Goal: Task Accomplishment & Management: Manage account settings

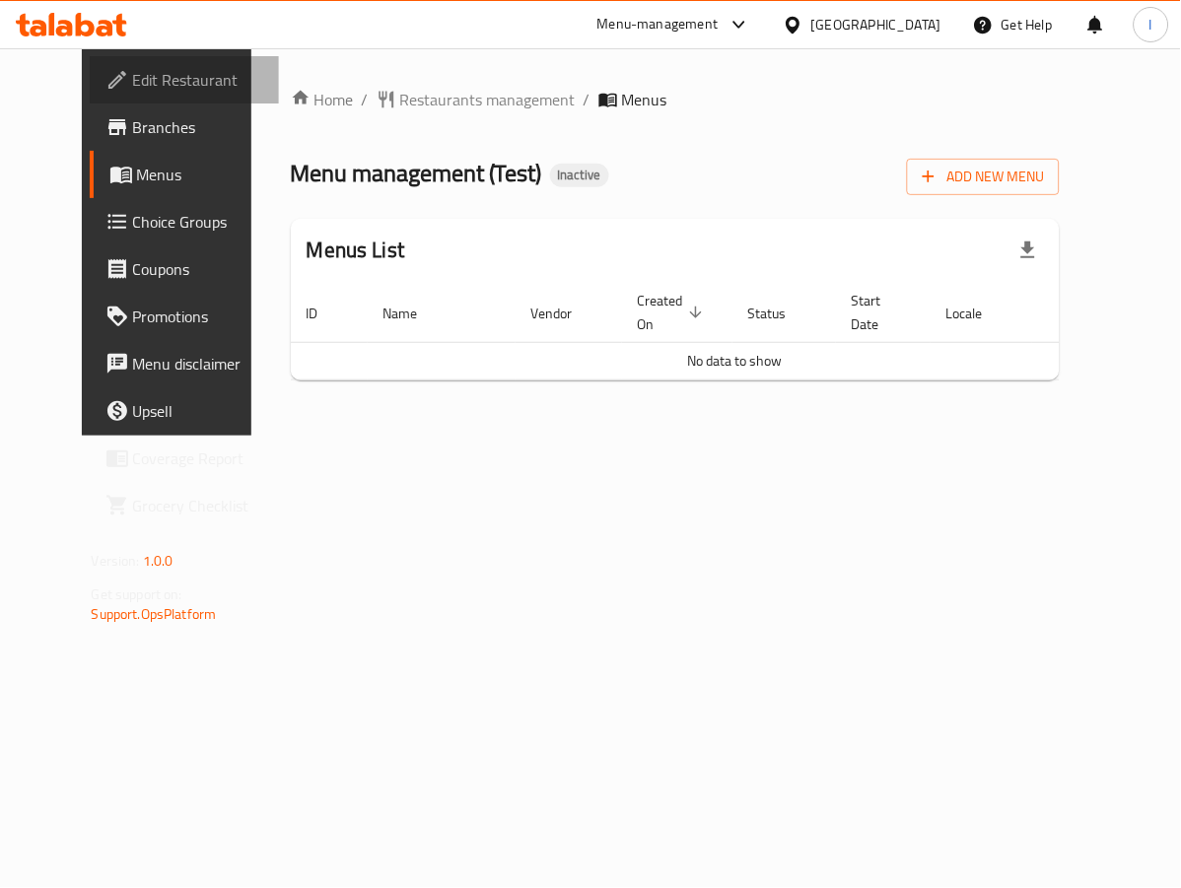
click at [133, 70] on span "Edit Restaurant" at bounding box center [198, 80] width 130 height 24
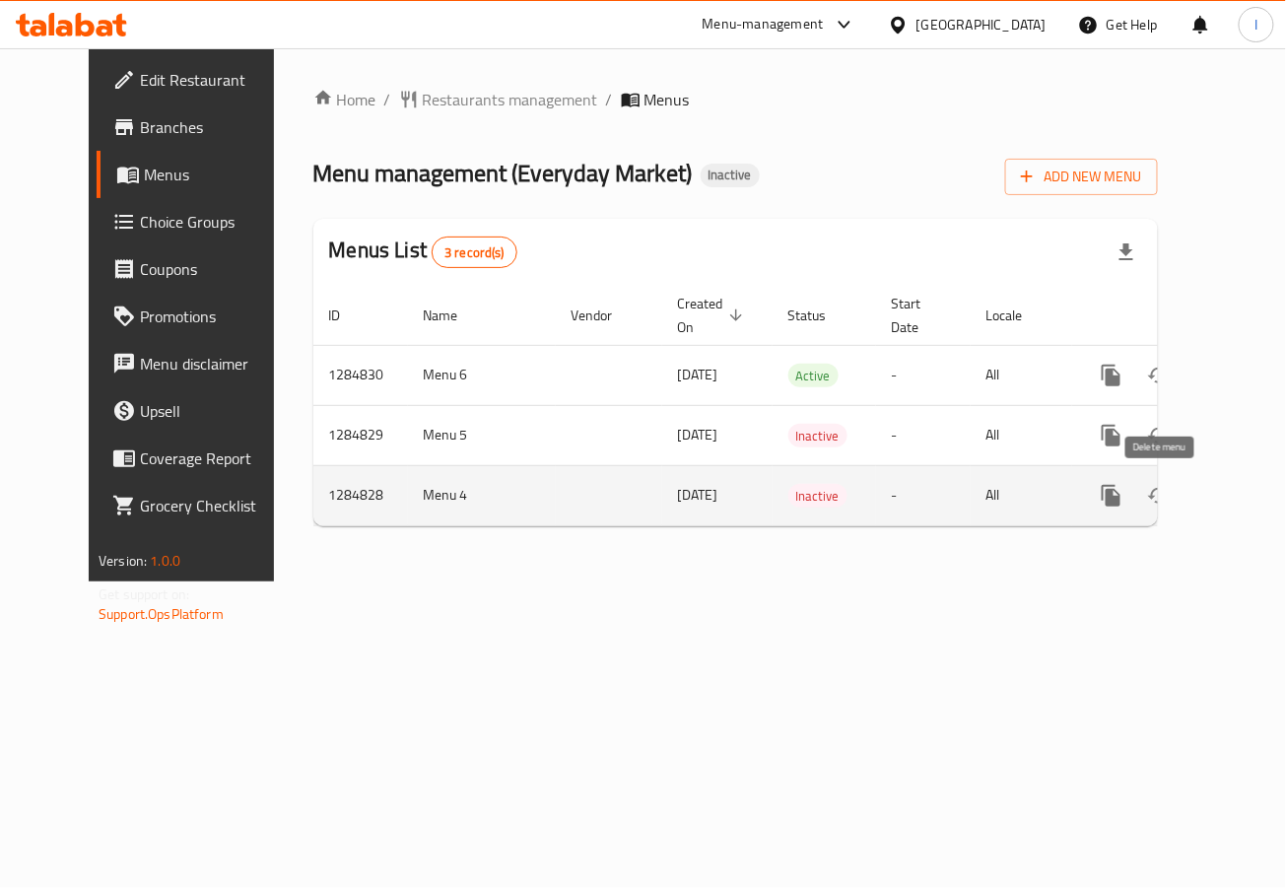
click at [1200, 488] on icon "enhanced table" at bounding box center [1207, 496] width 14 height 18
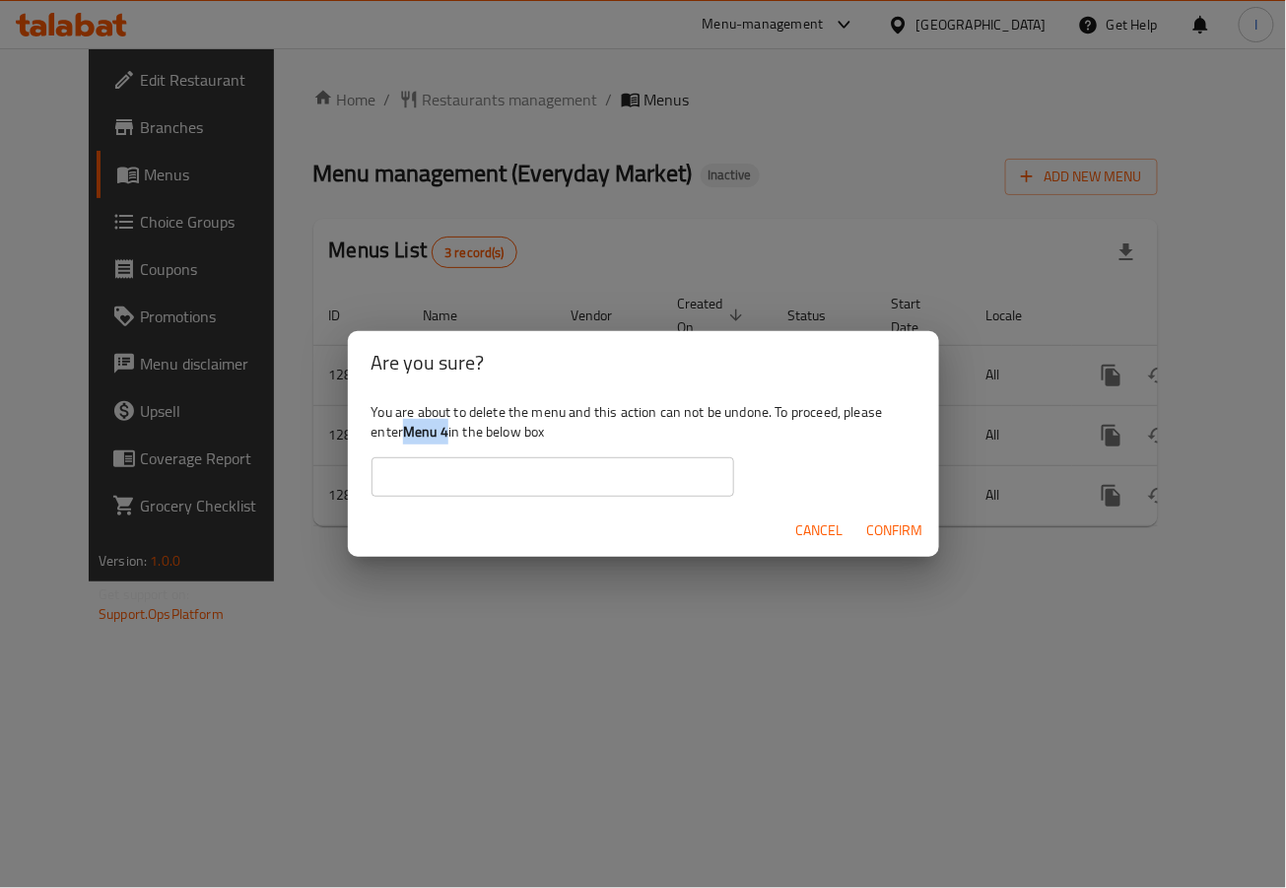
drag, startPoint x: 407, startPoint y: 436, endPoint x: 450, endPoint y: 440, distance: 42.6
click at [449, 440] on b "Menu 4" at bounding box center [425, 432] width 45 height 26
copy b "Menu 4"
click at [462, 485] on input "text" at bounding box center [553, 476] width 363 height 39
paste input "Menu 4"
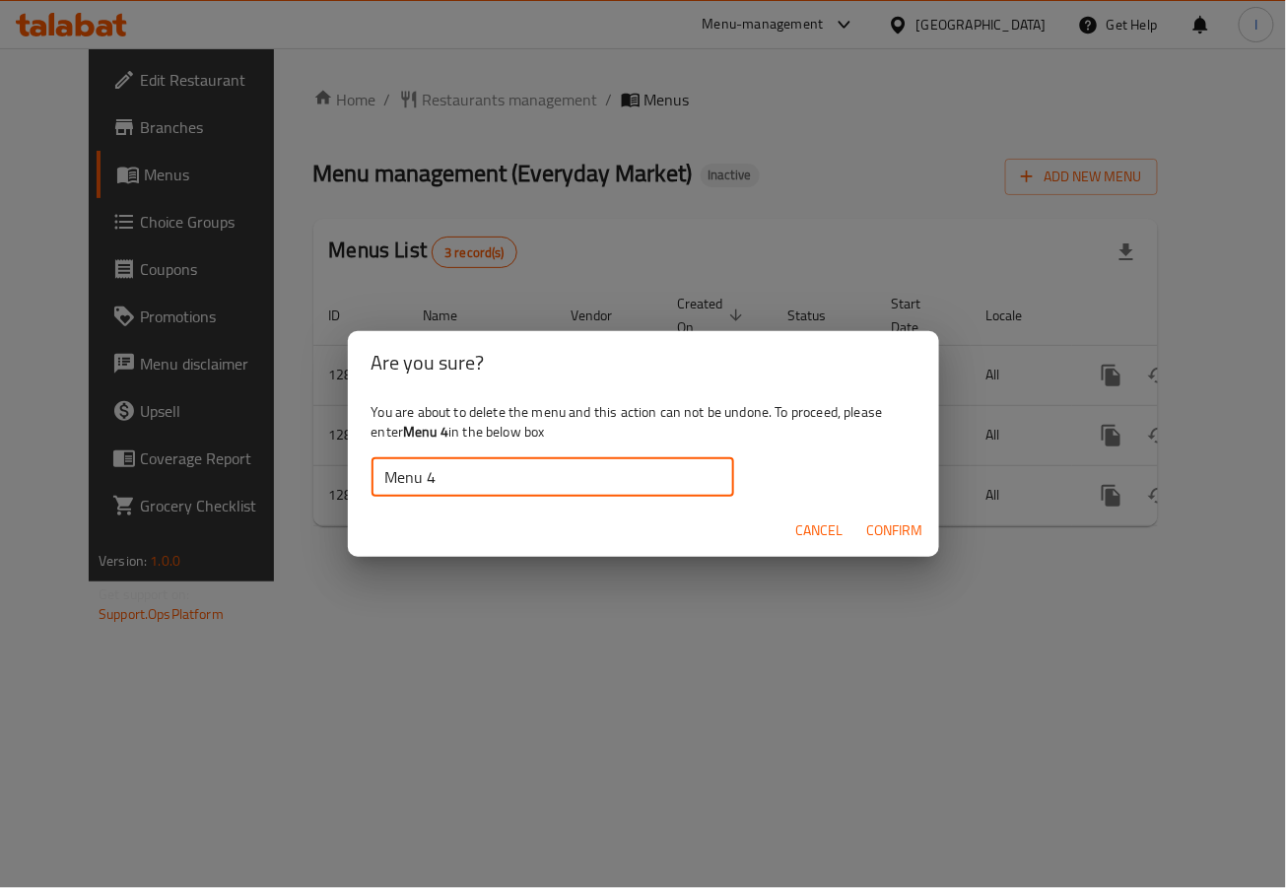
type input "Menu 4"
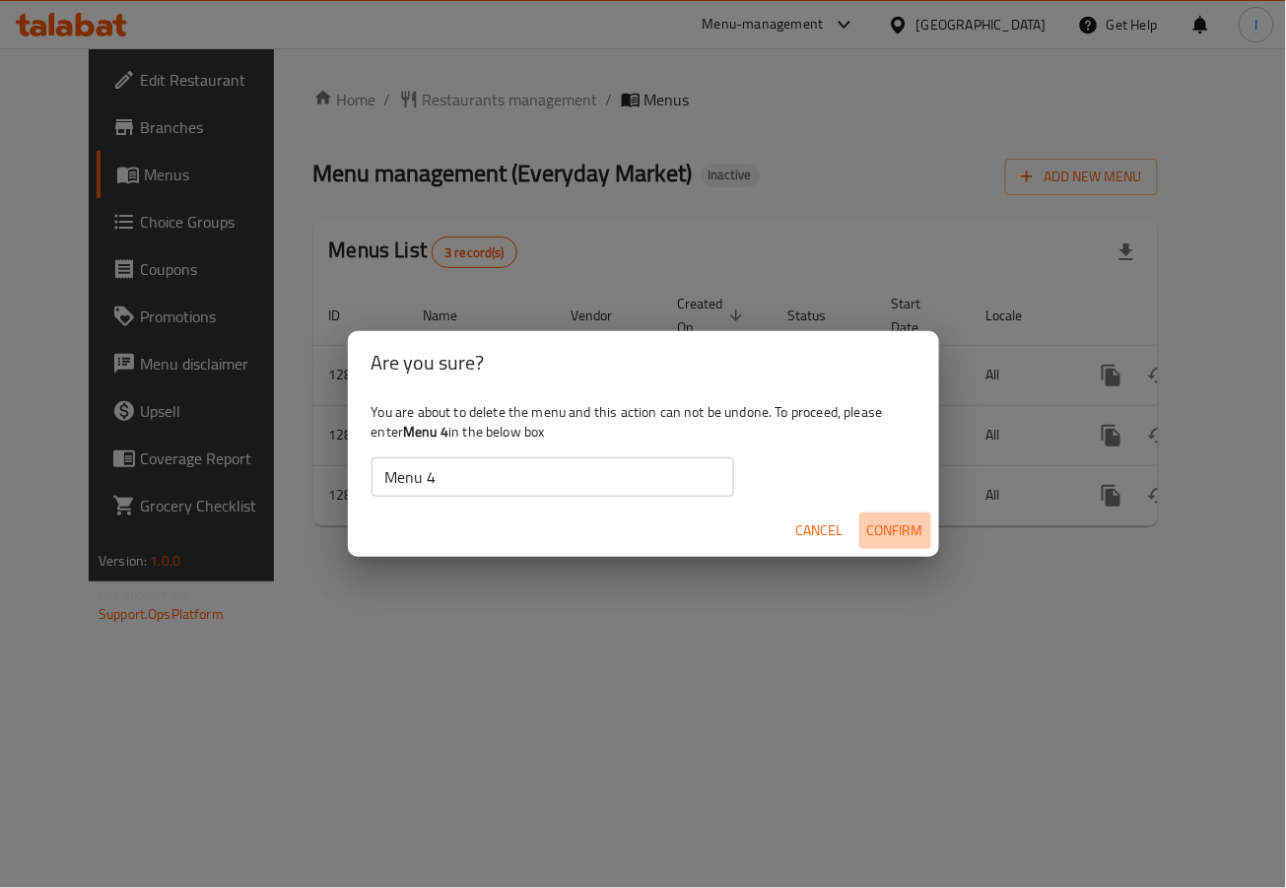
click at [881, 522] on span "Confirm" at bounding box center [895, 531] width 56 height 25
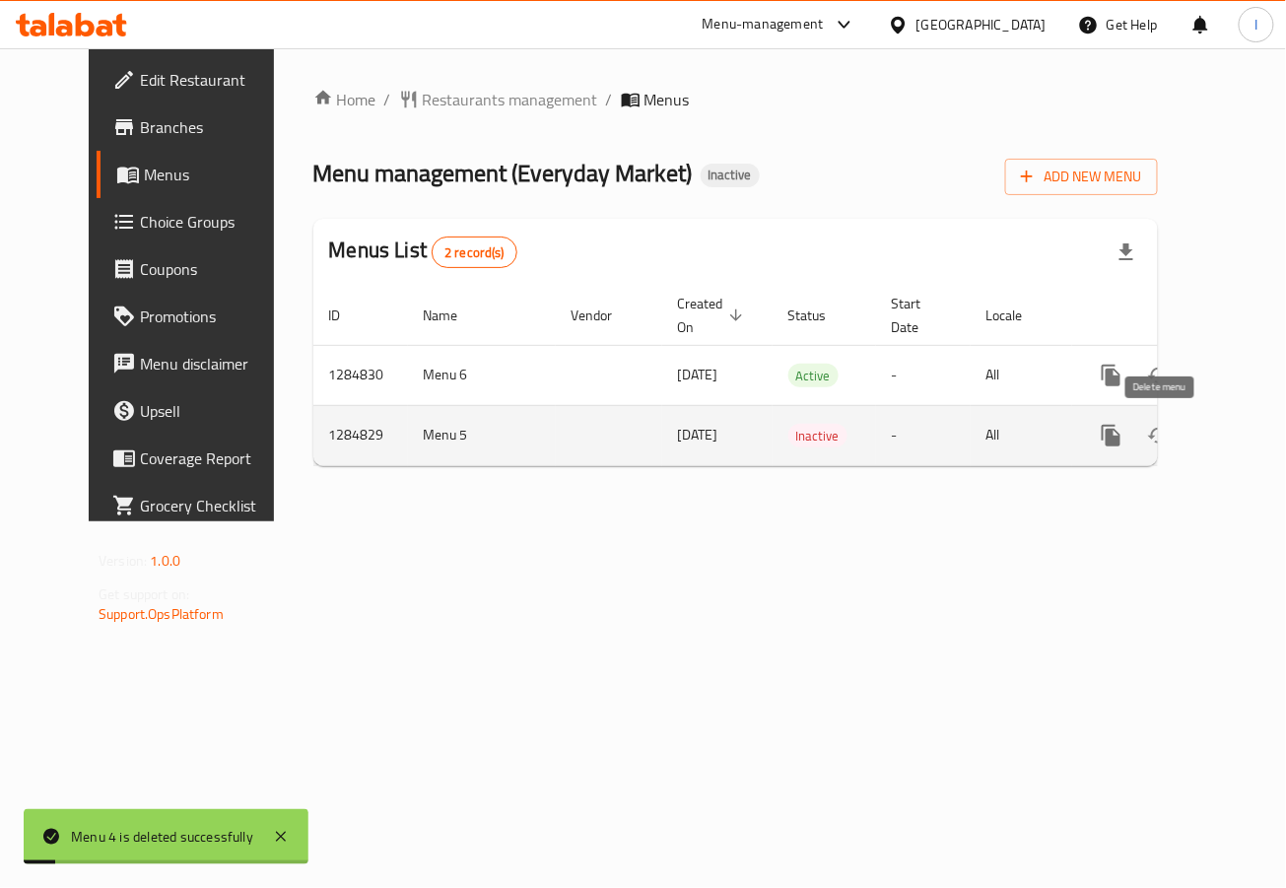
click at [1195, 440] on icon "enhanced table" at bounding box center [1207, 436] width 24 height 24
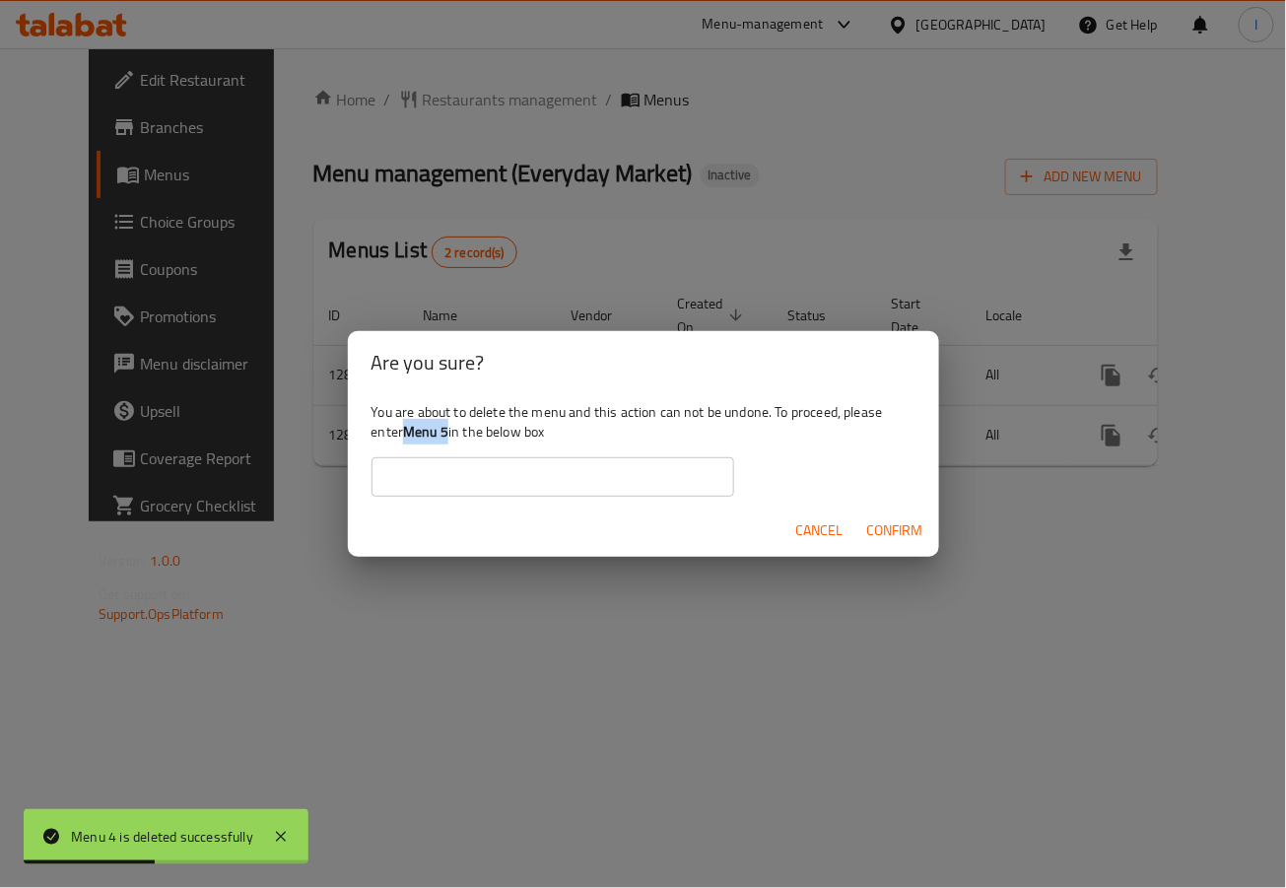
drag, startPoint x: 407, startPoint y: 433, endPoint x: 450, endPoint y: 433, distance: 43.4
click at [450, 433] on div "You are about to delete the menu and this action can not be undone. To proceed,…" at bounding box center [643, 449] width 591 height 110
copy b "Menu 5"
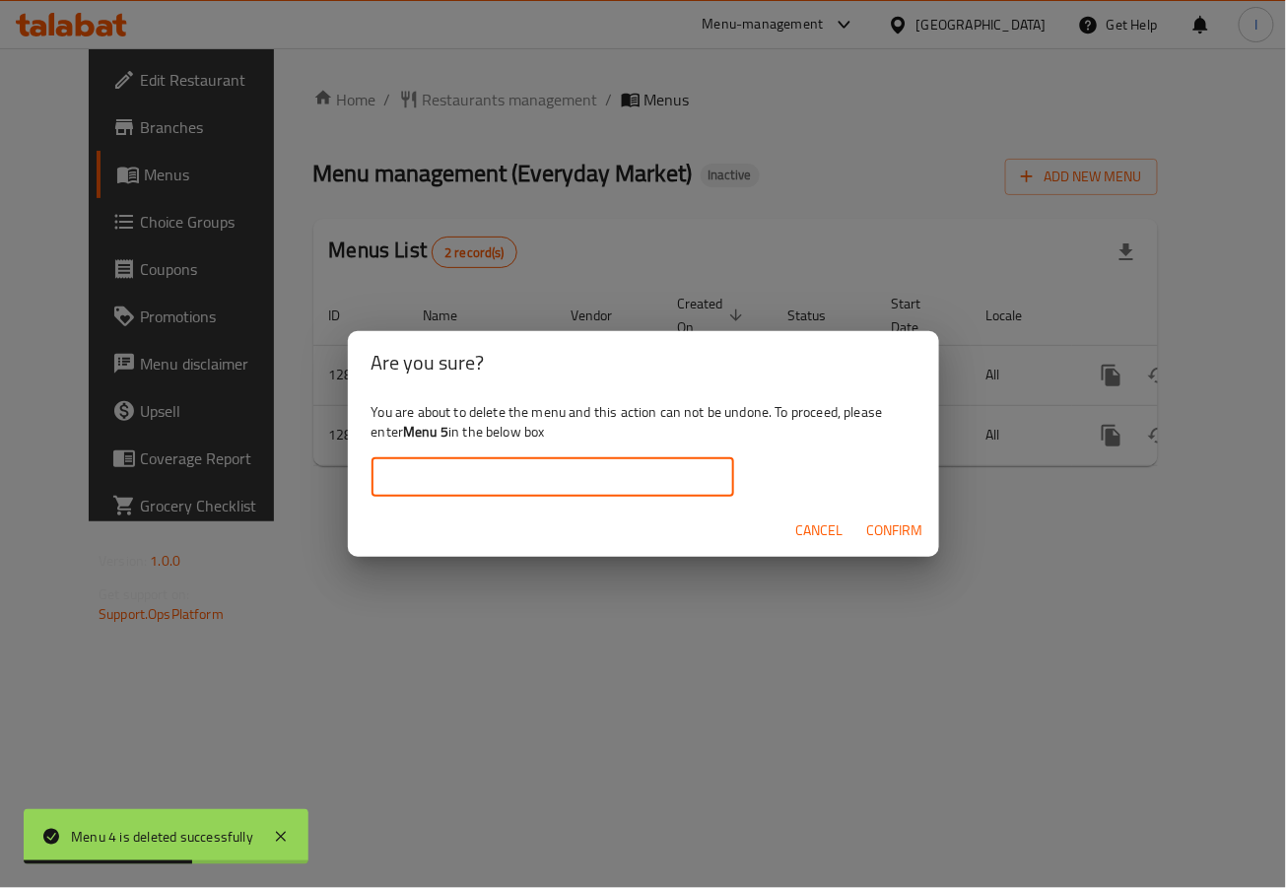
paste input "Menu 5"
click at [461, 467] on input "Menu 5" at bounding box center [553, 476] width 363 height 39
type input "Menu 5"
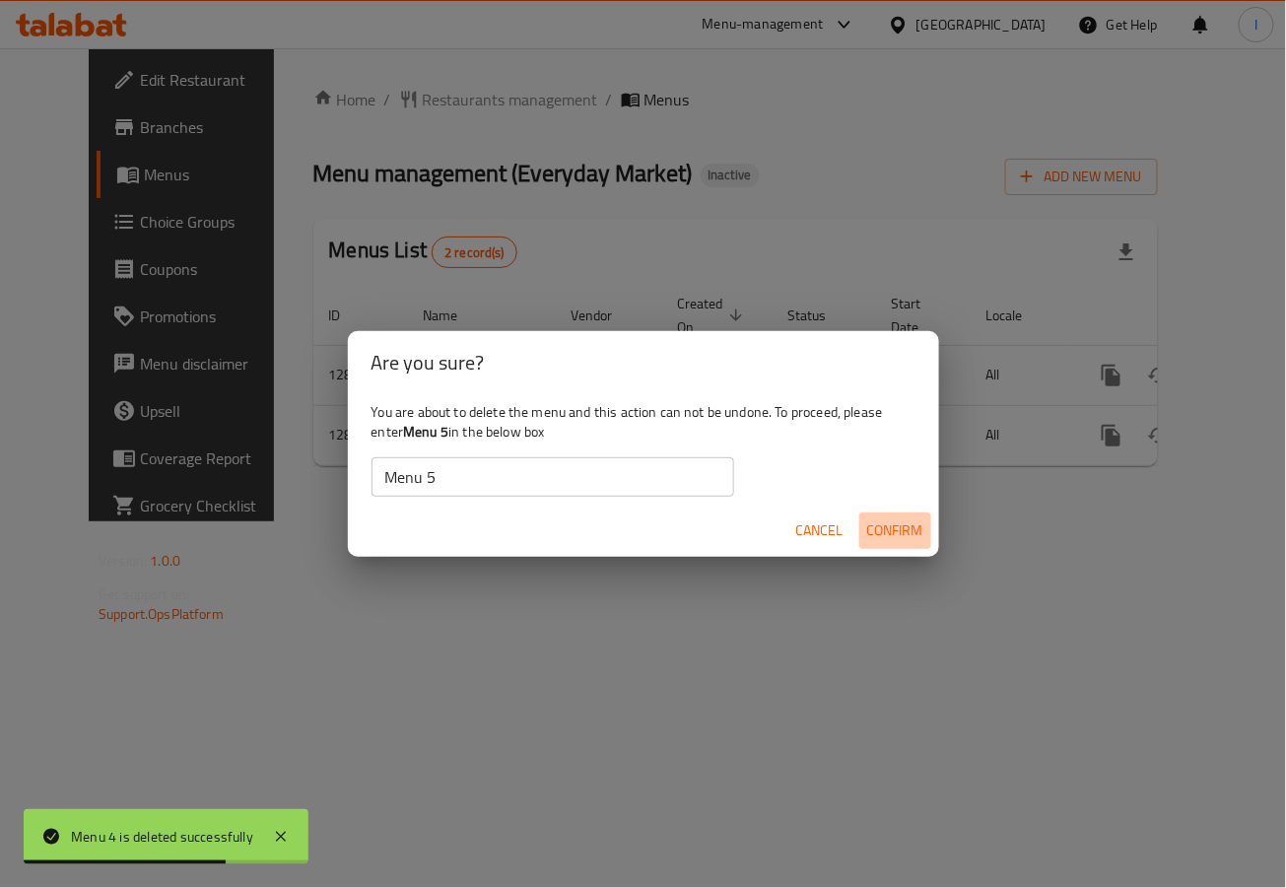
click at [910, 521] on span "Confirm" at bounding box center [895, 531] width 56 height 25
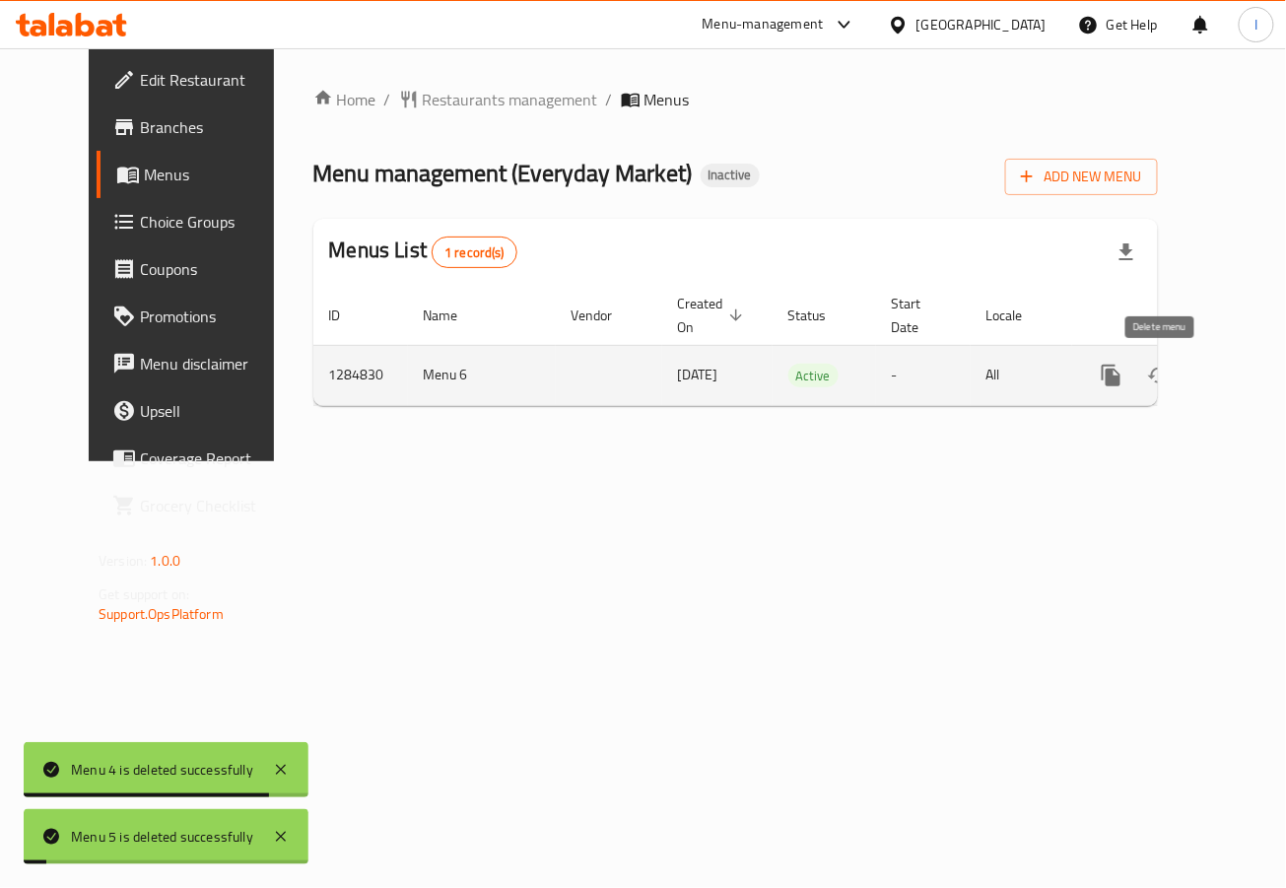
click at [1200, 377] on icon "enhanced table" at bounding box center [1207, 376] width 14 height 18
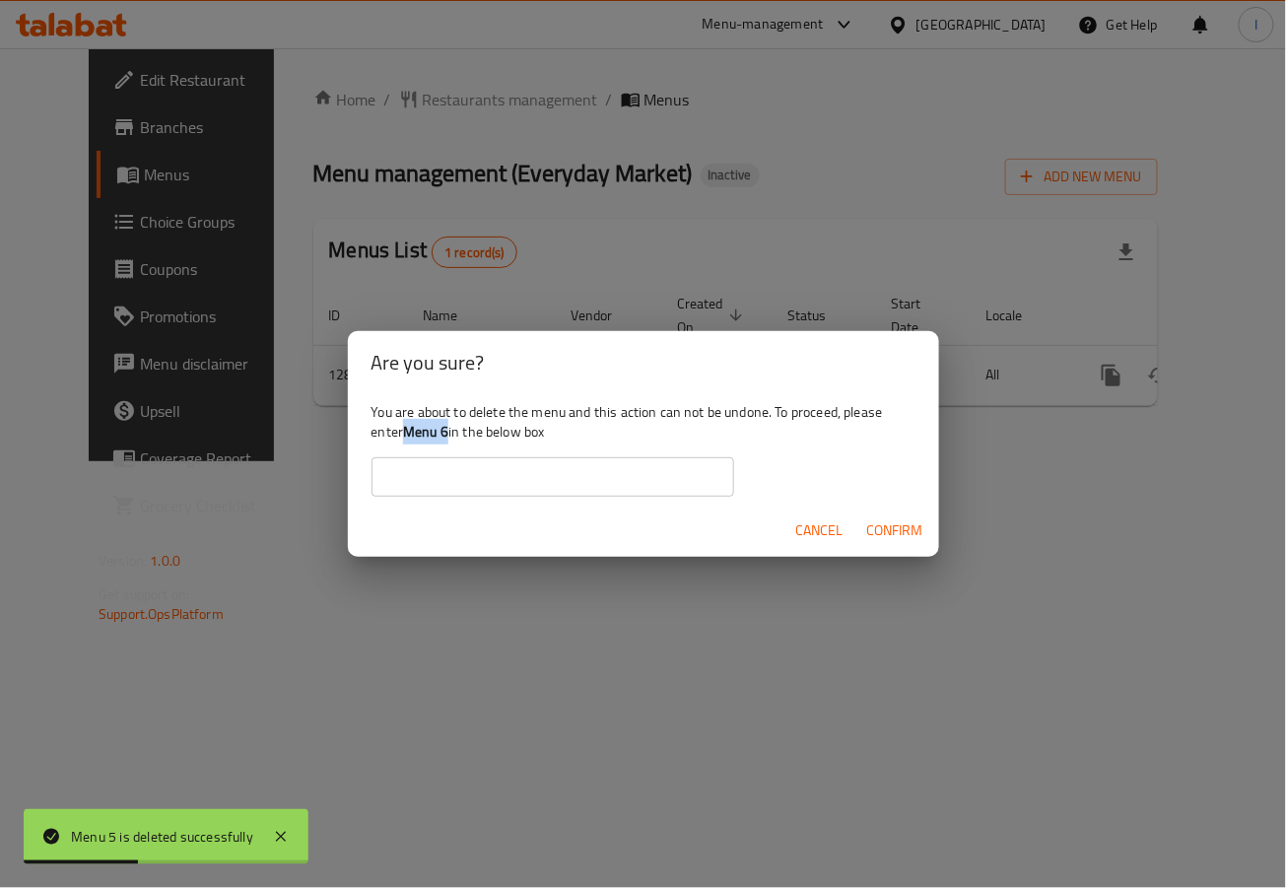
drag, startPoint x: 410, startPoint y: 437, endPoint x: 450, endPoint y: 437, distance: 40.4
click at [450, 437] on div "You are about to delete the menu and this action can not be undone. To proceed,…" at bounding box center [643, 449] width 591 height 110
copy b "Menu 6"
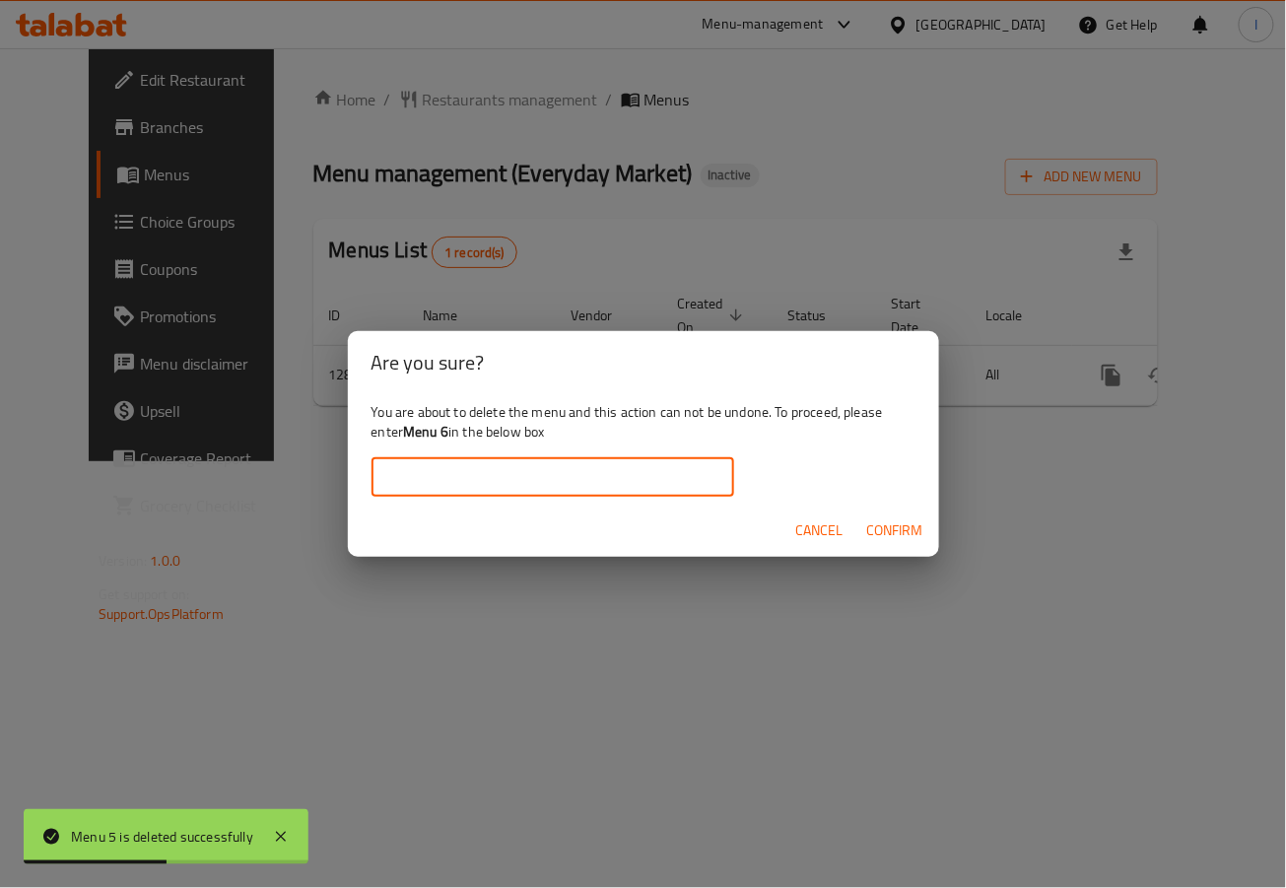
paste input "Menu 6"
click at [494, 484] on input "text" at bounding box center [553, 476] width 363 height 39
type input "Menu 6"
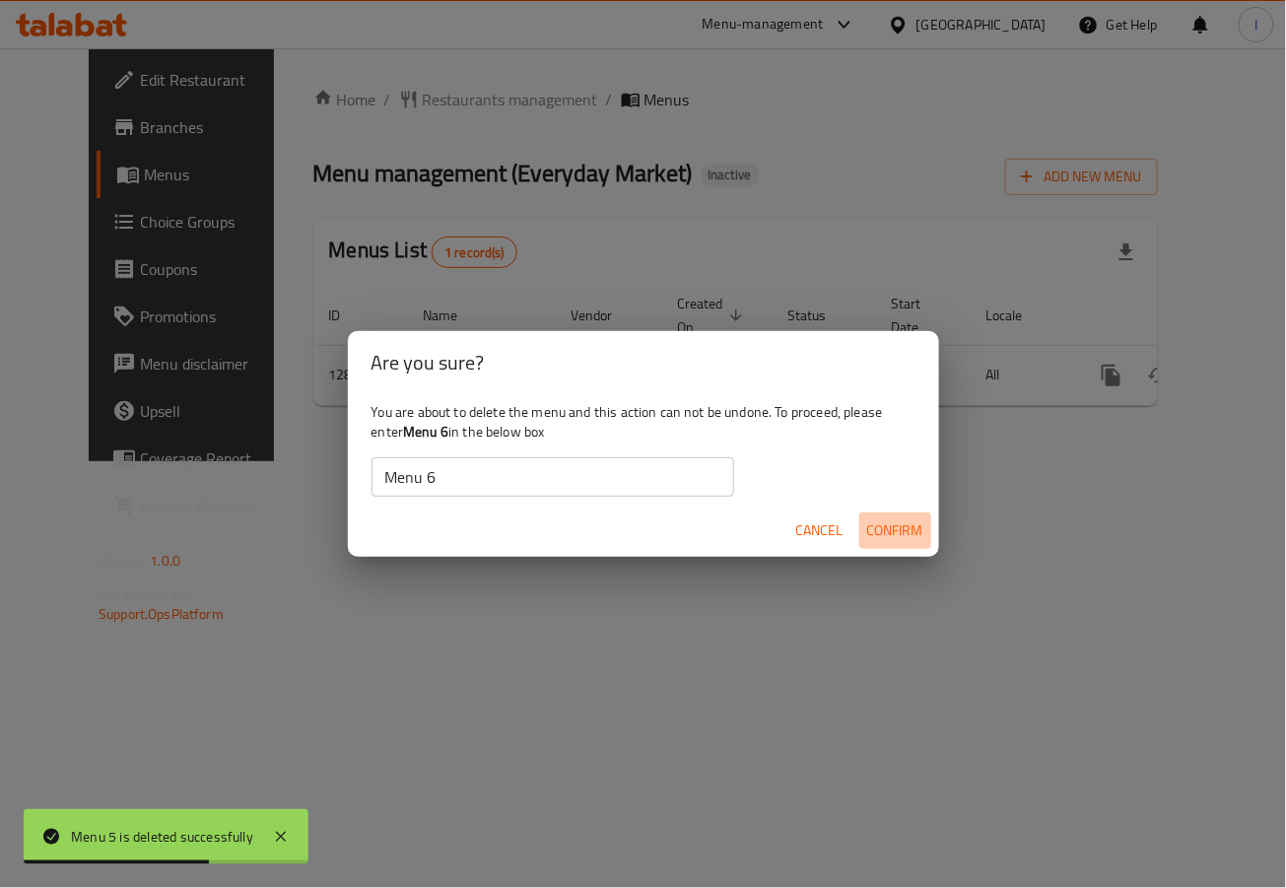
click at [895, 524] on span "Confirm" at bounding box center [895, 531] width 56 height 25
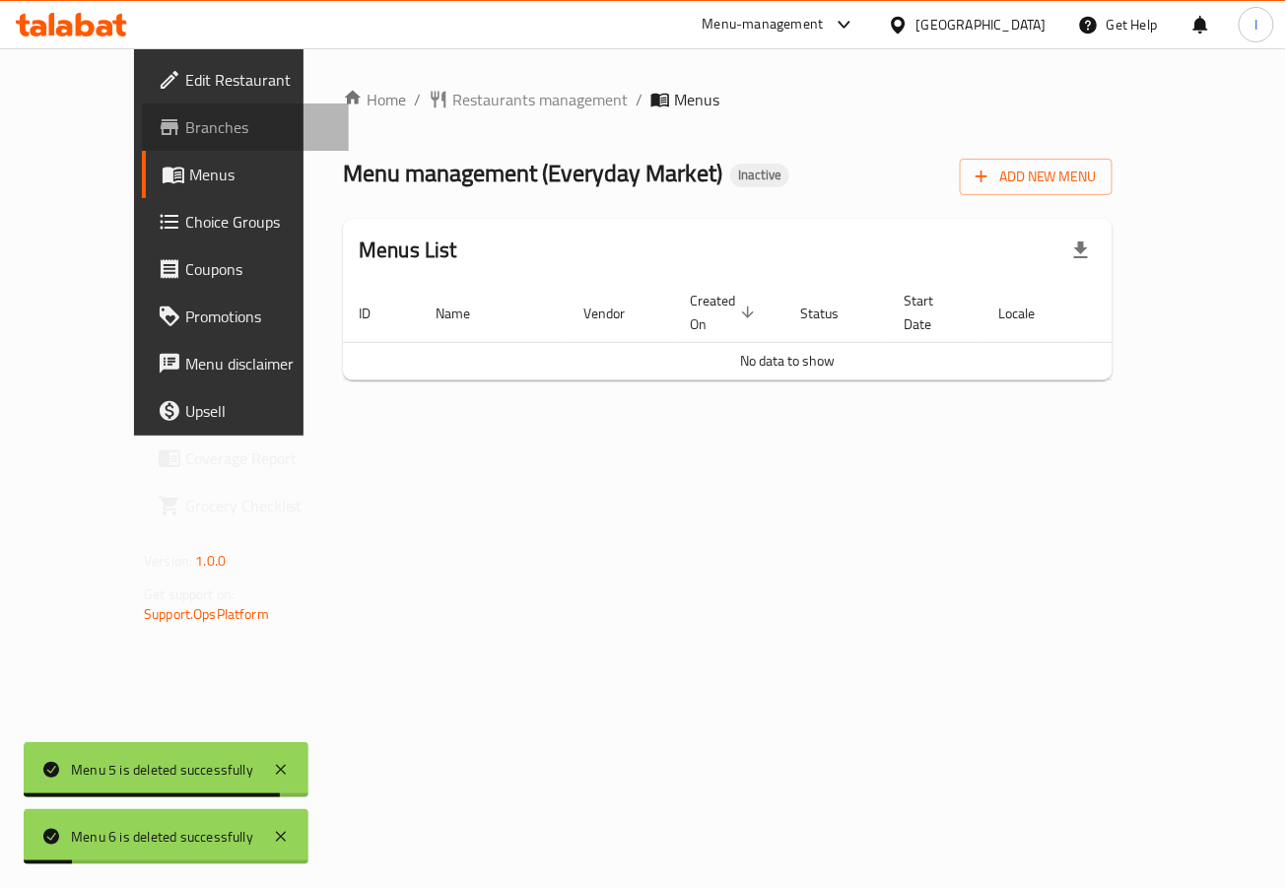
click at [185, 133] on span "Branches" at bounding box center [259, 127] width 148 height 24
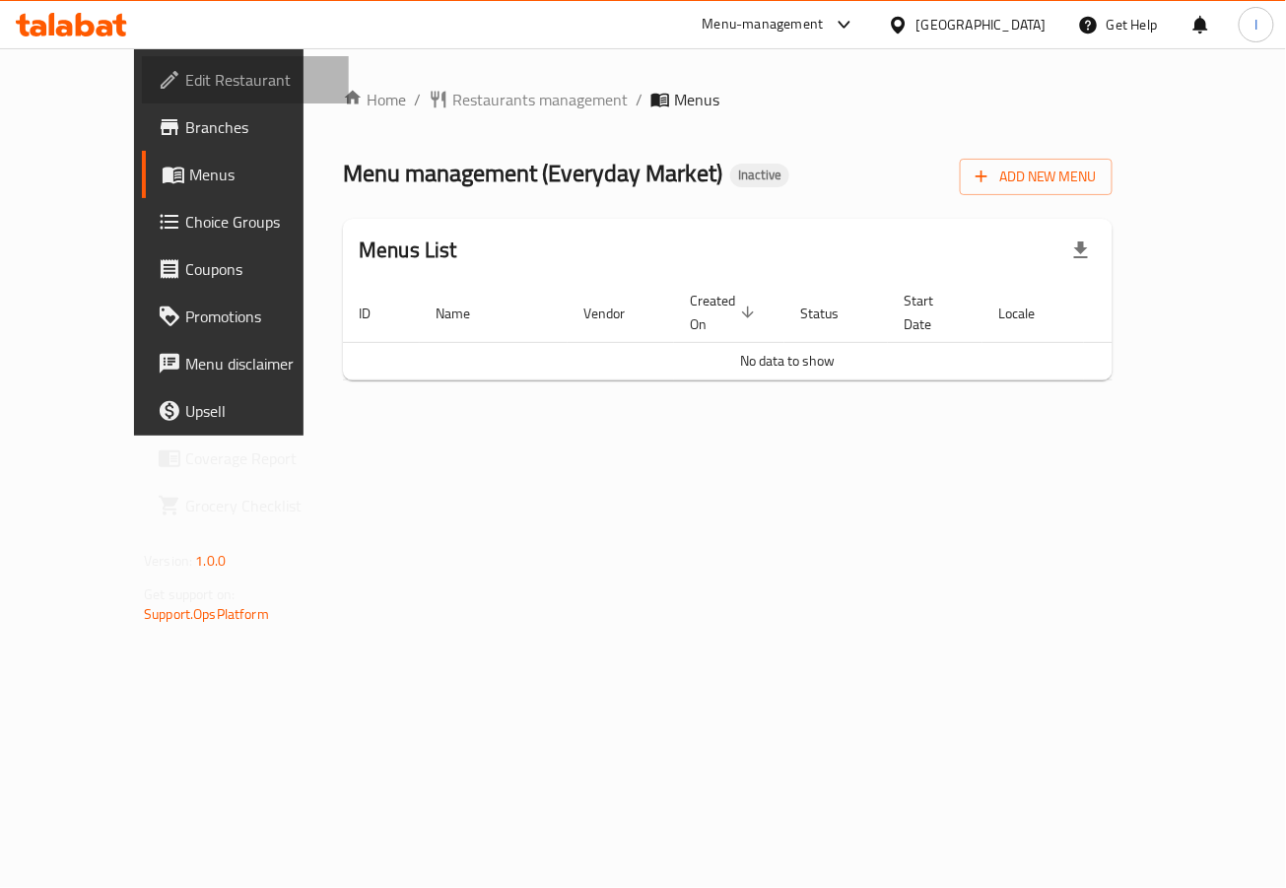
click at [185, 73] on span "Edit Restaurant" at bounding box center [259, 80] width 148 height 24
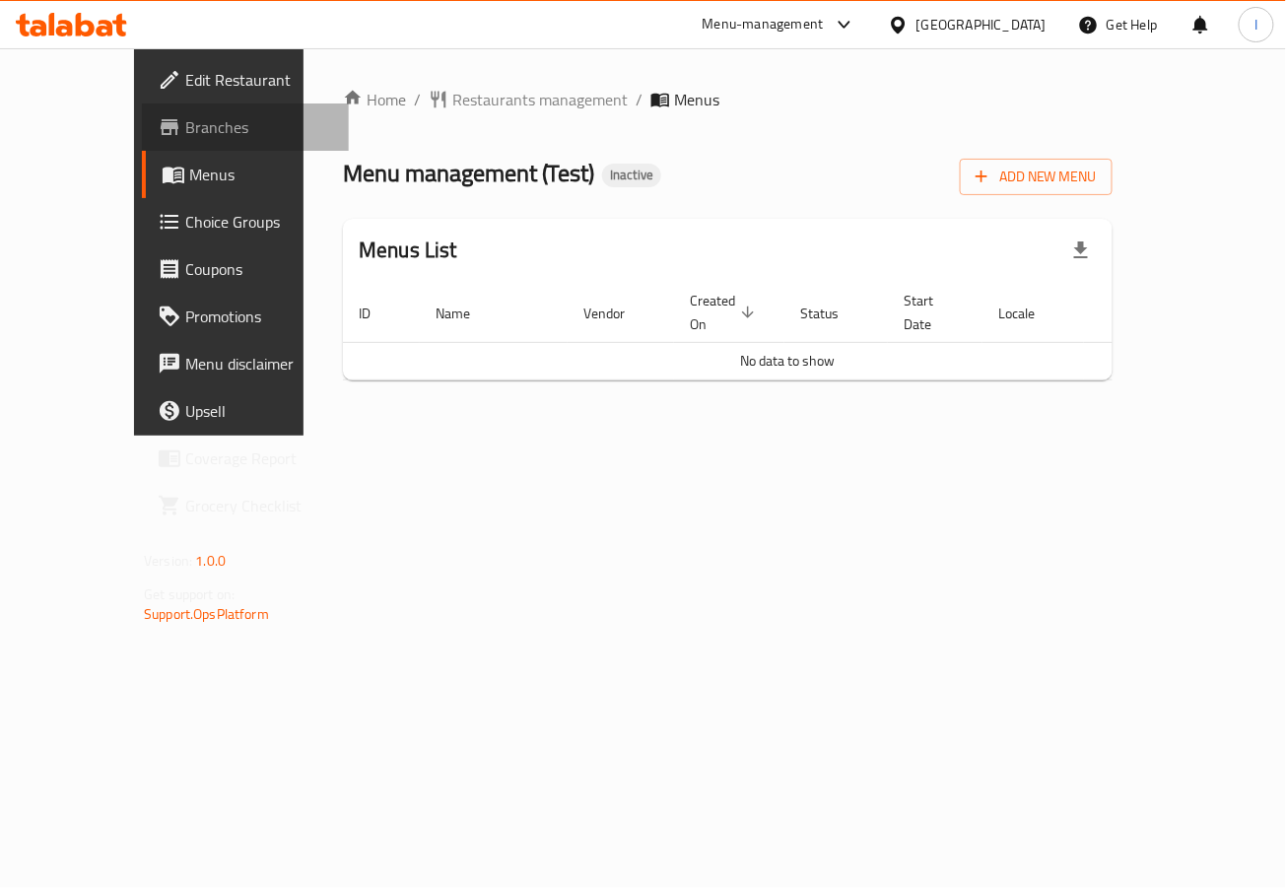
click at [161, 124] on icon at bounding box center [170, 127] width 18 height 16
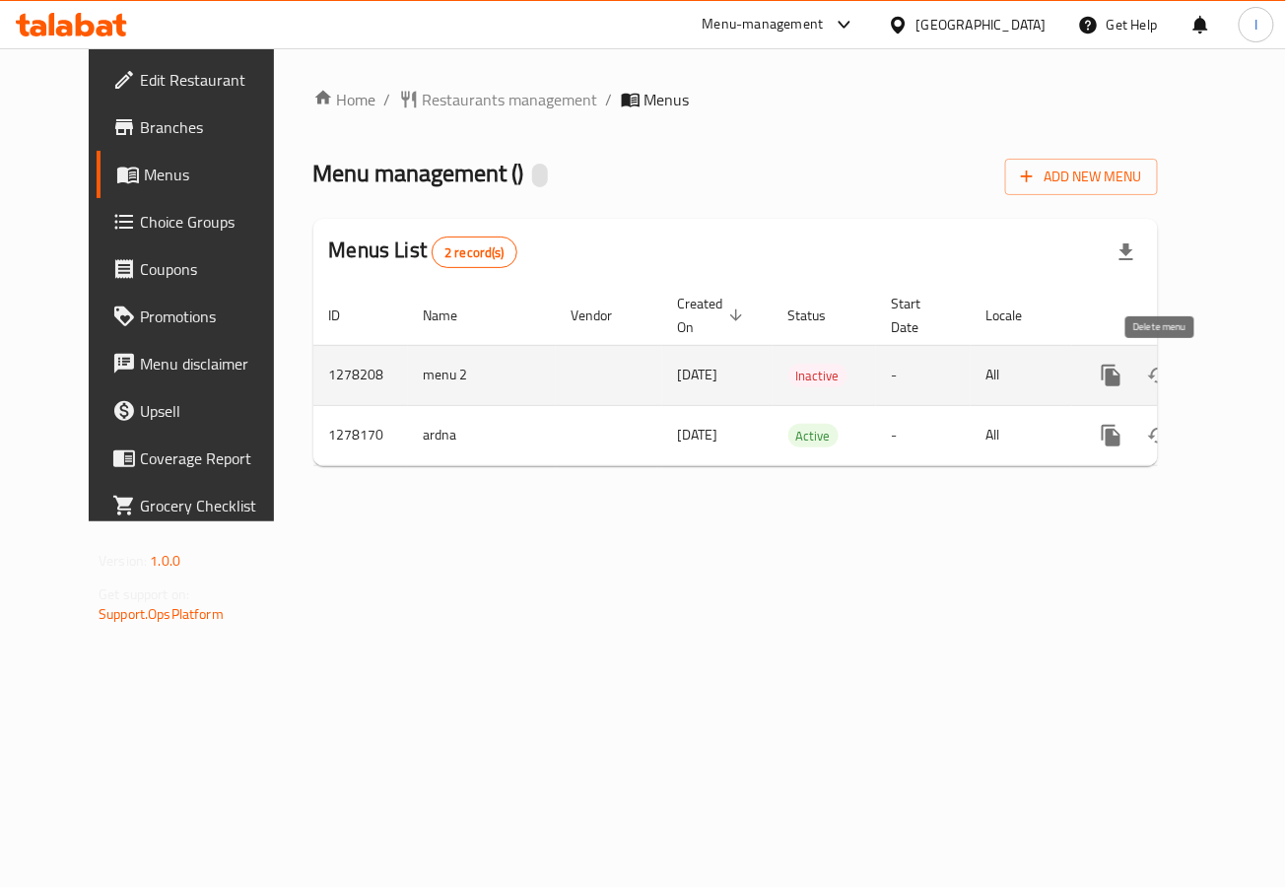
click at [1195, 380] on icon "enhanced table" at bounding box center [1207, 376] width 24 height 24
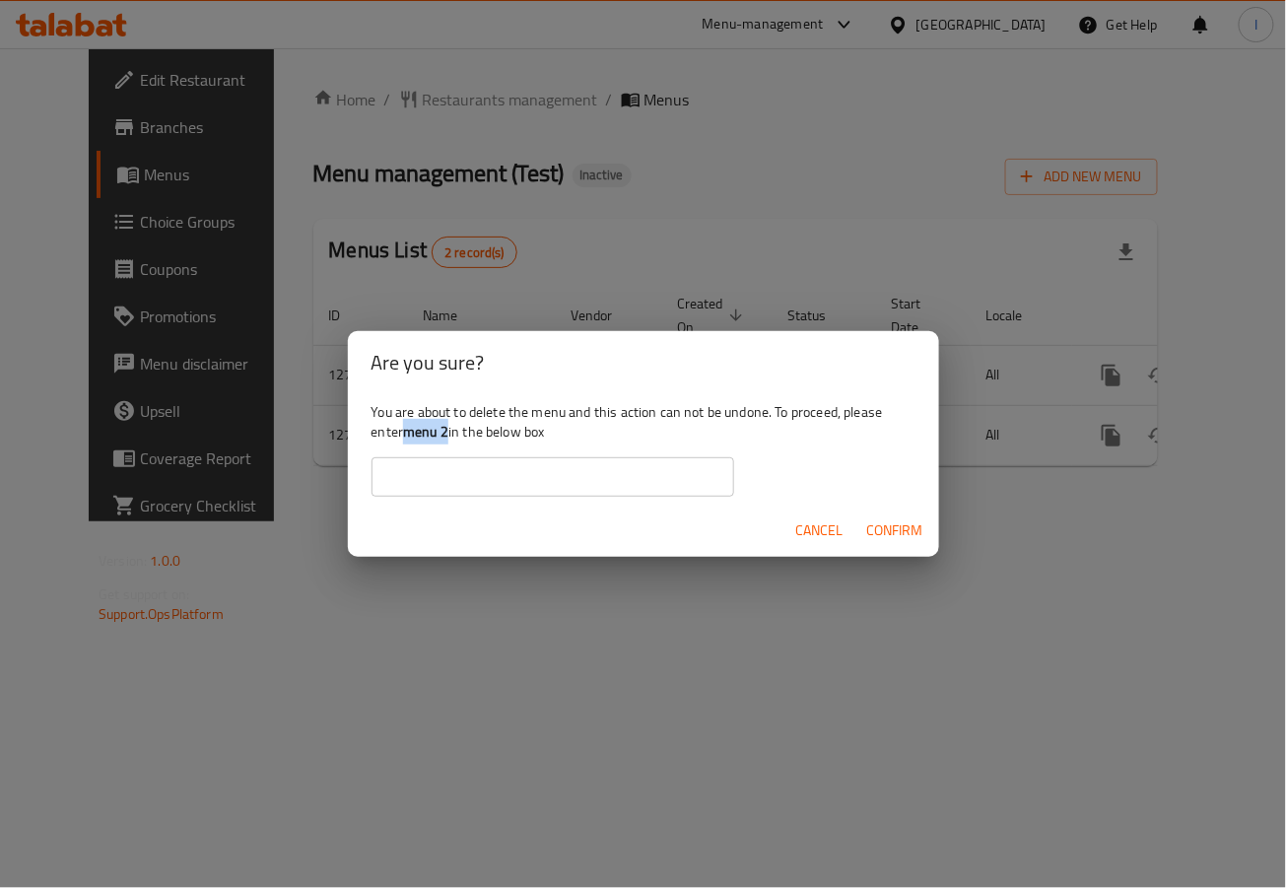
drag, startPoint x: 408, startPoint y: 433, endPoint x: 450, endPoint y: 431, distance: 42.4
click at [450, 431] on div "You are about to delete the menu and this action can not be undone. To proceed,…" at bounding box center [643, 449] width 591 height 110
copy b "menu 2"
paste input "menu 2"
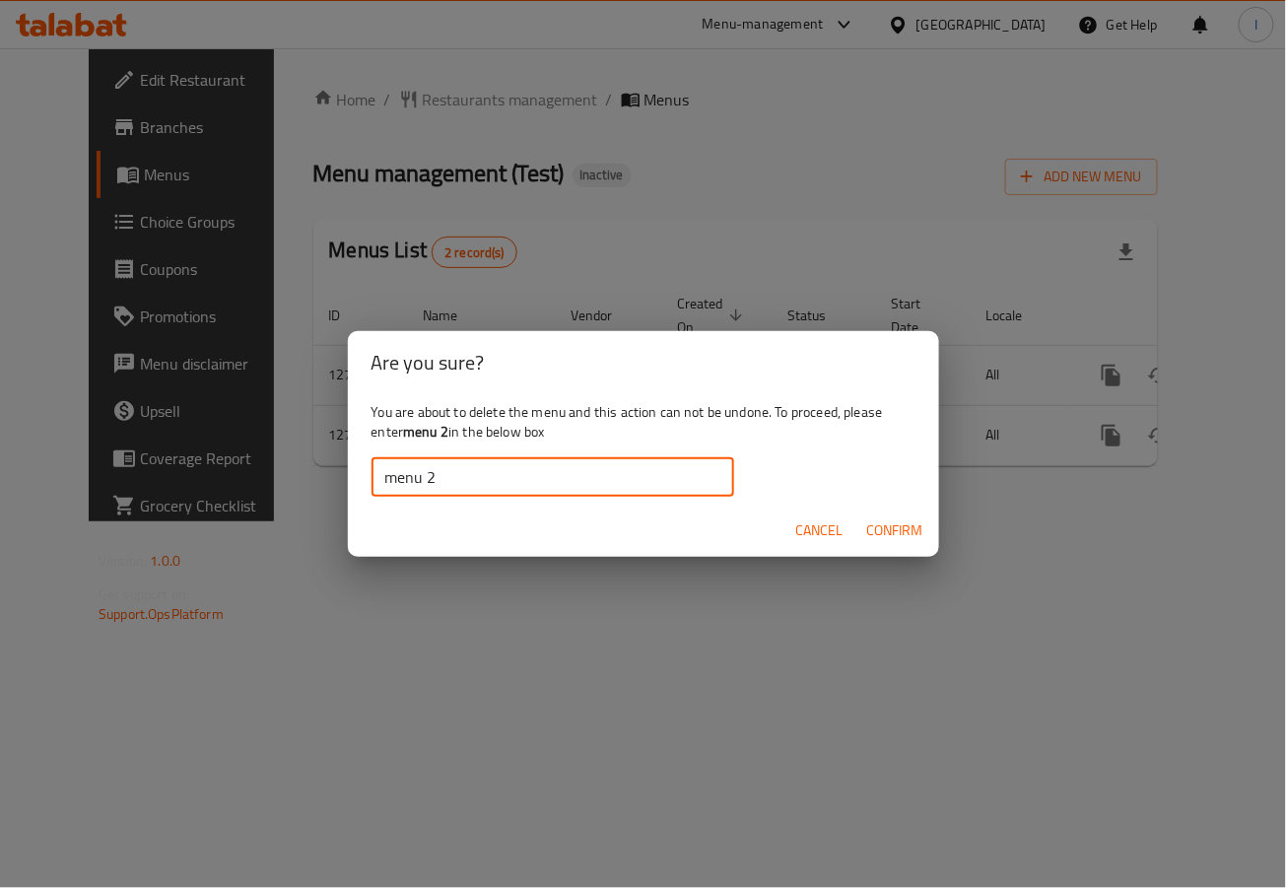
click at [469, 482] on input "menu 2" at bounding box center [553, 476] width 363 height 39
type input "menu 2"
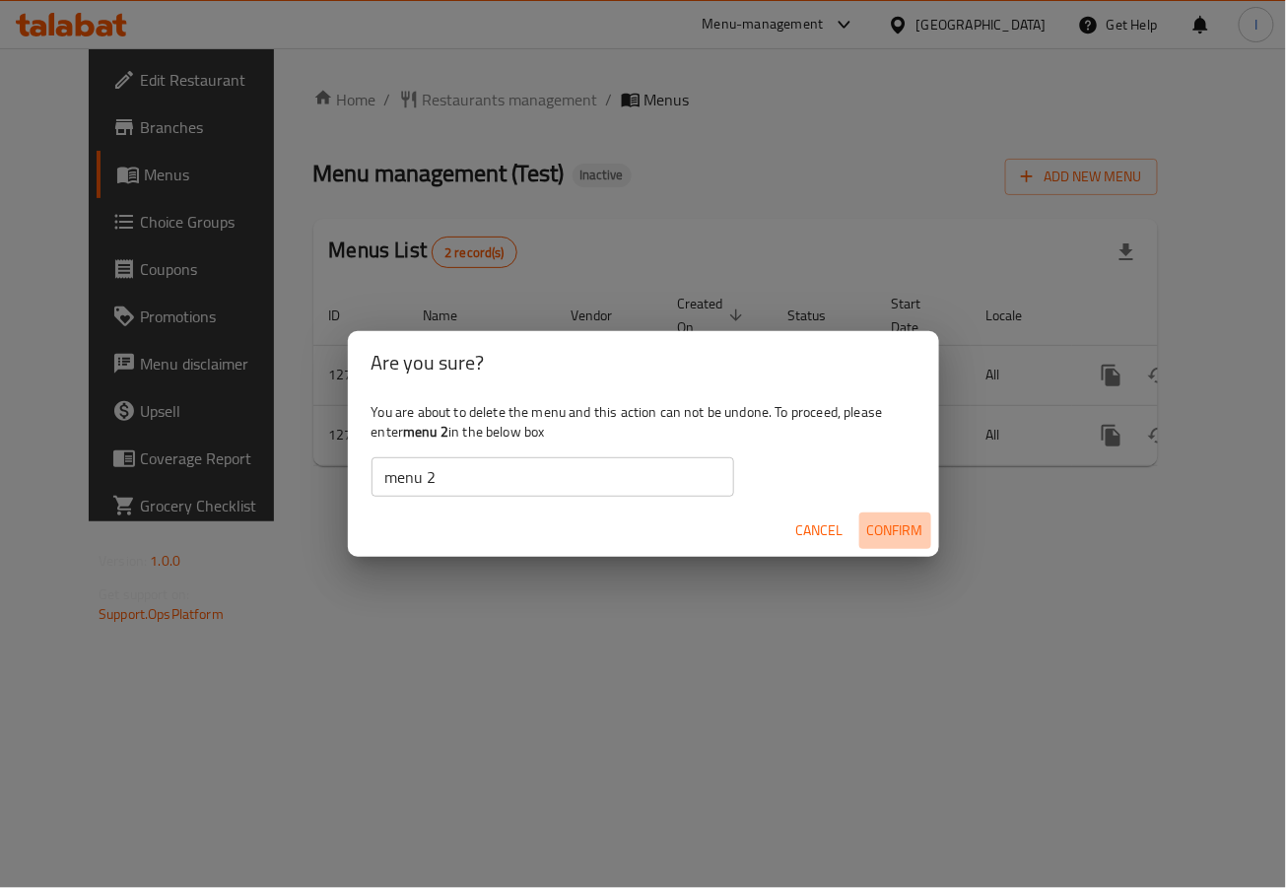
click at [891, 534] on span "Confirm" at bounding box center [895, 531] width 56 height 25
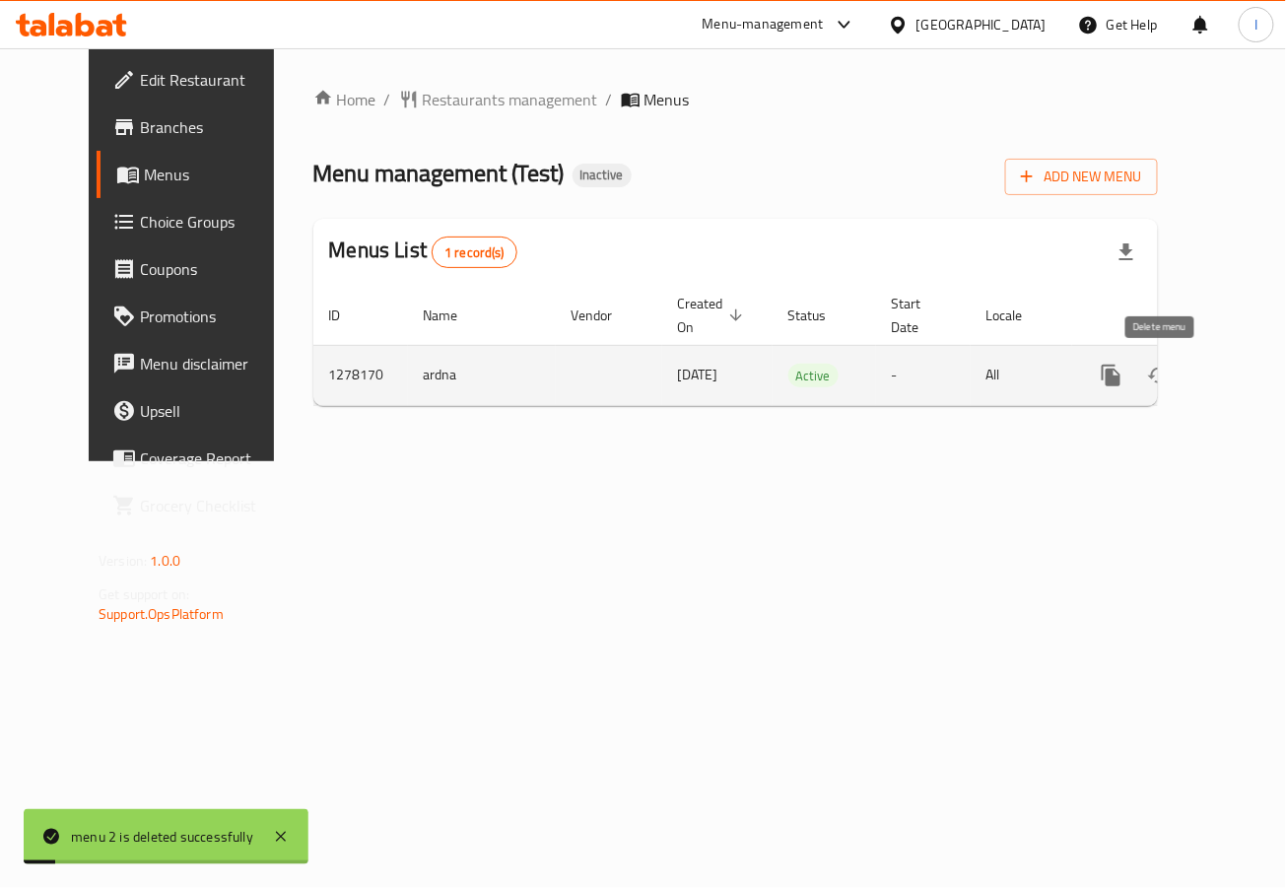
click at [1195, 381] on icon "enhanced table" at bounding box center [1207, 376] width 24 height 24
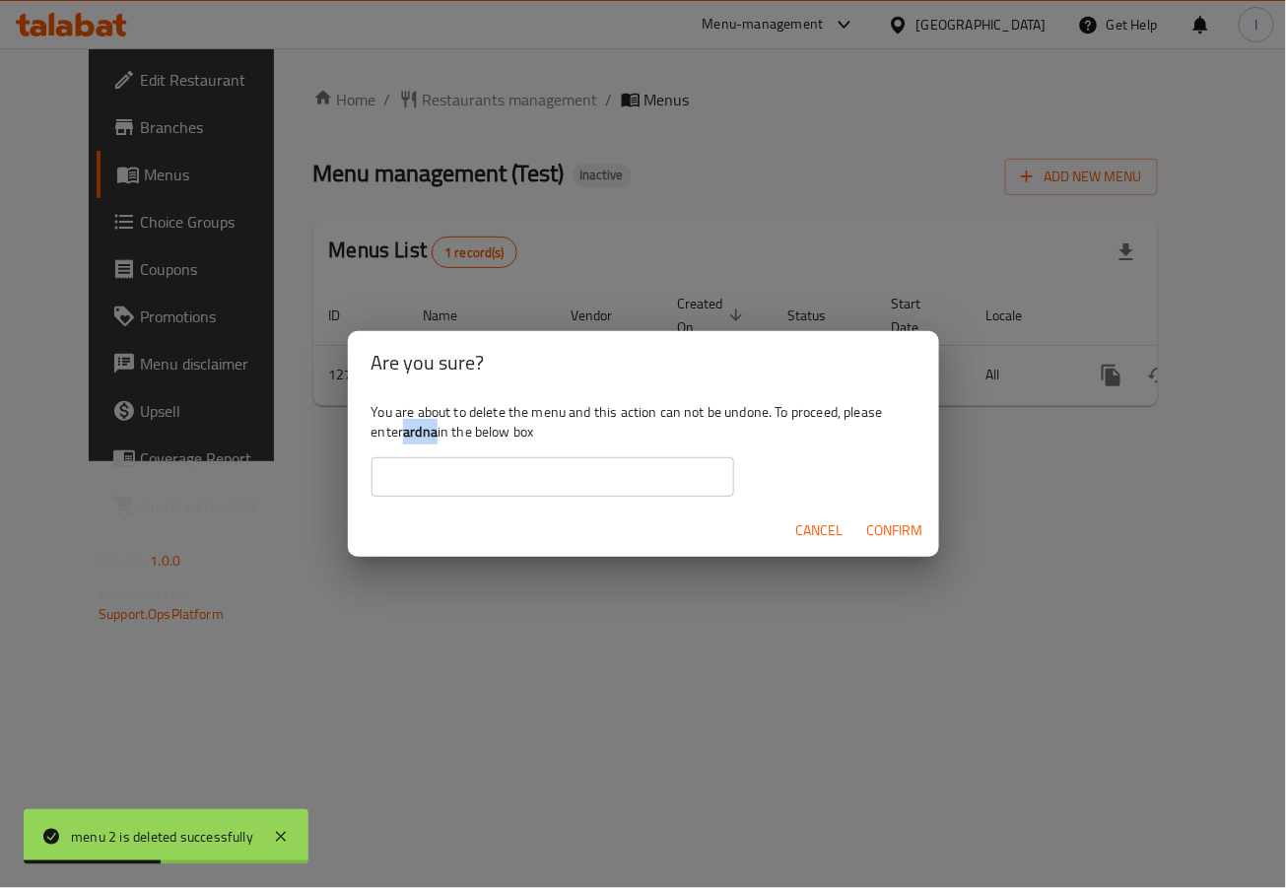
drag, startPoint x: 407, startPoint y: 431, endPoint x: 439, endPoint y: 432, distance: 31.6
click at [438, 432] on b "ardna" at bounding box center [420, 432] width 35 height 26
copy b "ardna"
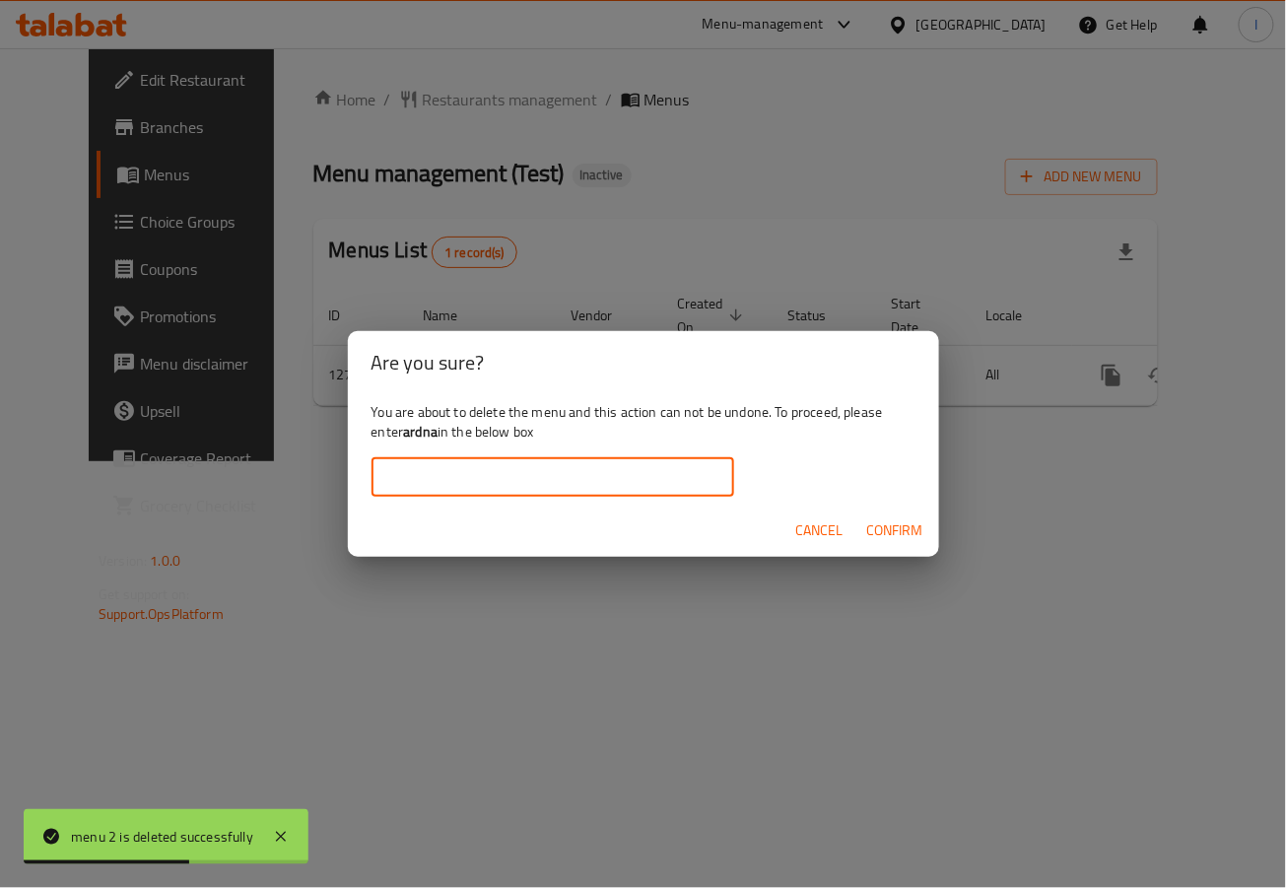
paste input "ardna"
click at [470, 478] on input "text" at bounding box center [553, 476] width 363 height 39
type input "ardna"
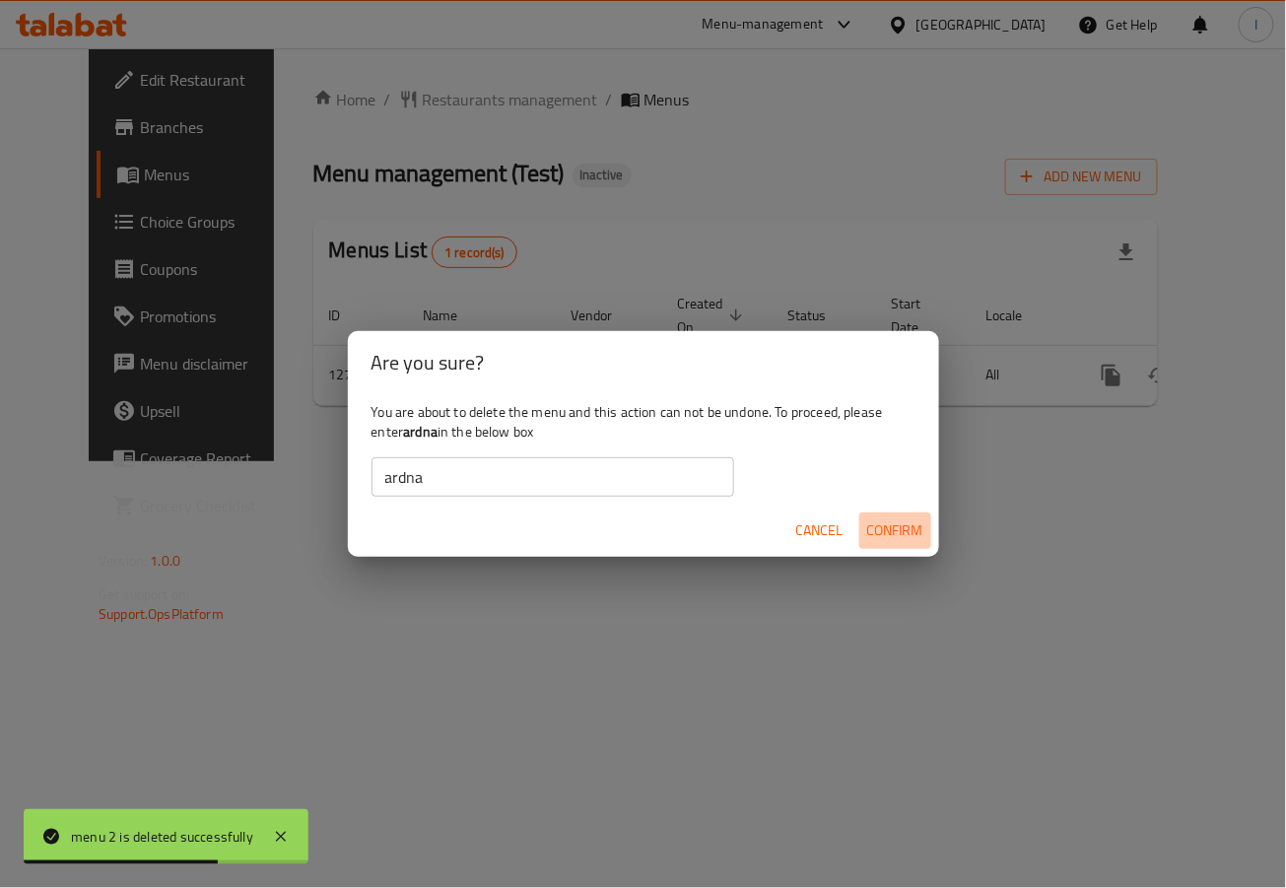
click at [911, 536] on span "Confirm" at bounding box center [895, 531] width 56 height 25
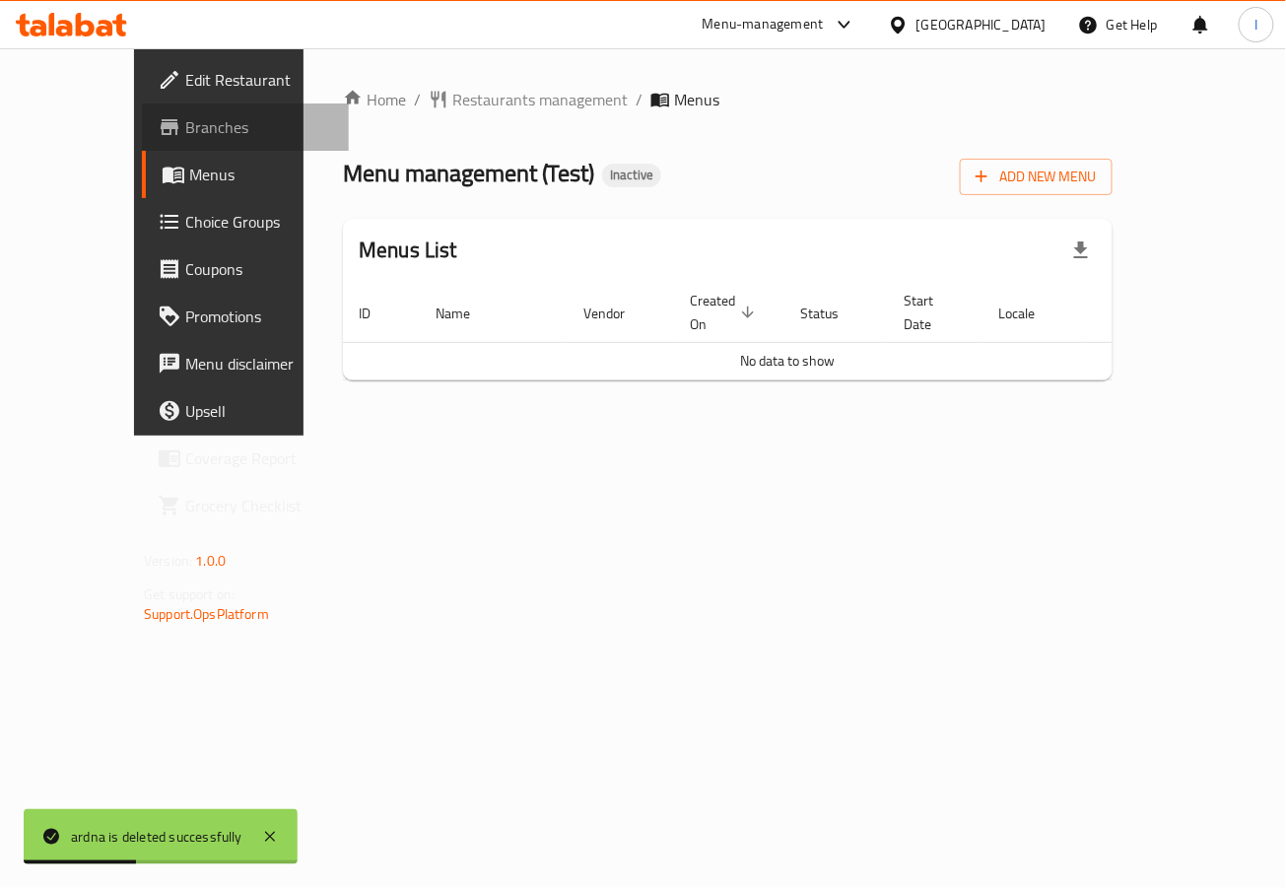
click at [185, 115] on span "Branches" at bounding box center [259, 127] width 148 height 24
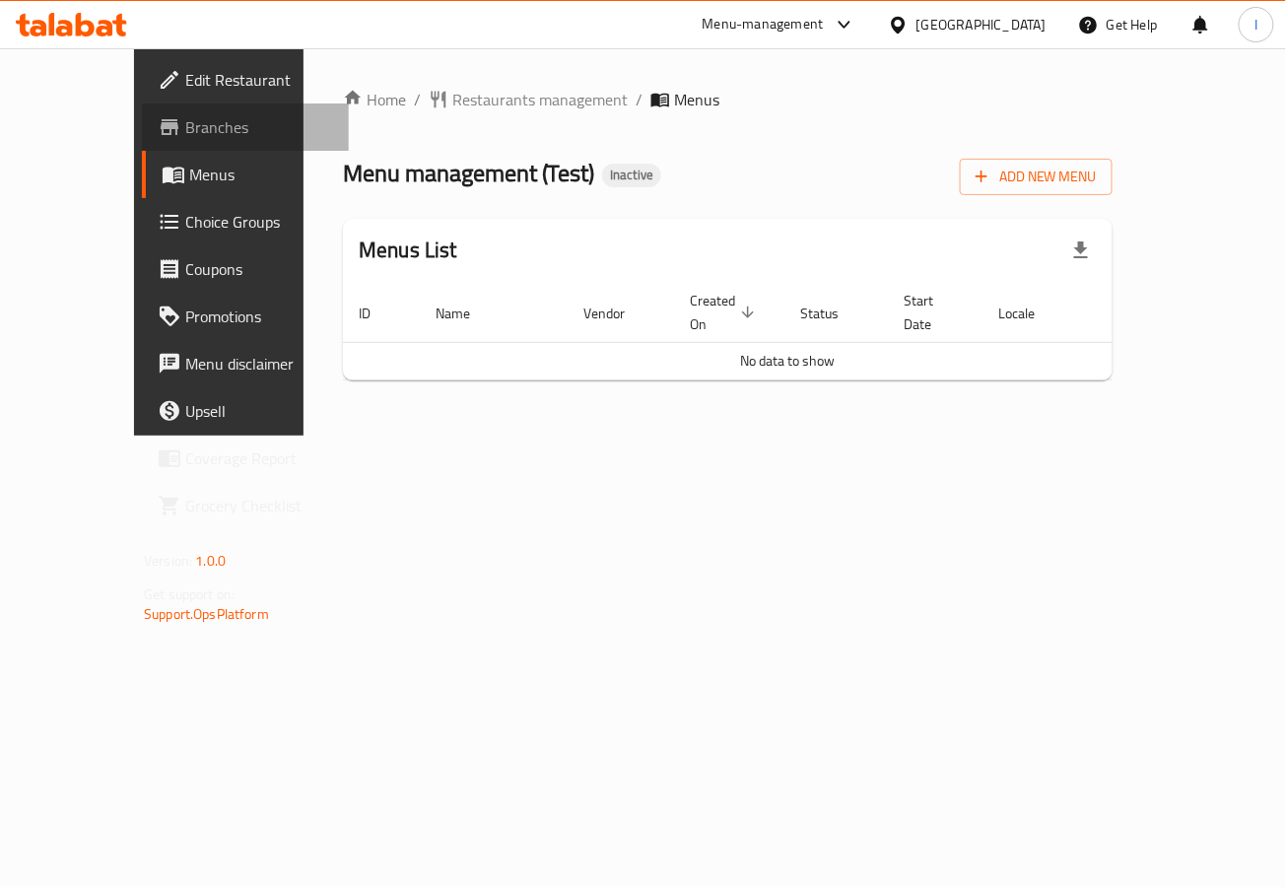
click at [185, 117] on span "Branches" at bounding box center [259, 127] width 148 height 24
click at [185, 87] on span "Edit Restaurant" at bounding box center [259, 80] width 148 height 24
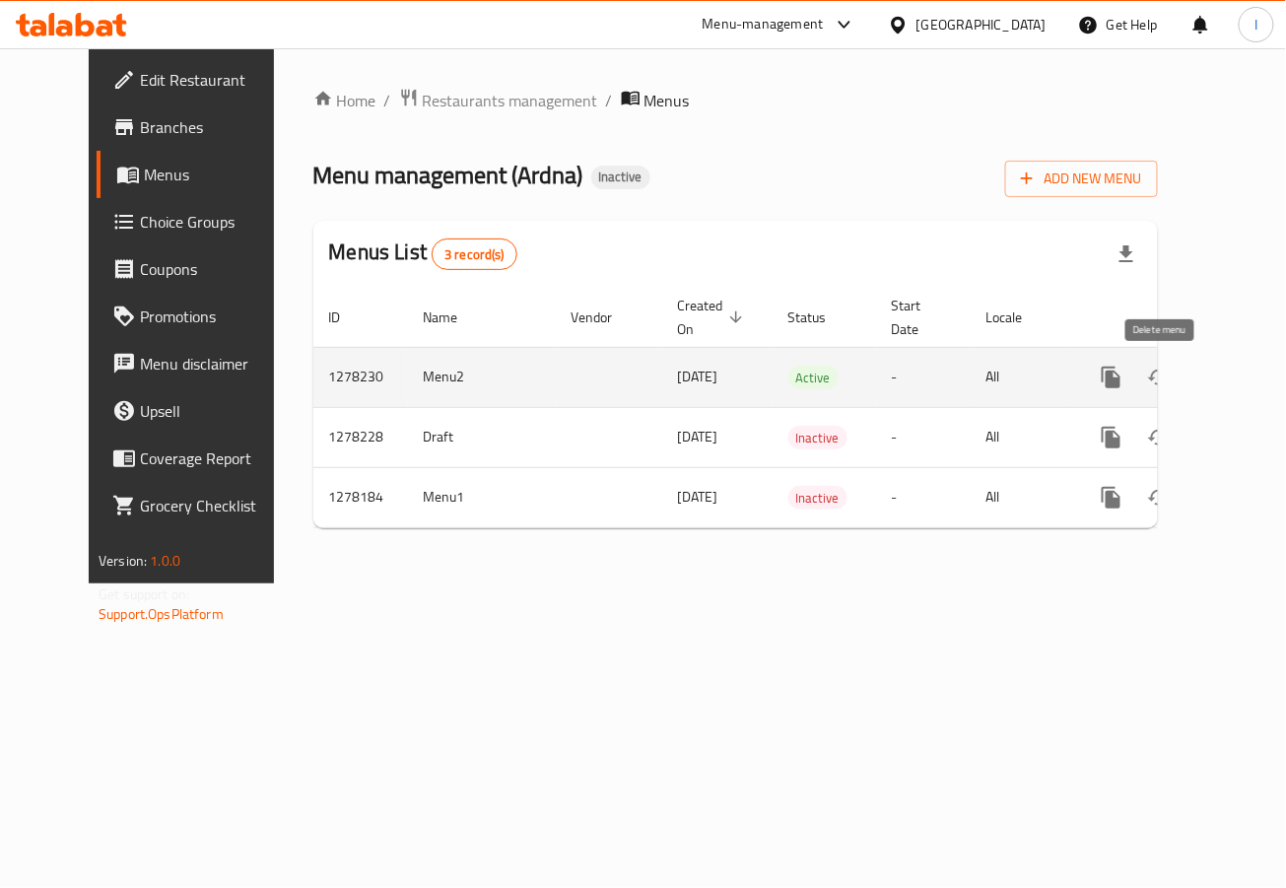
click at [1200, 382] on icon "enhanced table" at bounding box center [1207, 378] width 14 height 18
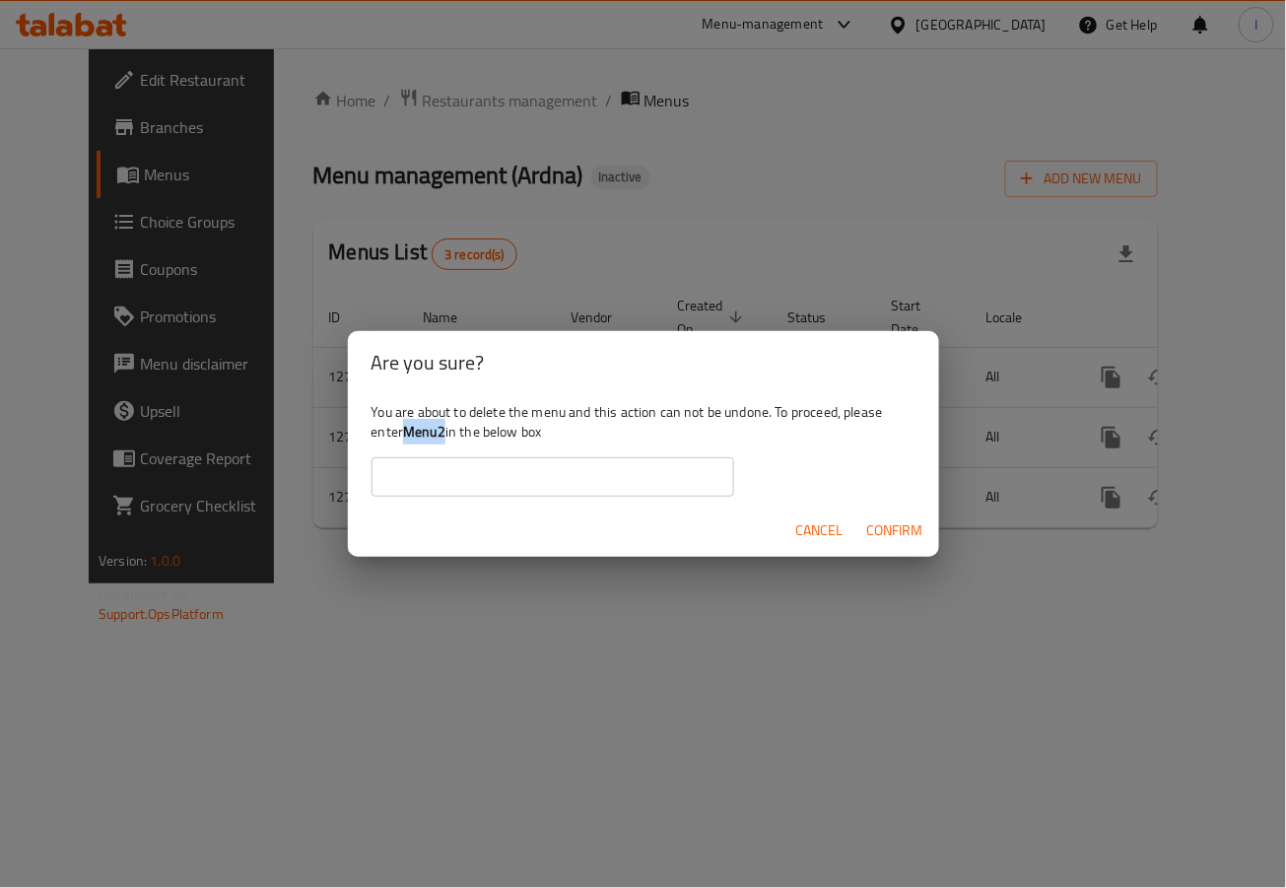
drag, startPoint x: 404, startPoint y: 427, endPoint x: 447, endPoint y: 437, distance: 43.5
click at [447, 437] on div "You are about to delete the menu and this action can not be undone. To proceed,…" at bounding box center [643, 449] width 591 height 110
copy b "Menu2"
paste input "Menu2"
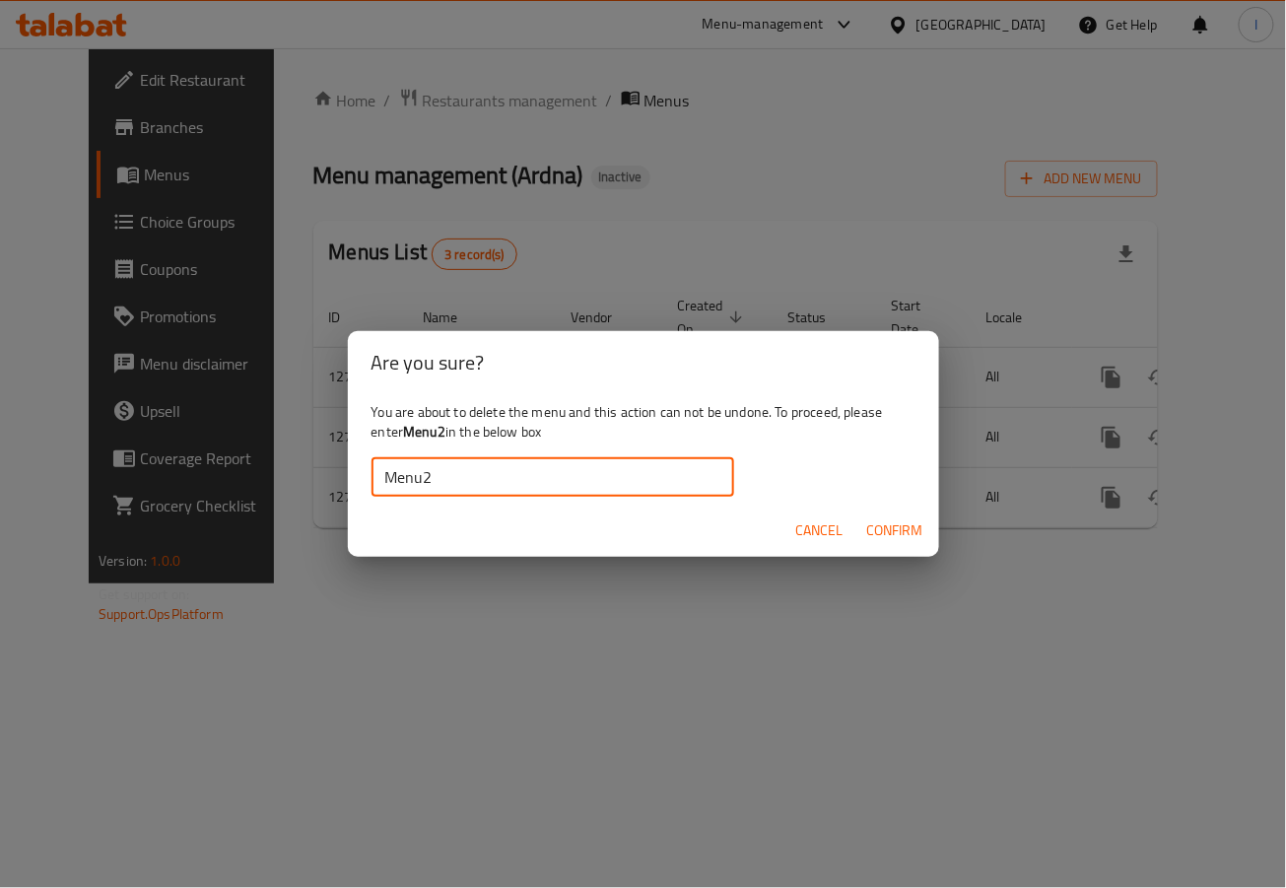
click at [449, 469] on input "Menu2" at bounding box center [553, 476] width 363 height 39
type input "Menu2"
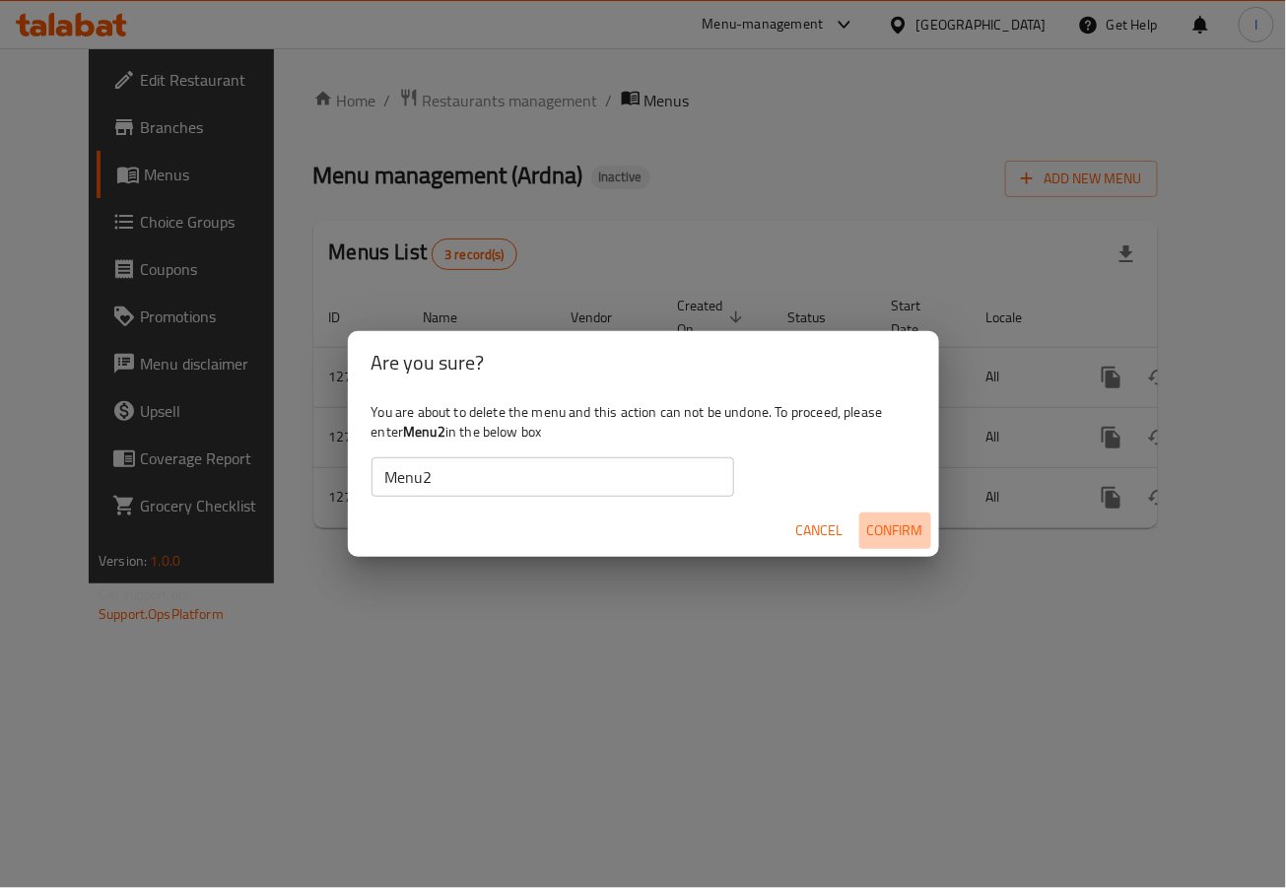
click at [876, 529] on span "Confirm" at bounding box center [895, 531] width 56 height 25
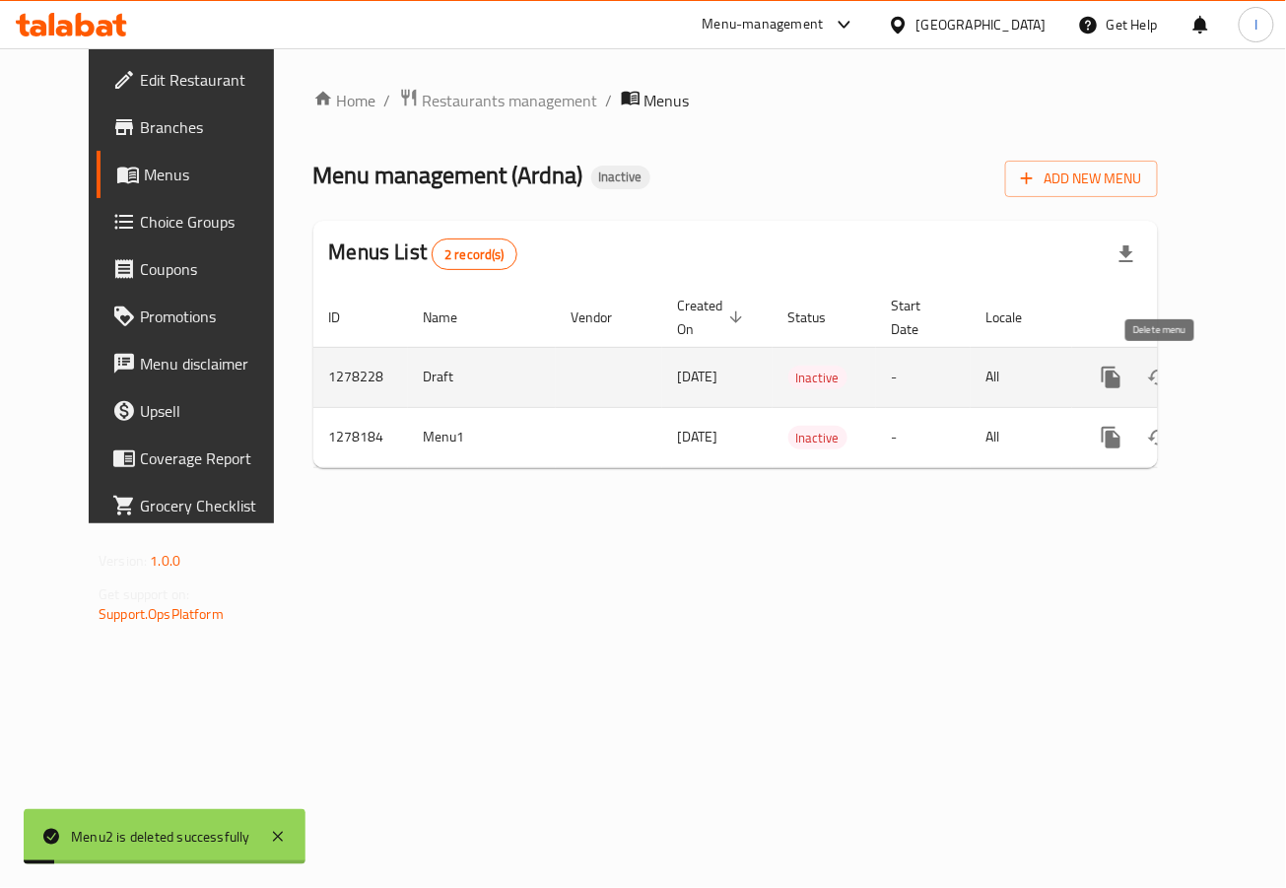
click at [1200, 385] on icon "enhanced table" at bounding box center [1207, 378] width 14 height 18
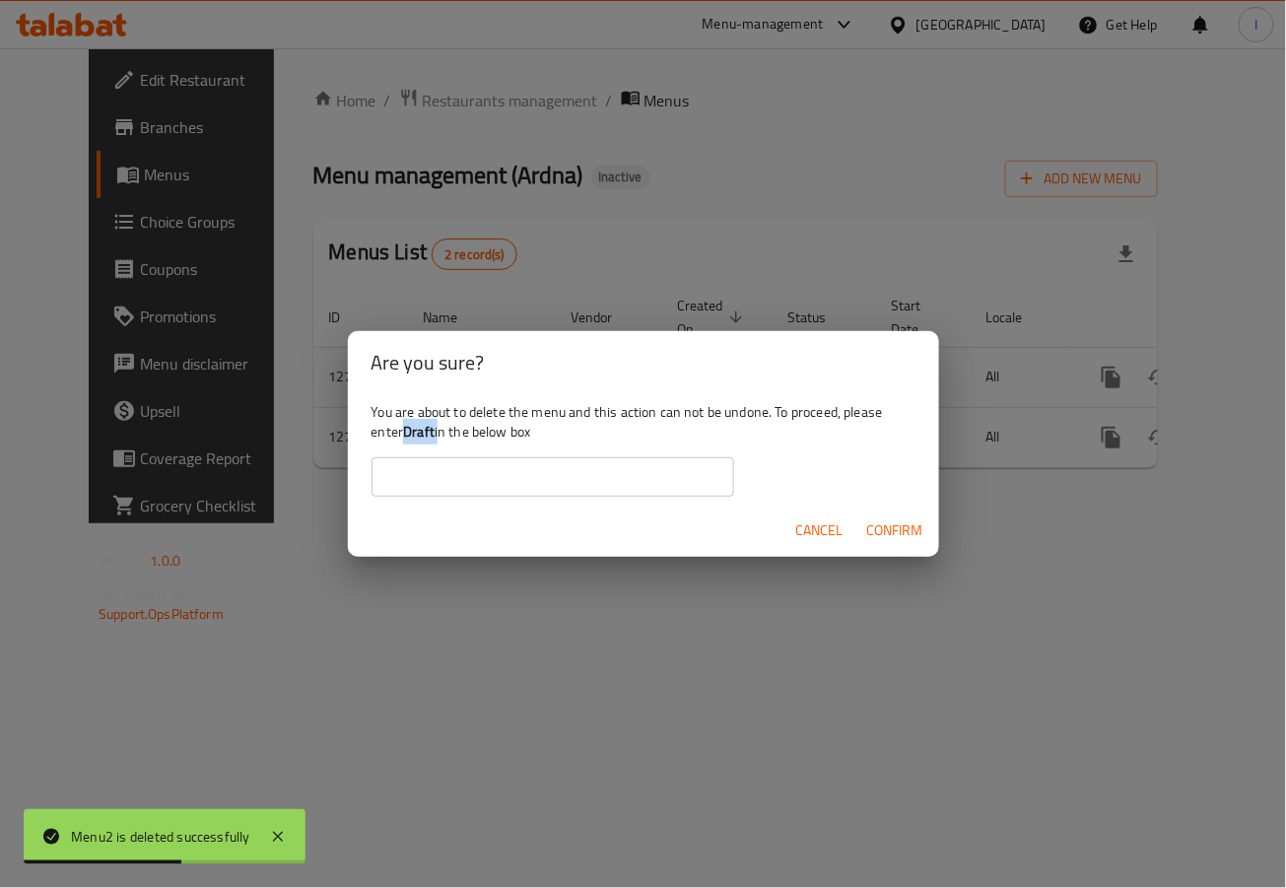
drag, startPoint x: 408, startPoint y: 434, endPoint x: 438, endPoint y: 438, distance: 29.8
click at [438, 438] on div "You are about to delete the menu and this action can not be undone. To proceed,…" at bounding box center [643, 449] width 591 height 110
click at [415, 438] on b "Draft" at bounding box center [419, 432] width 32 height 26
drag, startPoint x: 406, startPoint y: 434, endPoint x: 436, endPoint y: 436, distance: 29.6
click at [436, 436] on div "You are about to delete the menu and this action can not be undone. To proceed,…" at bounding box center [643, 449] width 591 height 110
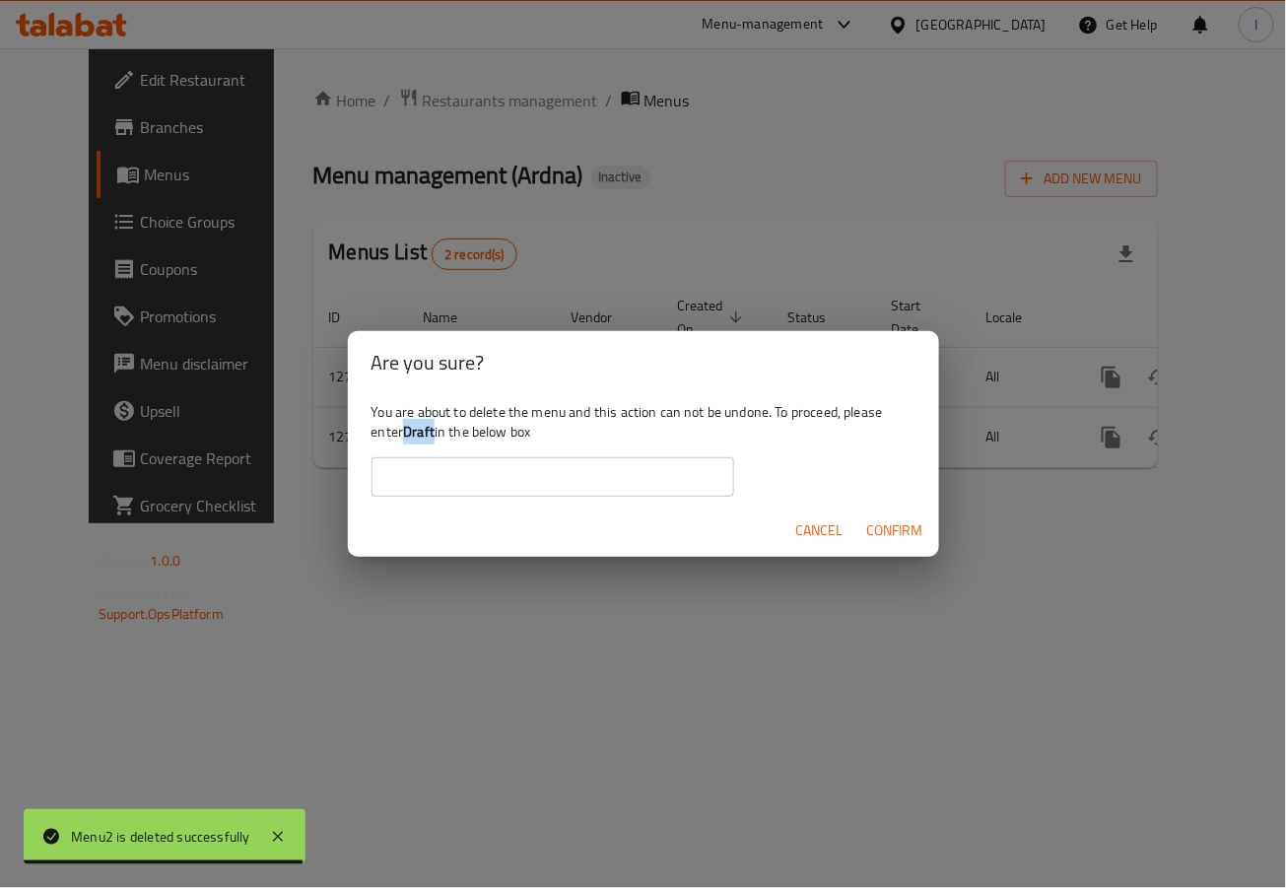
copy b "Draft"
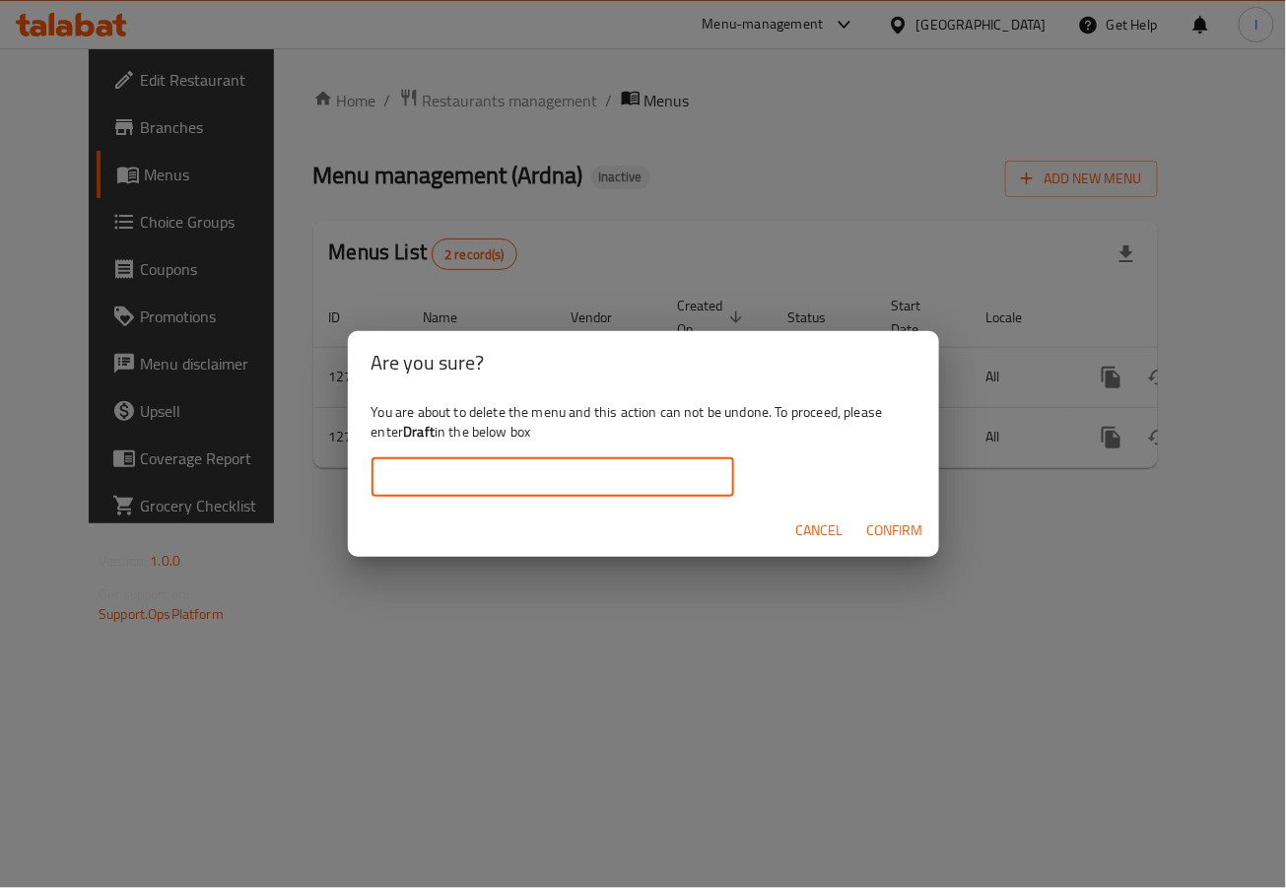
paste input "Draft"
click at [453, 464] on input "Draft" at bounding box center [553, 476] width 363 height 39
type input "Draft"
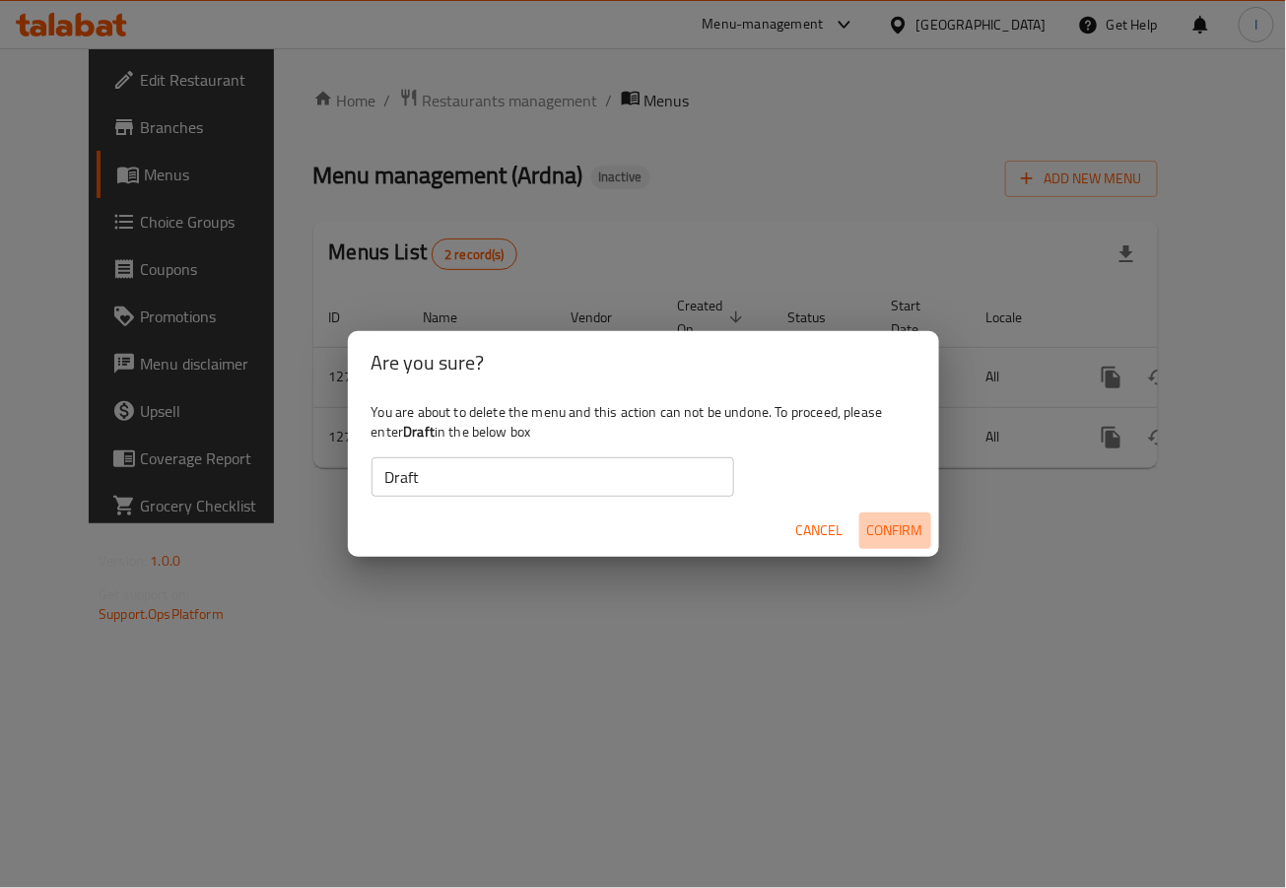
click at [900, 520] on span "Confirm" at bounding box center [895, 531] width 56 height 25
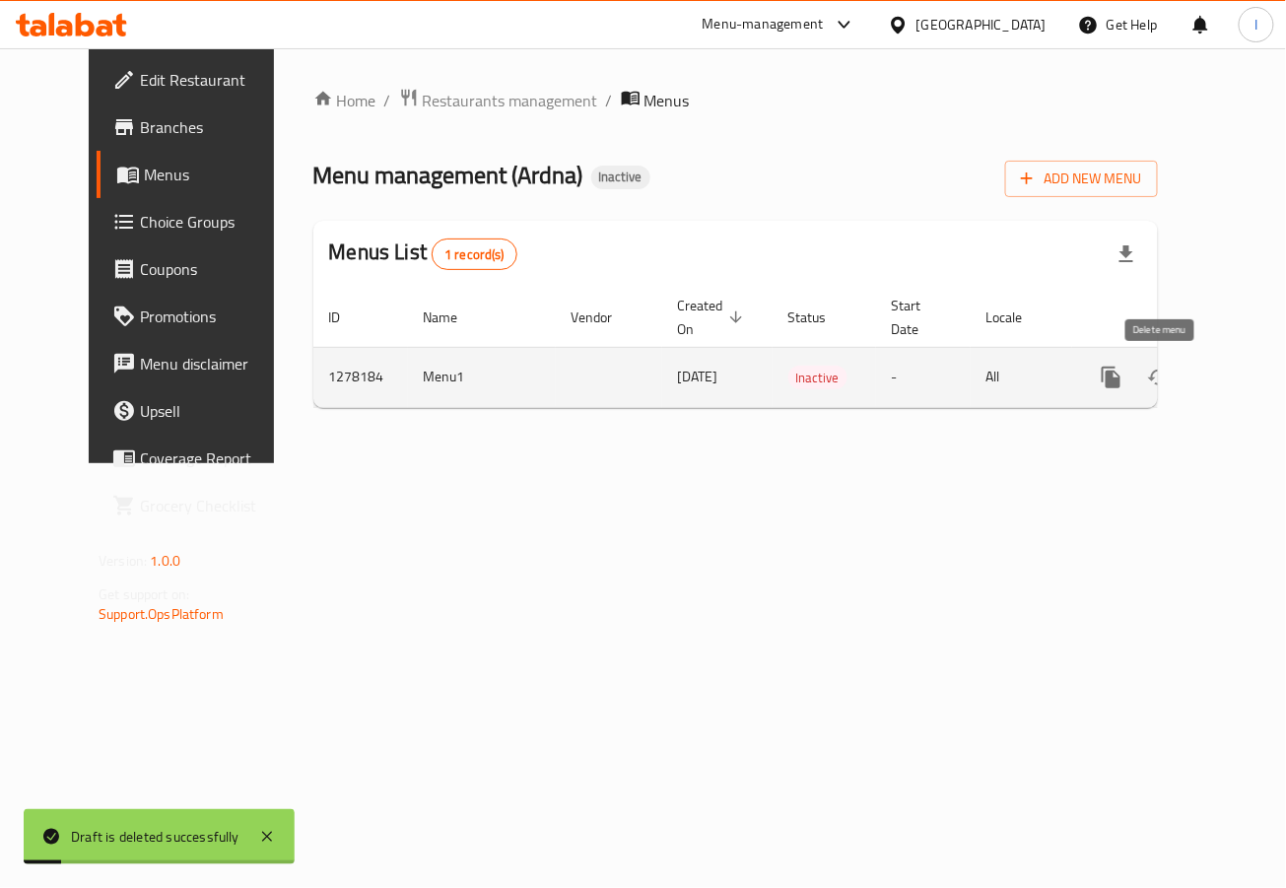
click at [1200, 384] on icon "enhanced table" at bounding box center [1207, 378] width 14 height 18
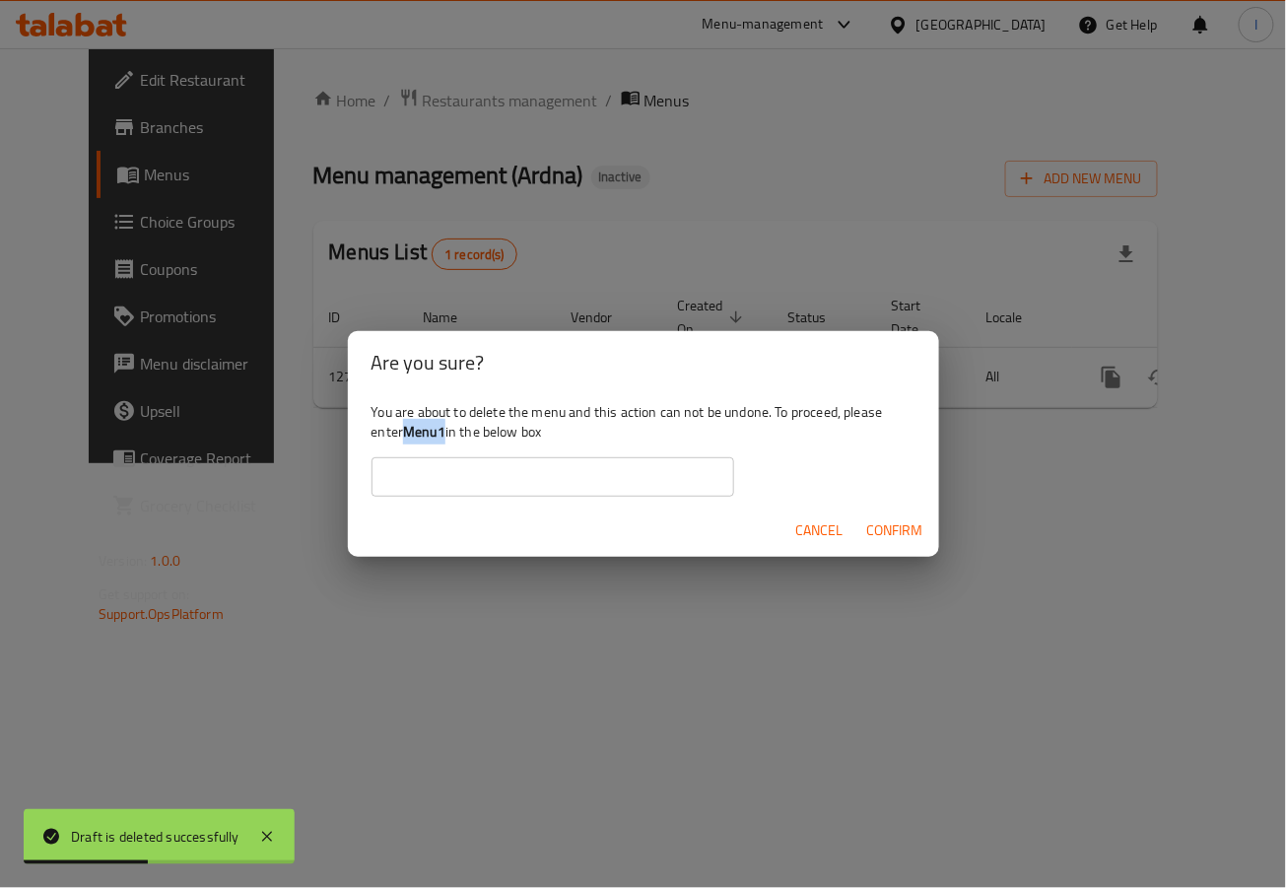
drag, startPoint x: 410, startPoint y: 435, endPoint x: 447, endPoint y: 432, distance: 36.6
click at [446, 432] on b "Menu1" at bounding box center [424, 432] width 42 height 26
copy b "Menu1"
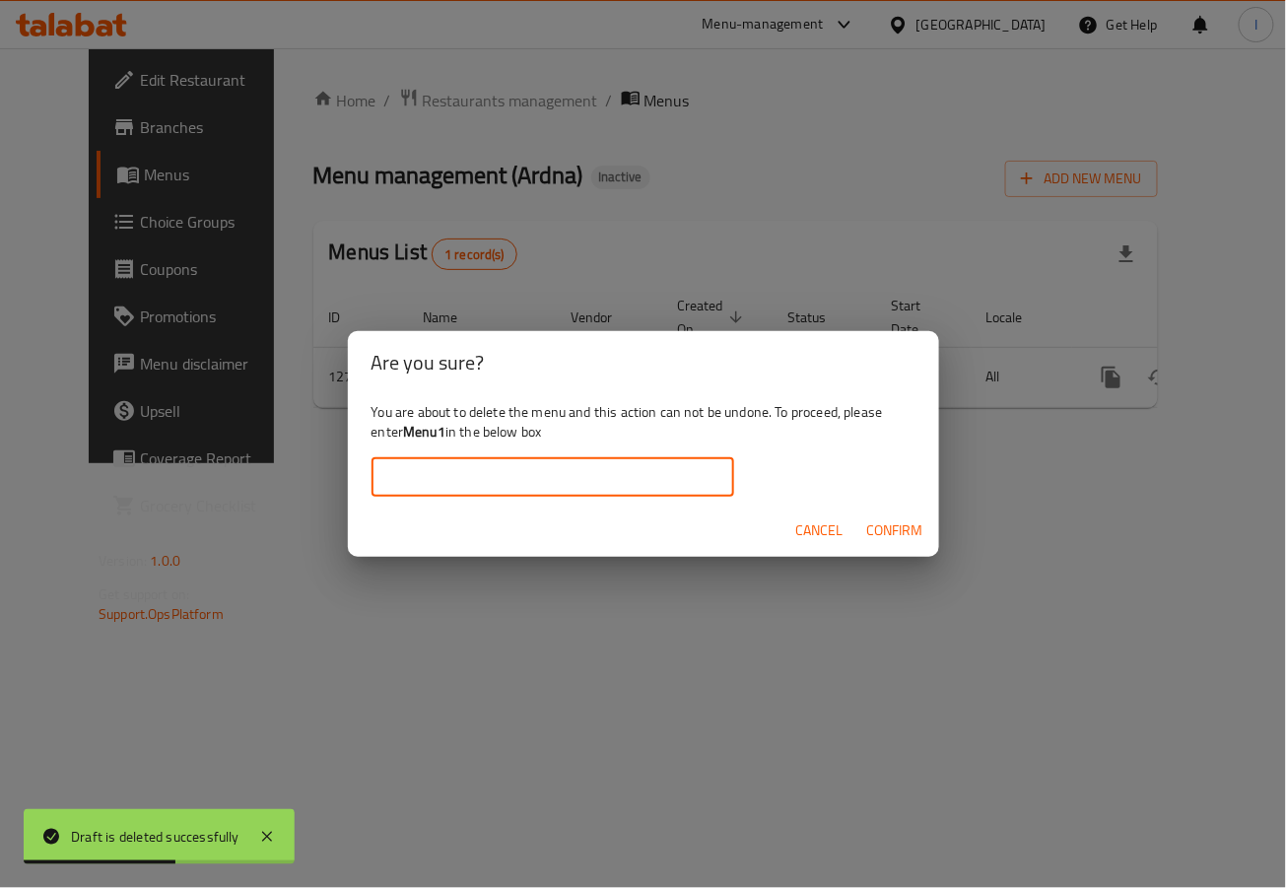
click at [476, 466] on input "text" at bounding box center [553, 476] width 363 height 39
paste input "Menu1"
type input "Menu1"
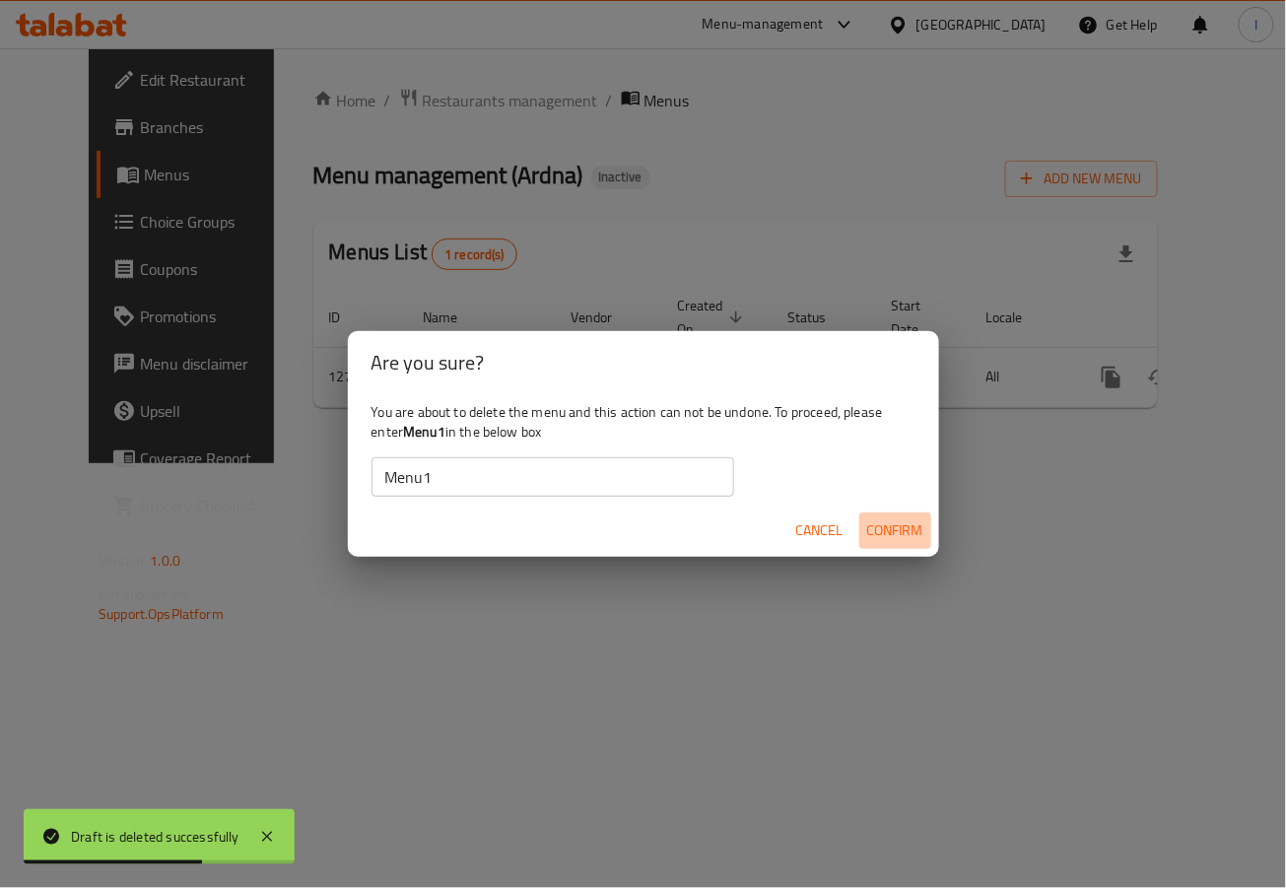
click at [892, 528] on span "Confirm" at bounding box center [895, 531] width 56 height 25
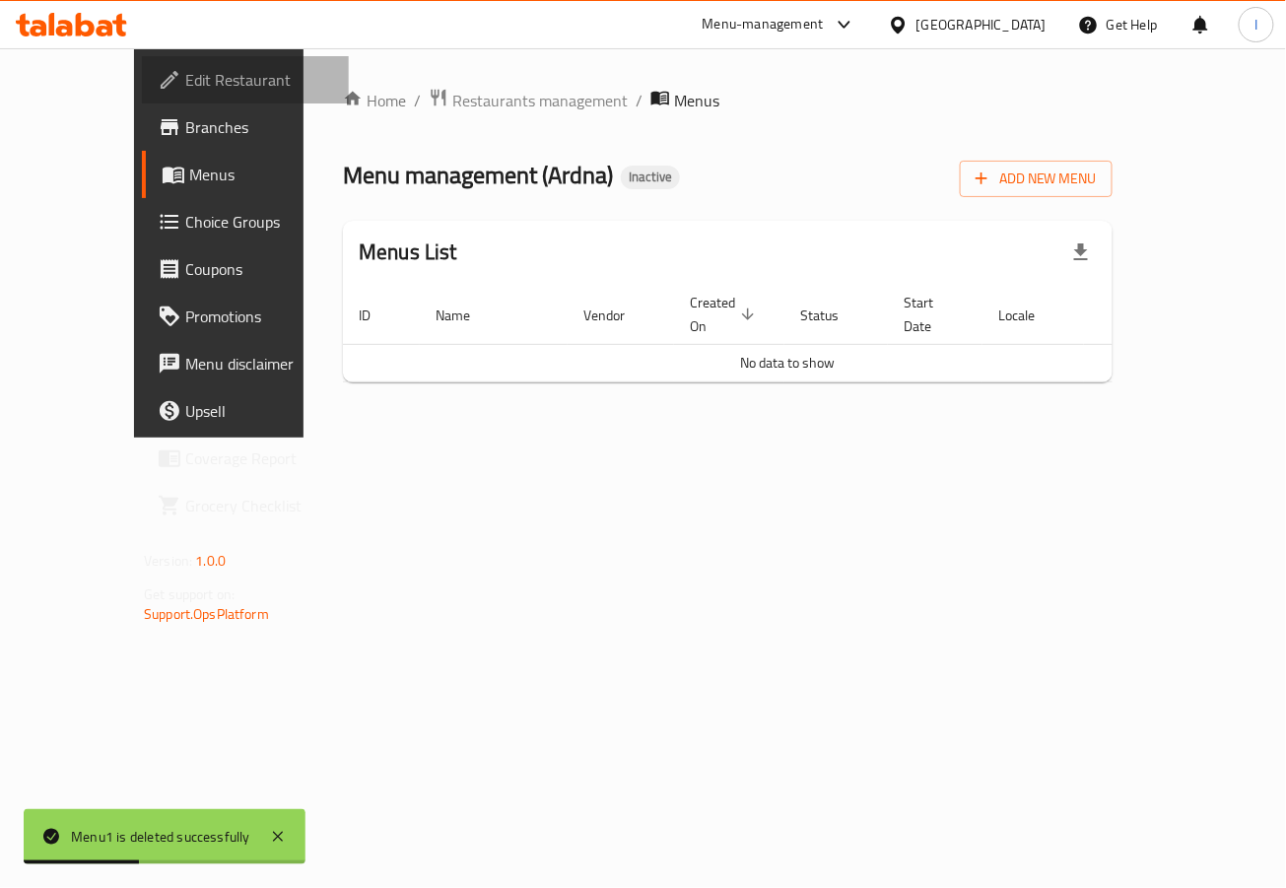
click at [185, 85] on span "Edit Restaurant" at bounding box center [259, 80] width 148 height 24
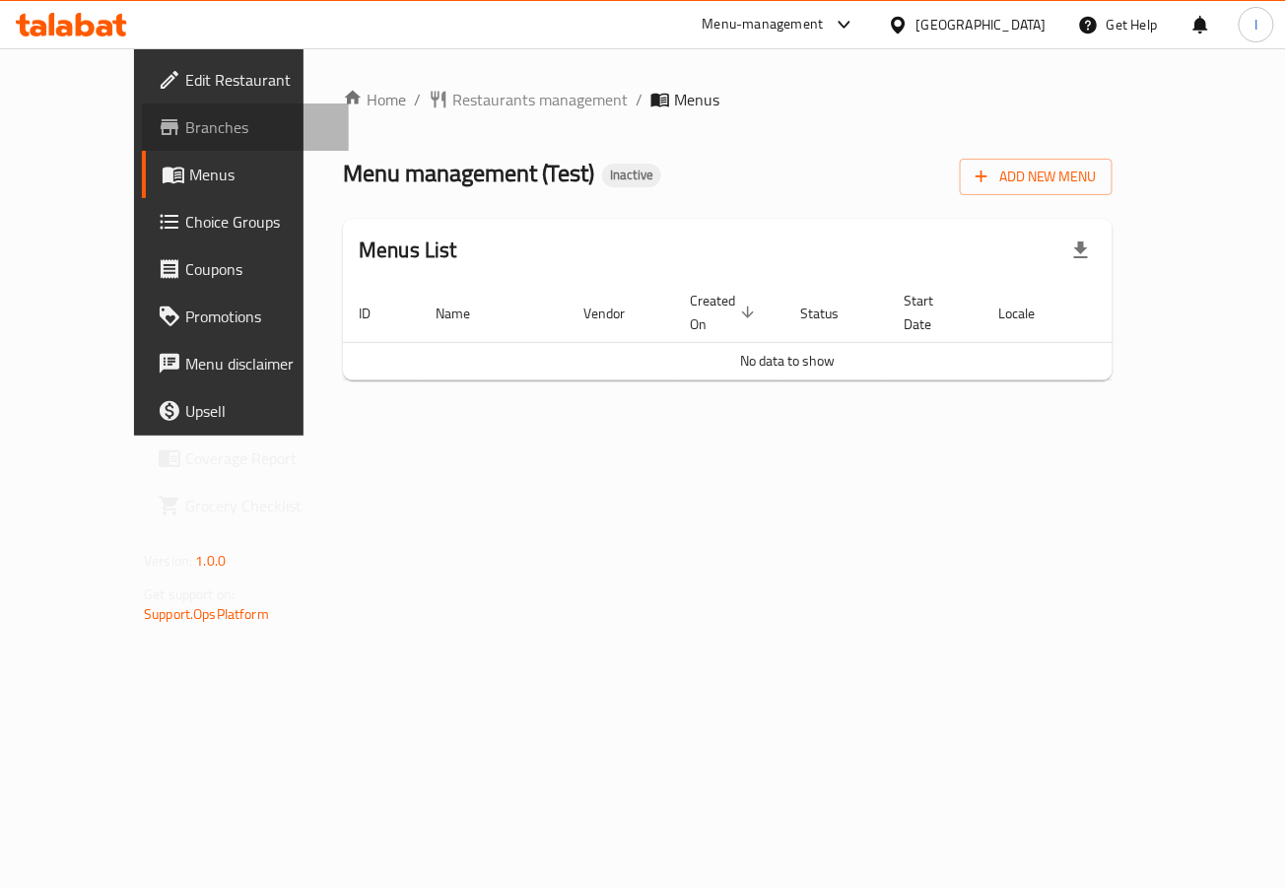
click at [142, 141] on link "Branches" at bounding box center [245, 127] width 207 height 47
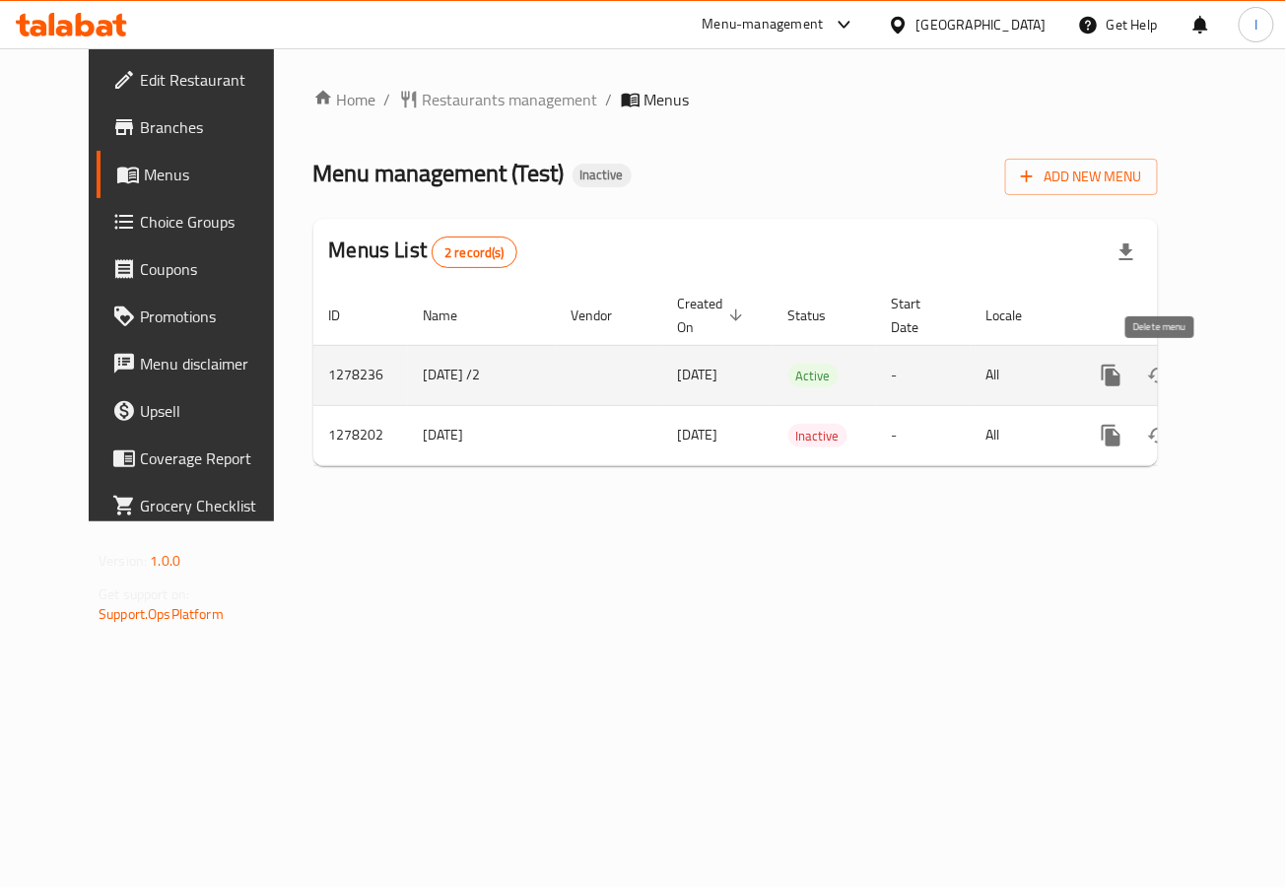
click at [1195, 381] on icon "enhanced table" at bounding box center [1207, 376] width 24 height 24
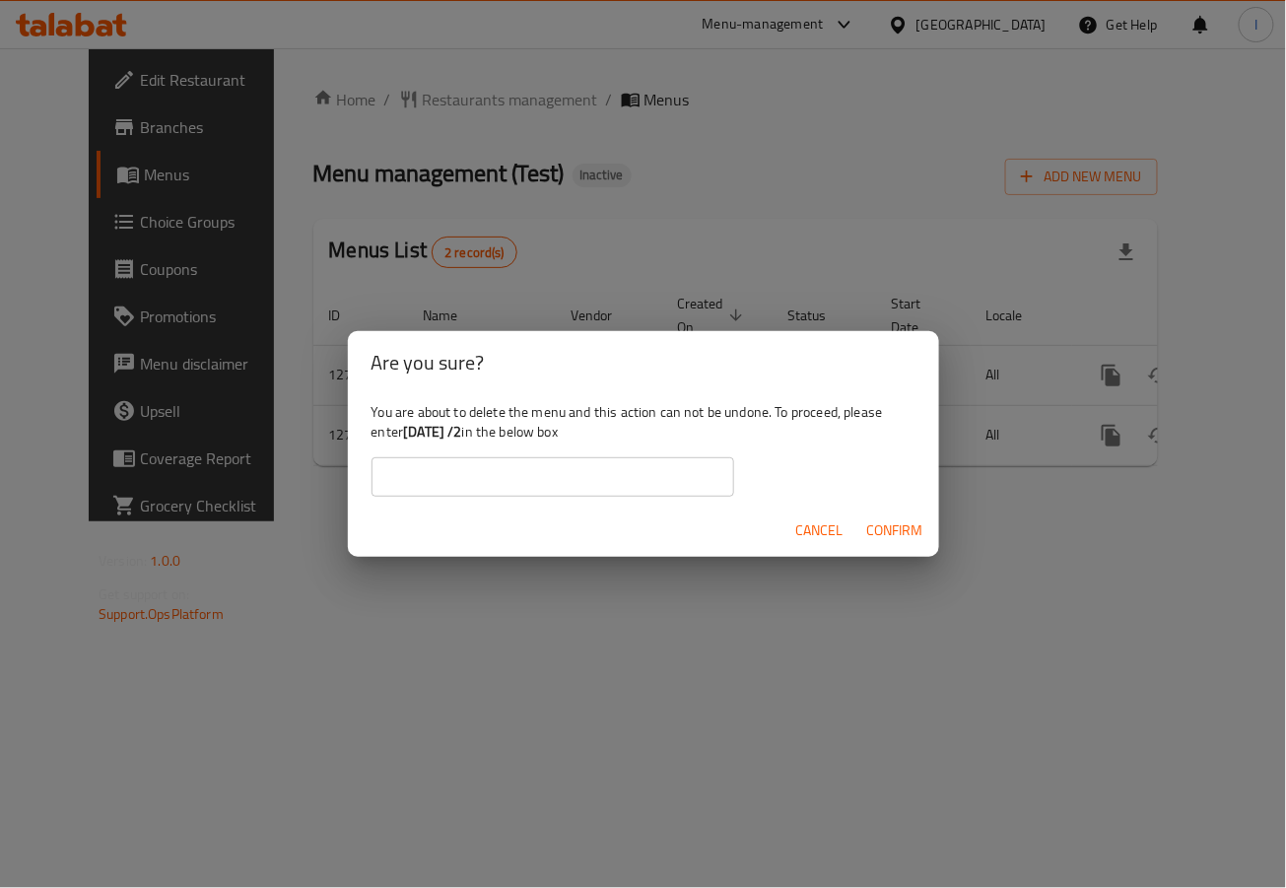
drag, startPoint x: 404, startPoint y: 436, endPoint x: 489, endPoint y: 427, distance: 85.2
click at [489, 427] on div "You are about to delete the menu and this action can not be undone. To proceed,…" at bounding box center [643, 449] width 591 height 110
copy b "2/27/2025 /2"
paste input "2/27/2025 /2"
click at [483, 481] on input "text" at bounding box center [553, 476] width 363 height 39
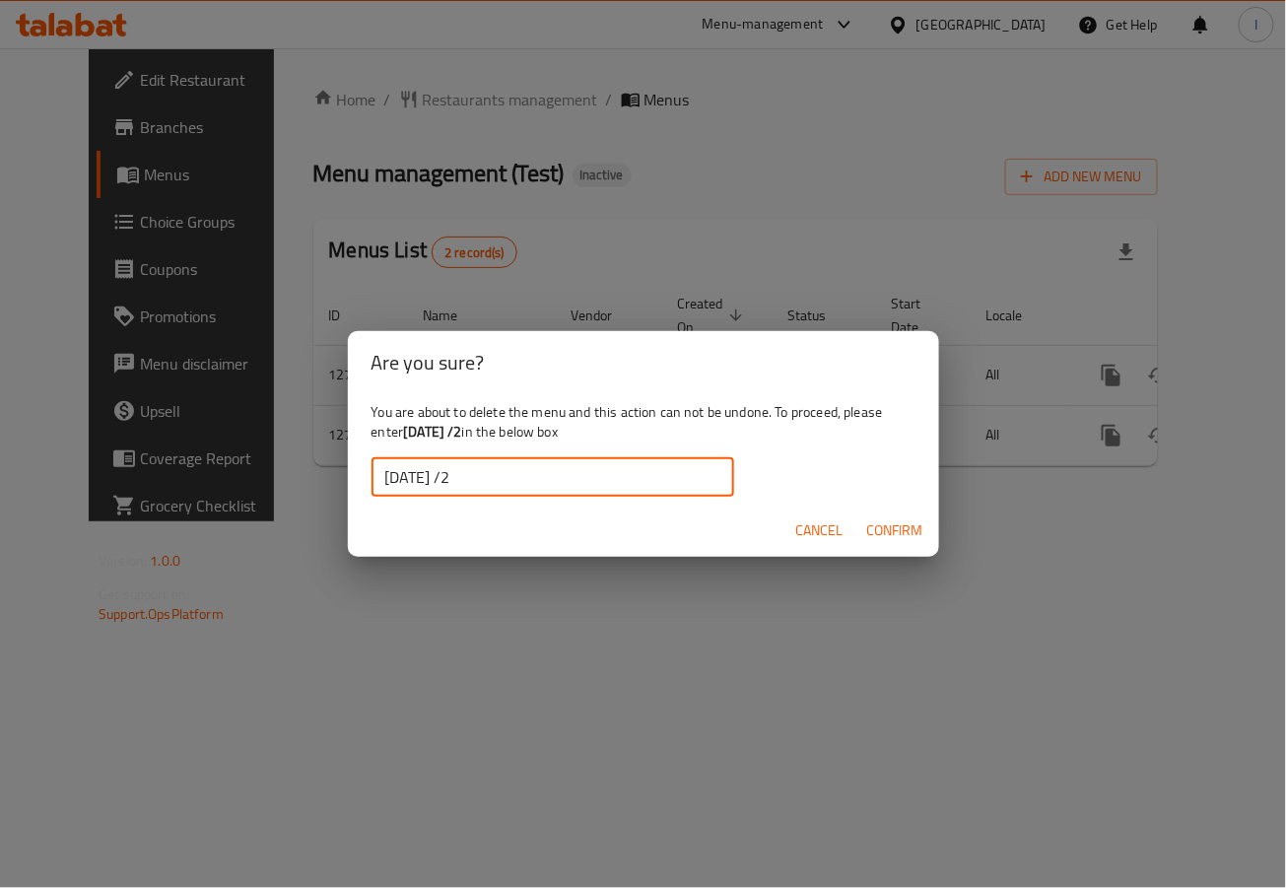
type input "2/27/2025 /2"
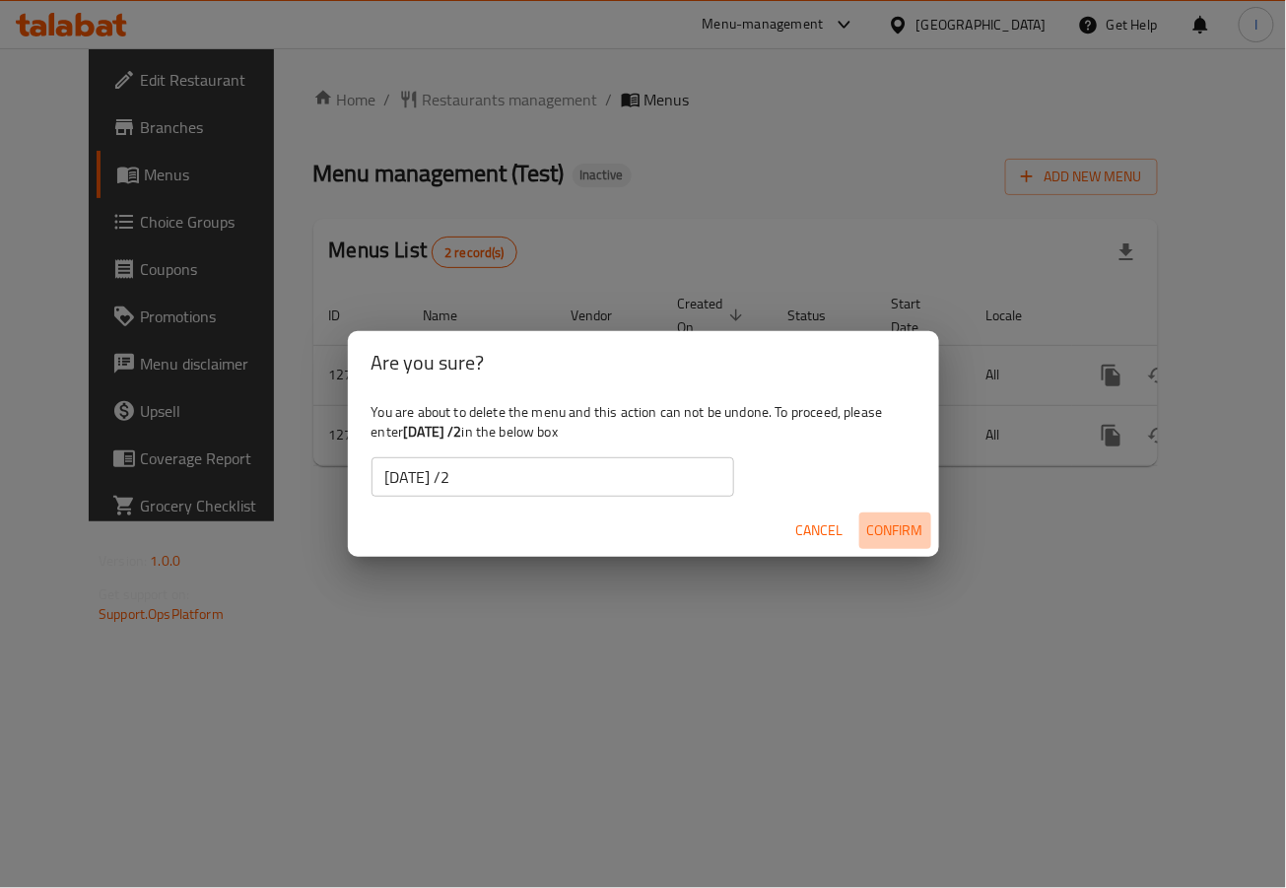
click at [884, 528] on span "Confirm" at bounding box center [895, 531] width 56 height 25
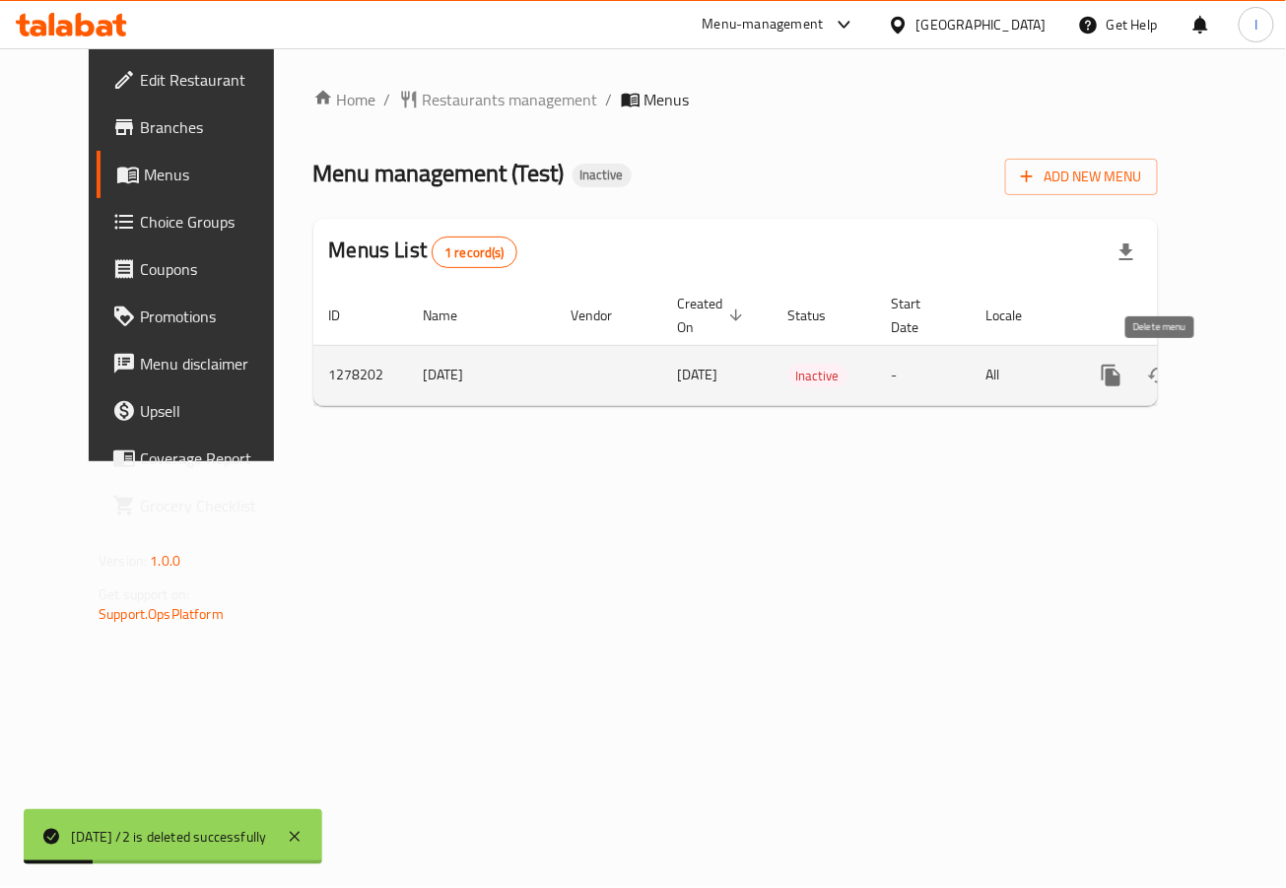
click at [1200, 373] on icon "enhanced table" at bounding box center [1207, 376] width 14 height 18
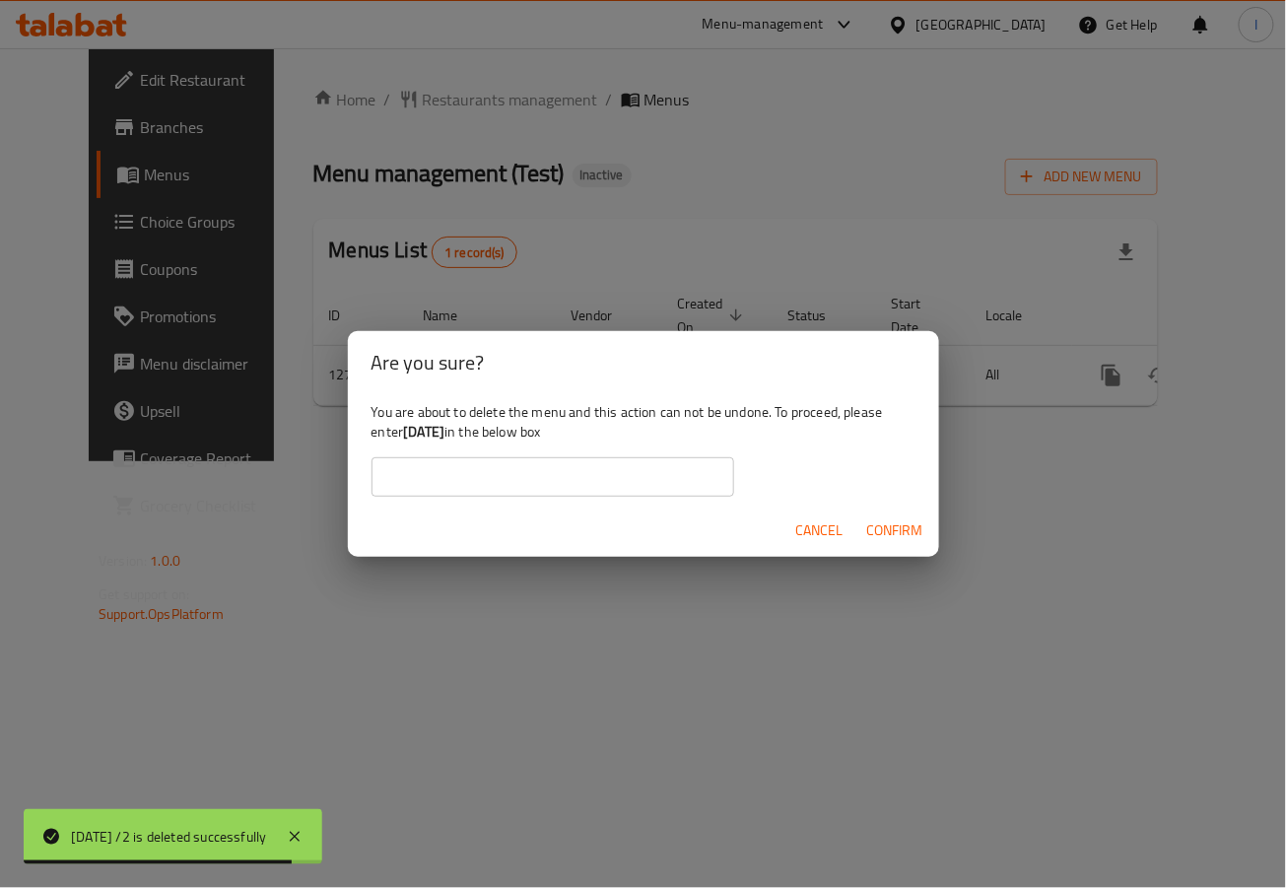
drag, startPoint x: 408, startPoint y: 427, endPoint x: 469, endPoint y: 435, distance: 61.6
click at [445, 435] on b "2/27/2025" at bounding box center [423, 432] width 41 height 26
copy b "2/27/2025"
click at [462, 479] on input "text" at bounding box center [553, 476] width 363 height 39
paste input "2/27/2025"
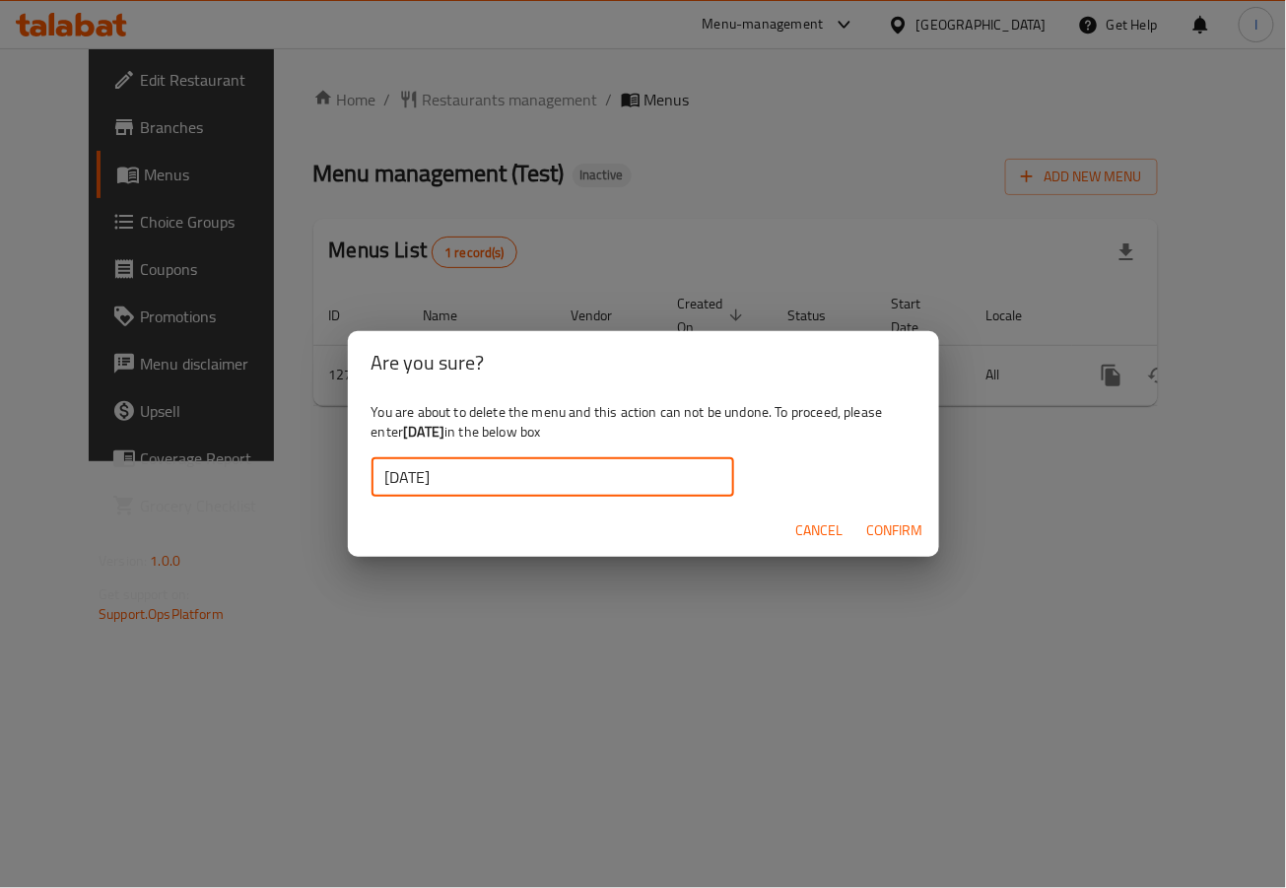
type input "2/27/2025"
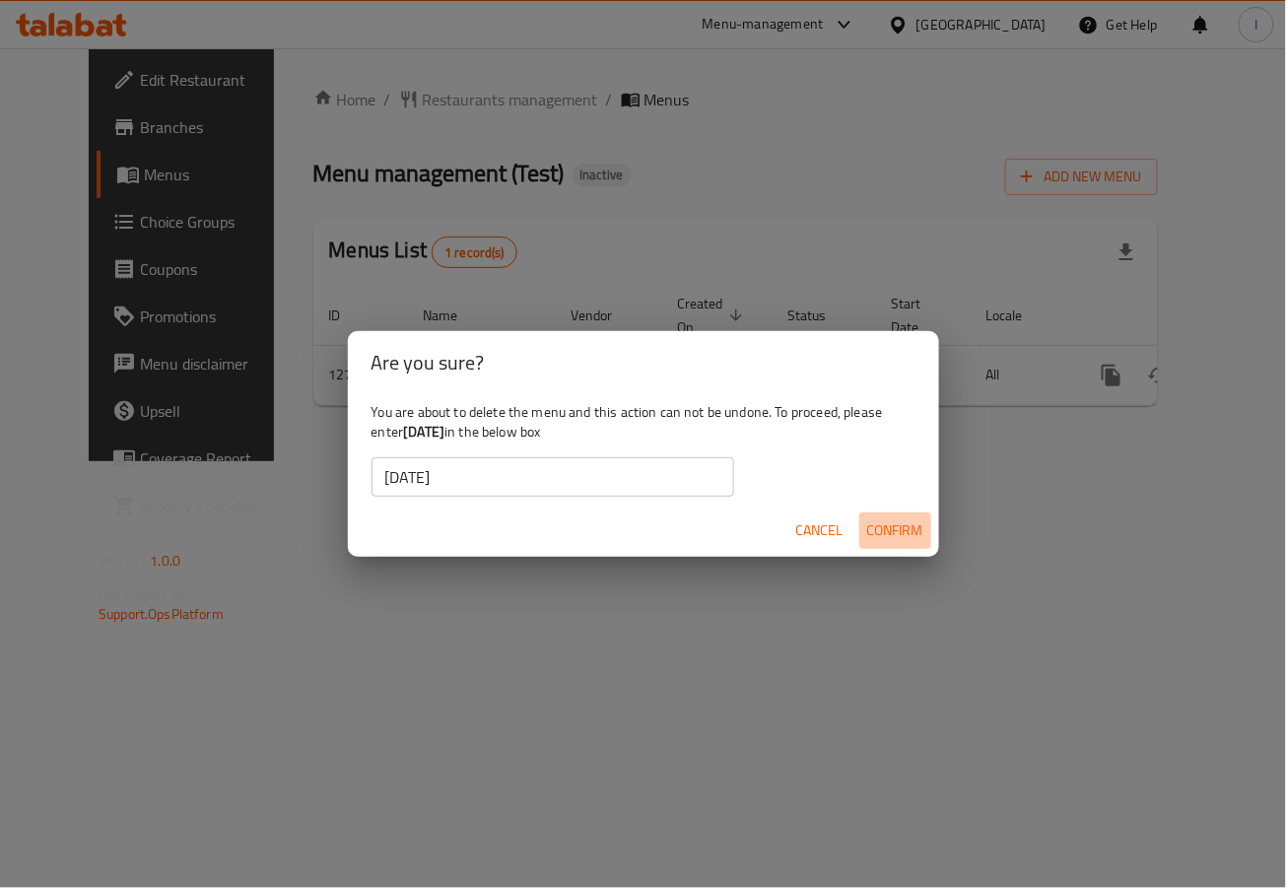
click at [894, 541] on span "Confirm" at bounding box center [895, 531] width 56 height 25
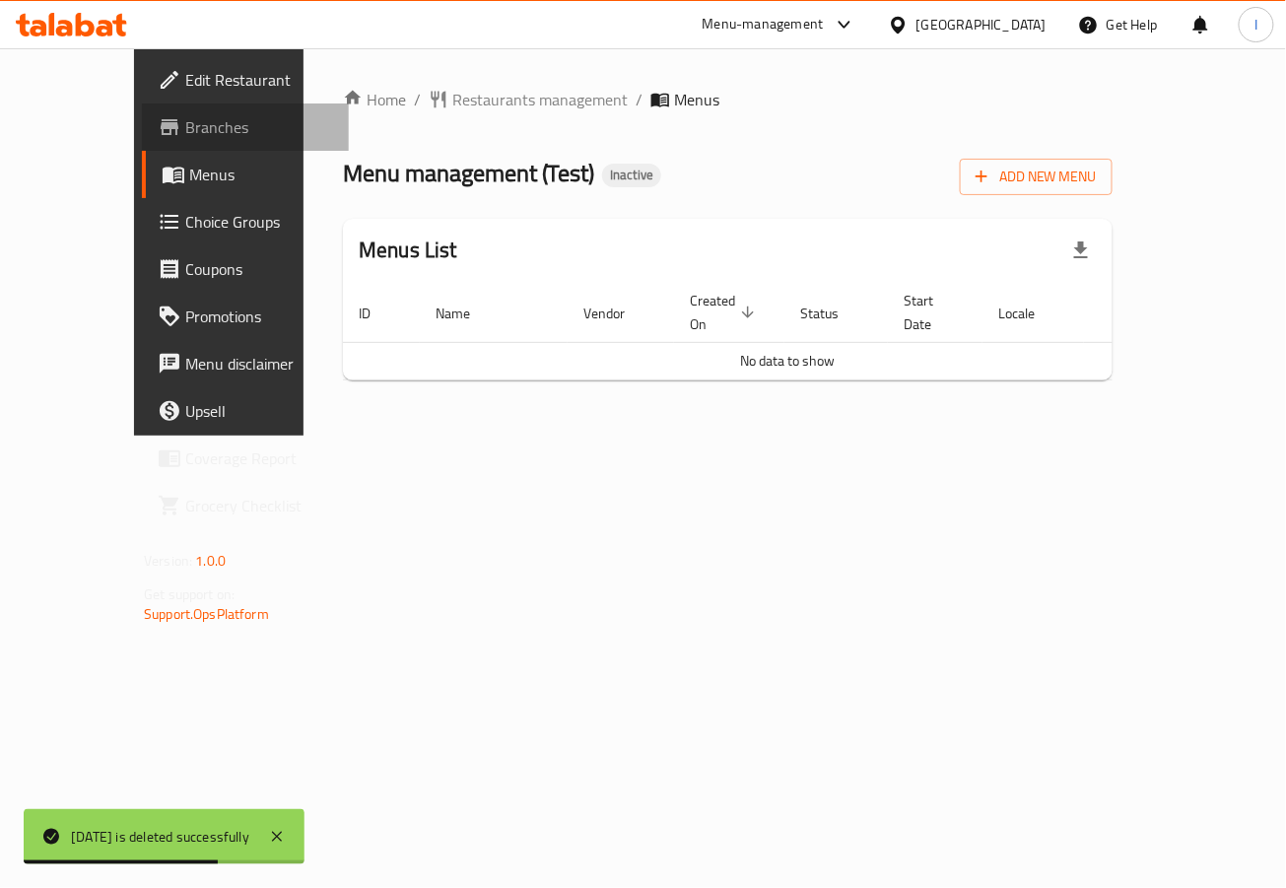
click at [142, 146] on link "Branches" at bounding box center [245, 127] width 207 height 47
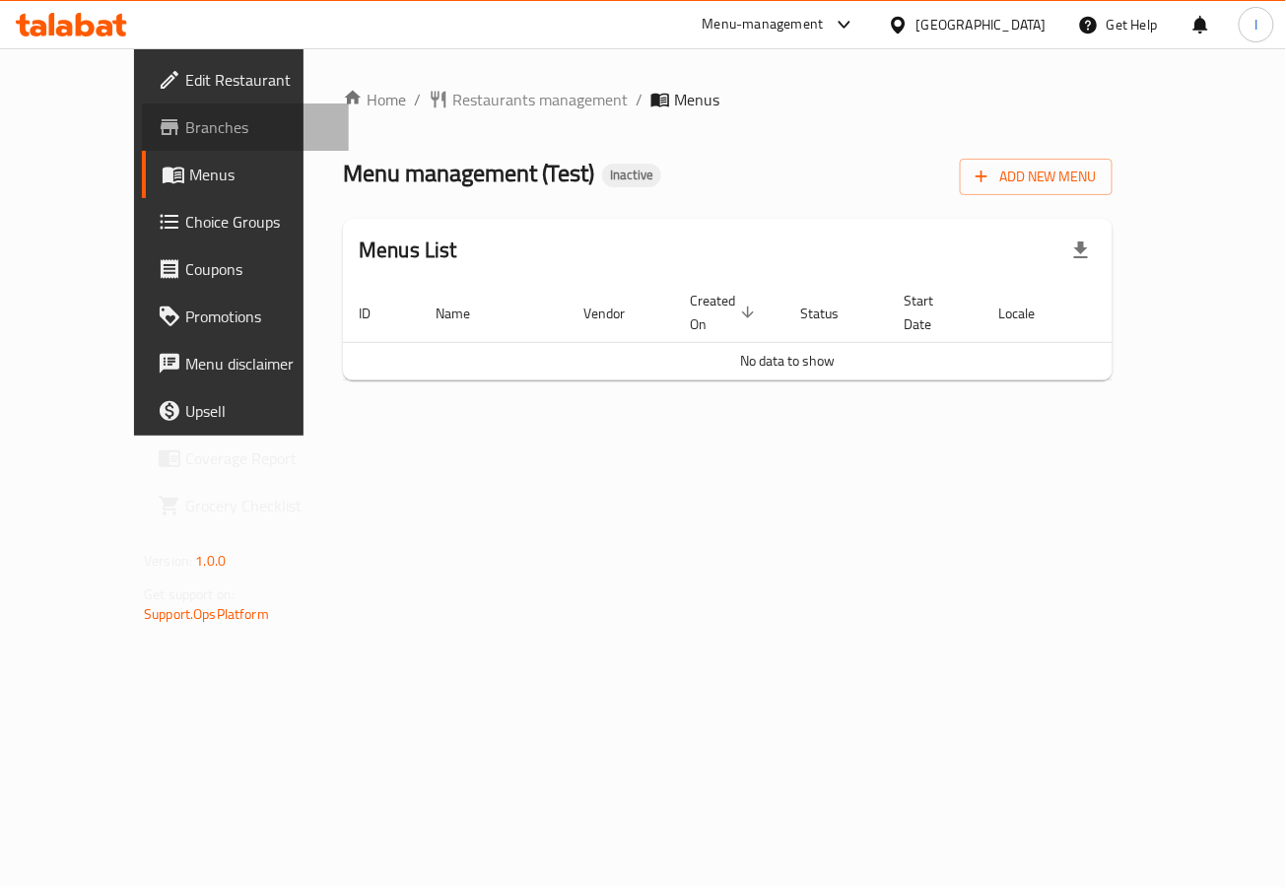
click at [185, 133] on span "Branches" at bounding box center [259, 127] width 148 height 24
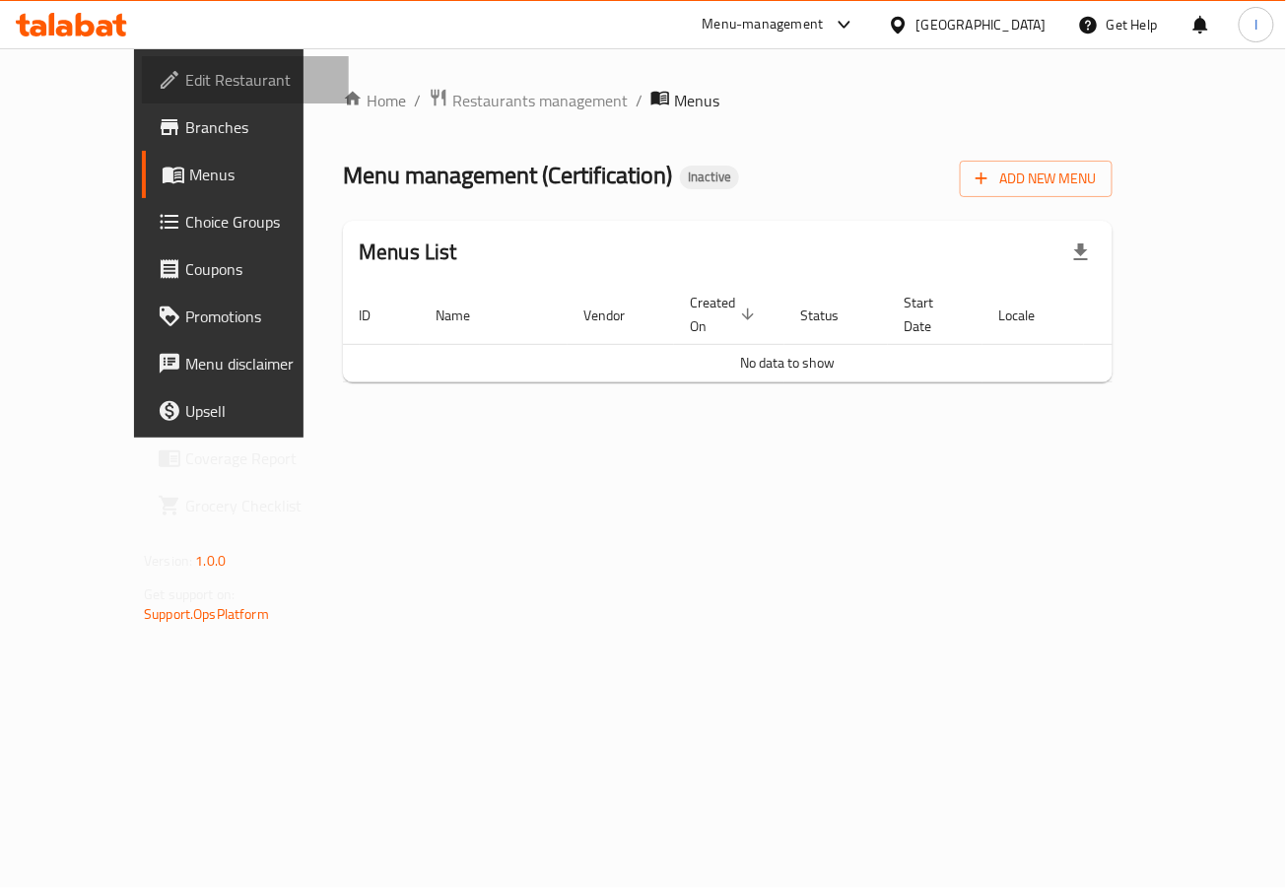
click at [185, 72] on span "Edit Restaurant" at bounding box center [259, 80] width 148 height 24
click at [185, 84] on span "Edit Restaurant" at bounding box center [259, 80] width 148 height 24
click at [185, 79] on span "Edit Restaurant" at bounding box center [259, 80] width 148 height 24
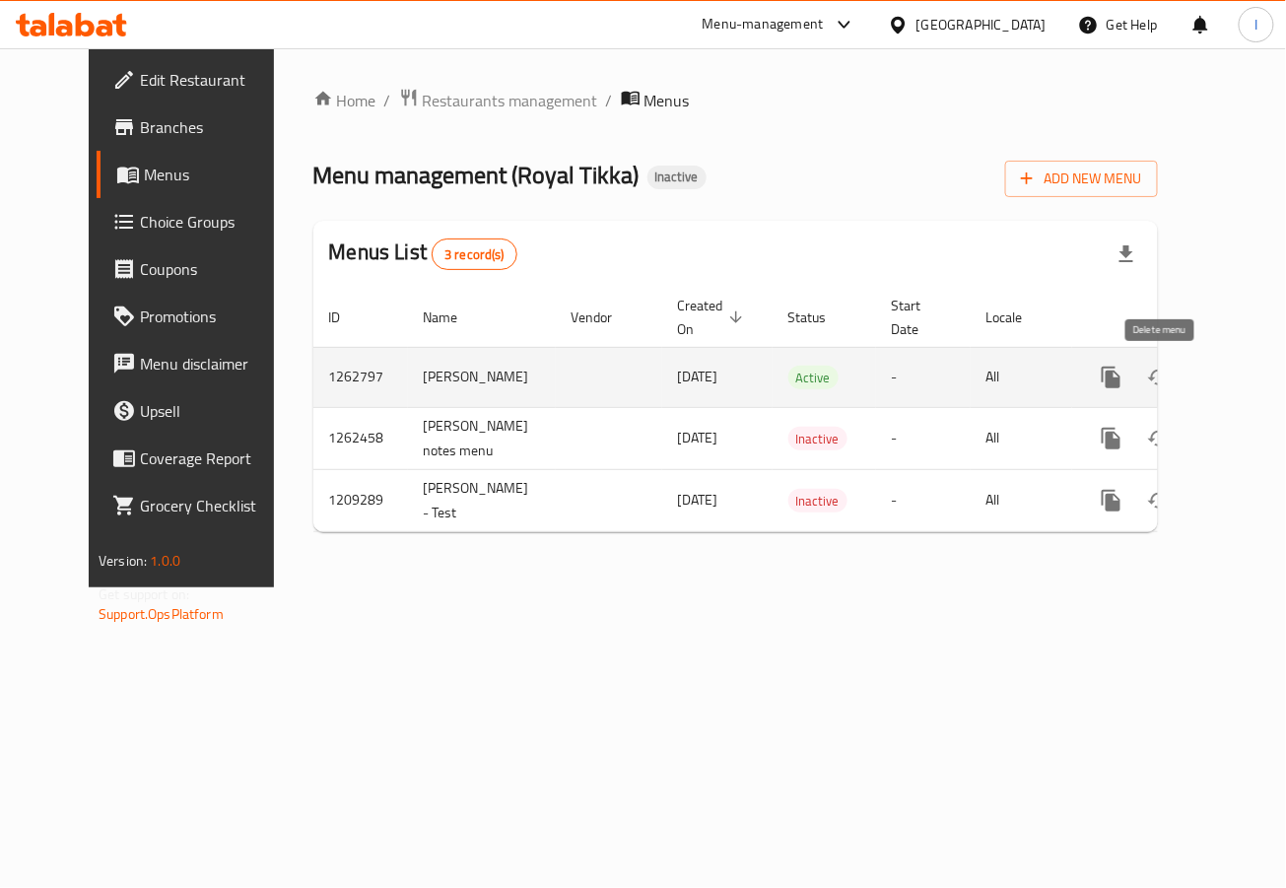
click at [1195, 382] on icon "enhanced table" at bounding box center [1207, 378] width 24 height 24
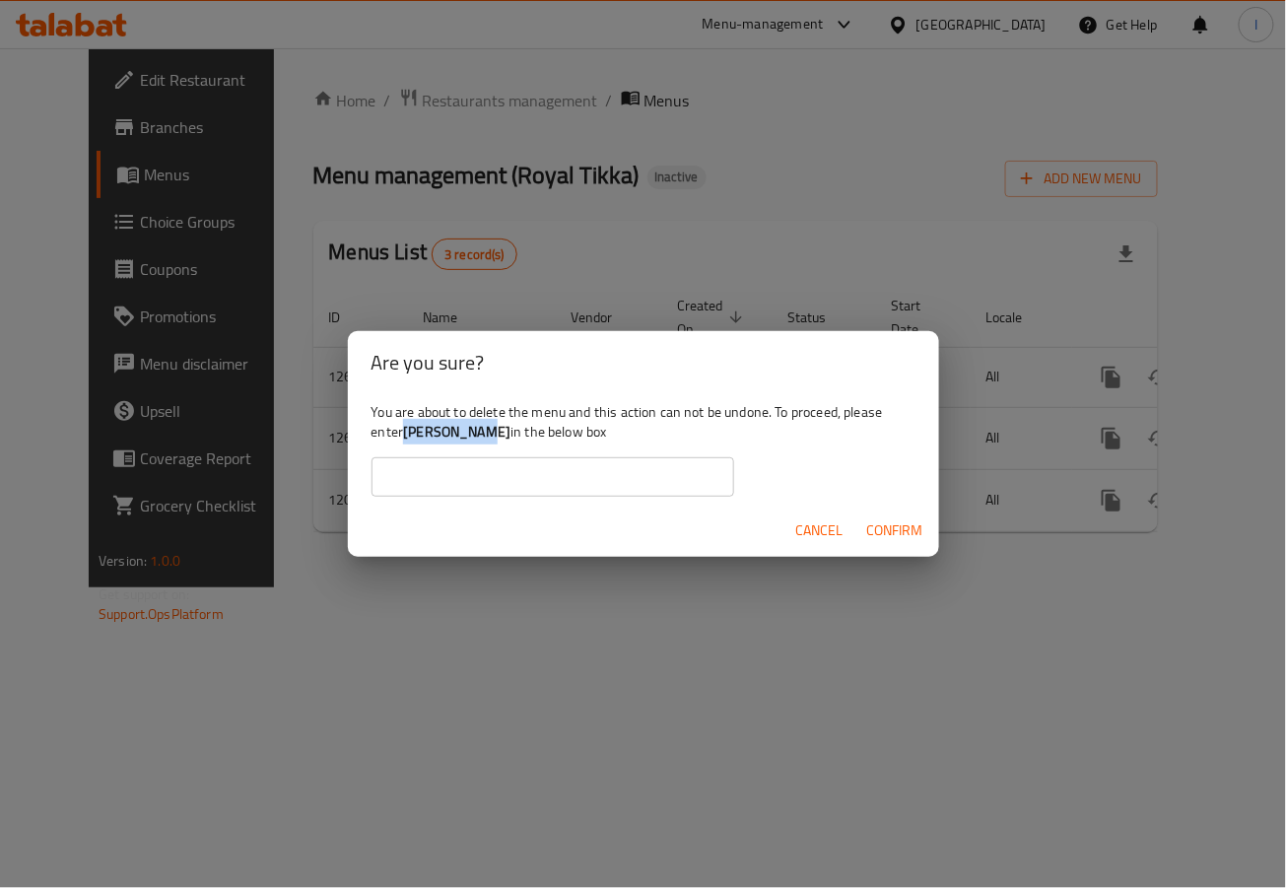
drag, startPoint x: 407, startPoint y: 427, endPoint x: 477, endPoint y: 437, distance: 70.7
click at [477, 437] on div "You are about to delete the menu and this action can not be undone. To proceed,…" at bounding box center [643, 449] width 591 height 110
copy b "doaa elkady"
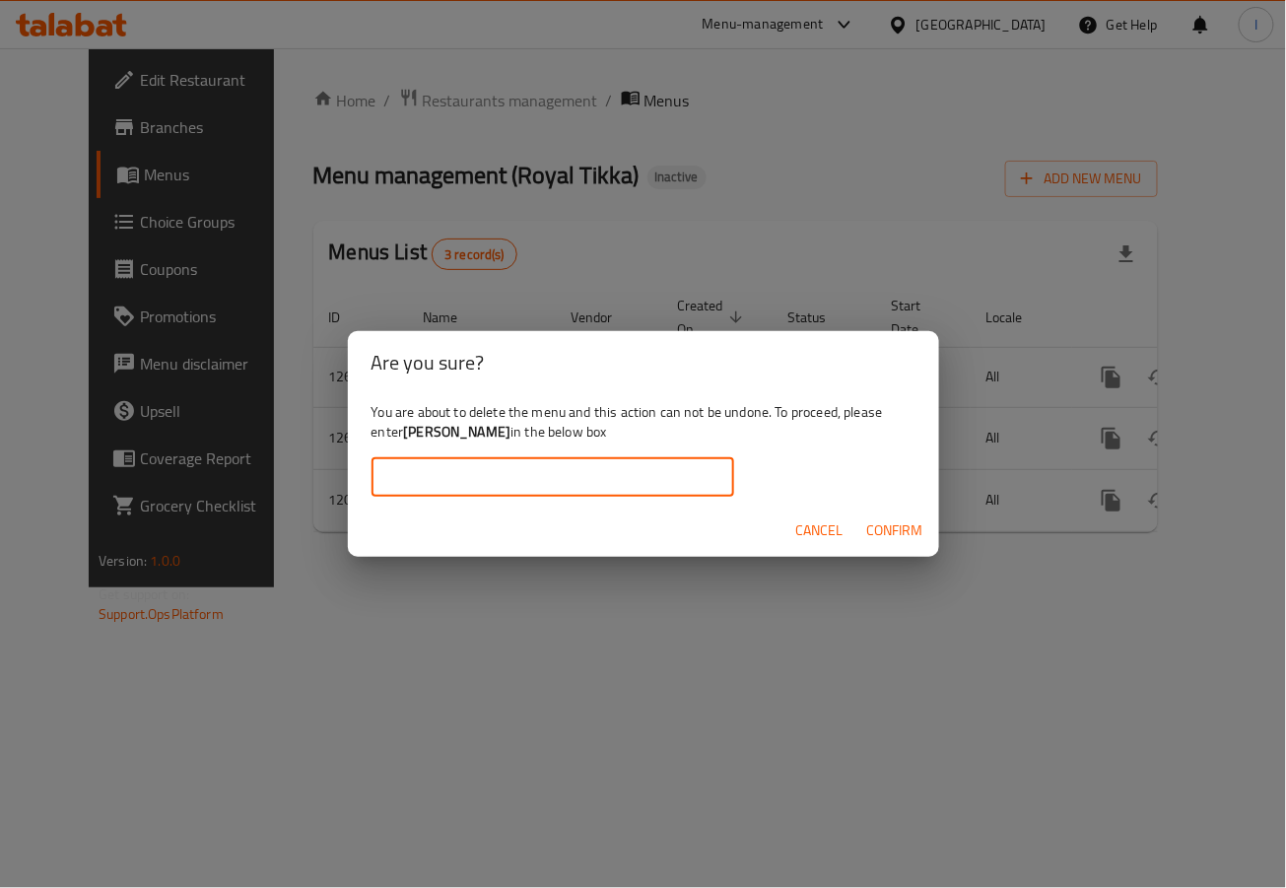
click at [493, 487] on input "text" at bounding box center [553, 476] width 363 height 39
paste input "doaa elkady"
type input "doaa elkady"
click at [894, 532] on span "Confirm" at bounding box center [895, 531] width 56 height 25
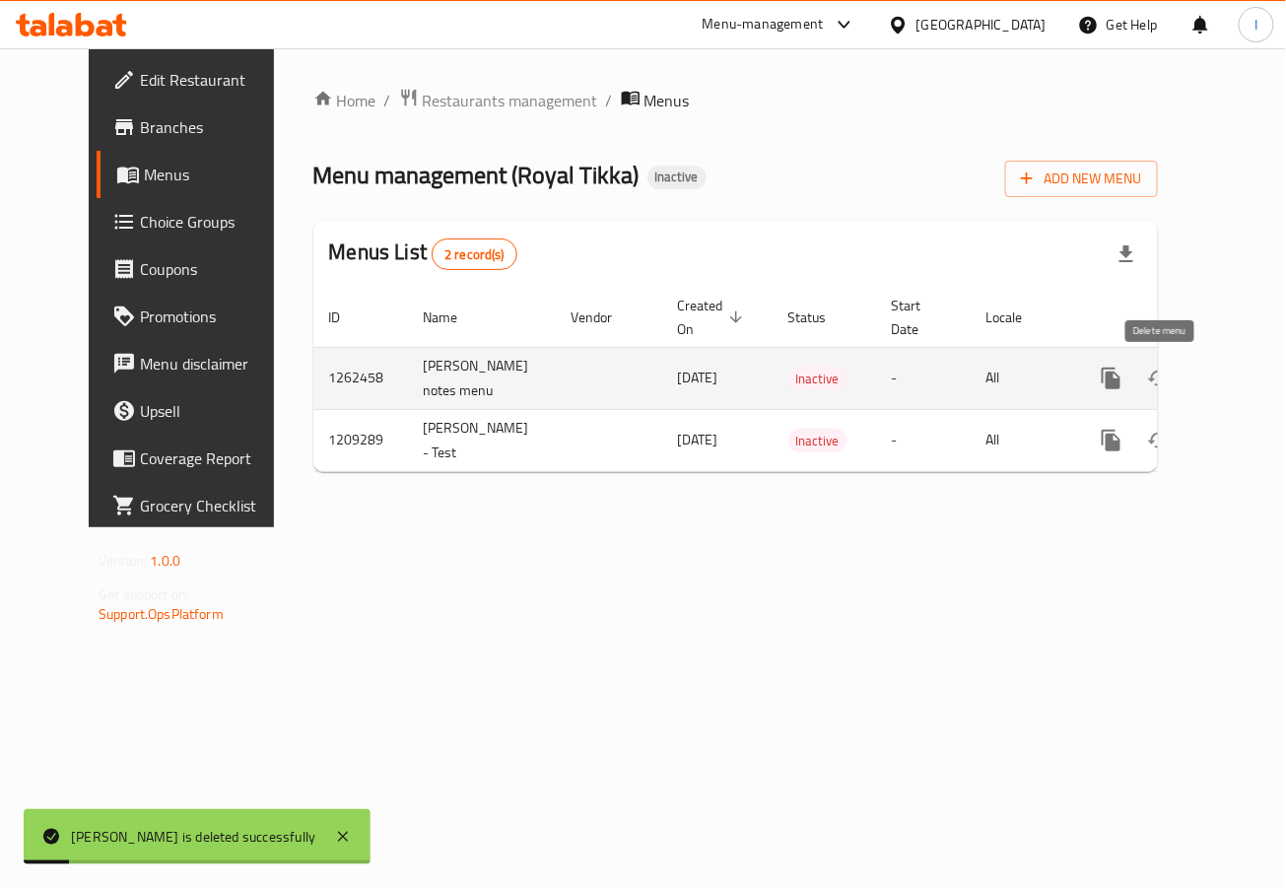
click at [1200, 381] on icon "enhanced table" at bounding box center [1207, 379] width 14 height 18
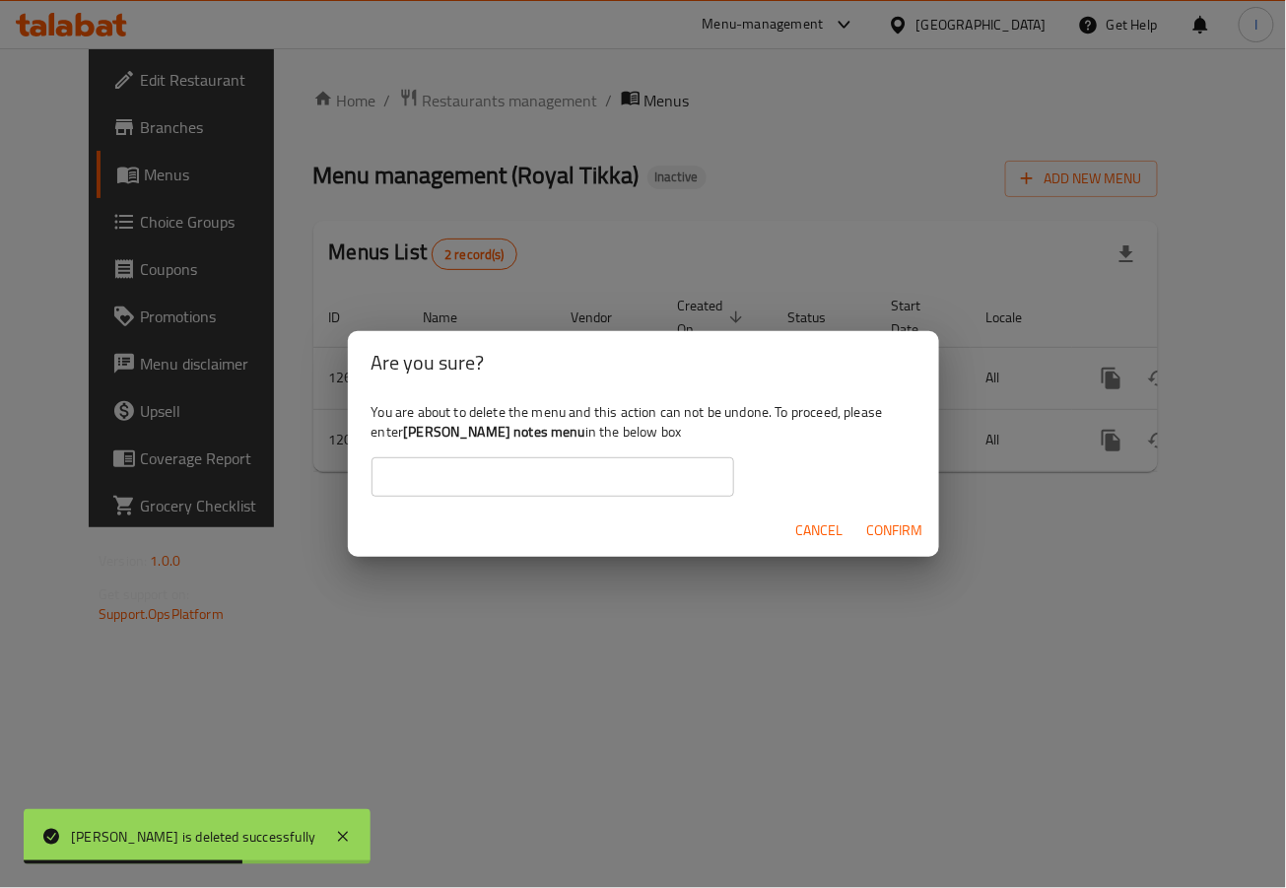
drag, startPoint x: 405, startPoint y: 426, endPoint x: 579, endPoint y: 427, distance: 173.5
click at [579, 427] on div "You are about to delete the menu and this action can not be undone. To proceed,…" at bounding box center [643, 449] width 591 height 110
copy b "Youssef mostafa notes menu"
paste input "Youssef mostafa notes menu"
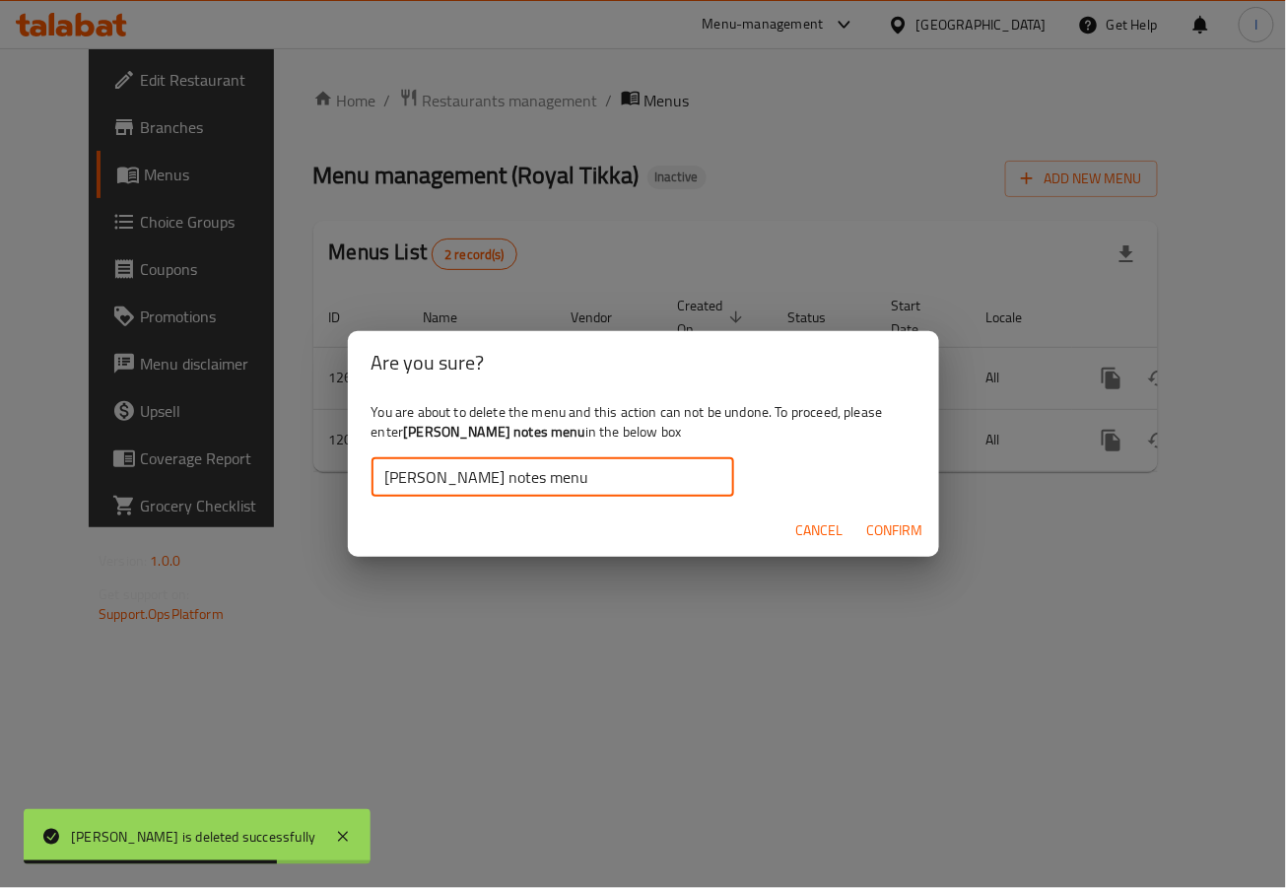
click at [577, 480] on input "Youssef mostafa notes menu" at bounding box center [553, 476] width 363 height 39
type input "Youssef mostafa notes menu"
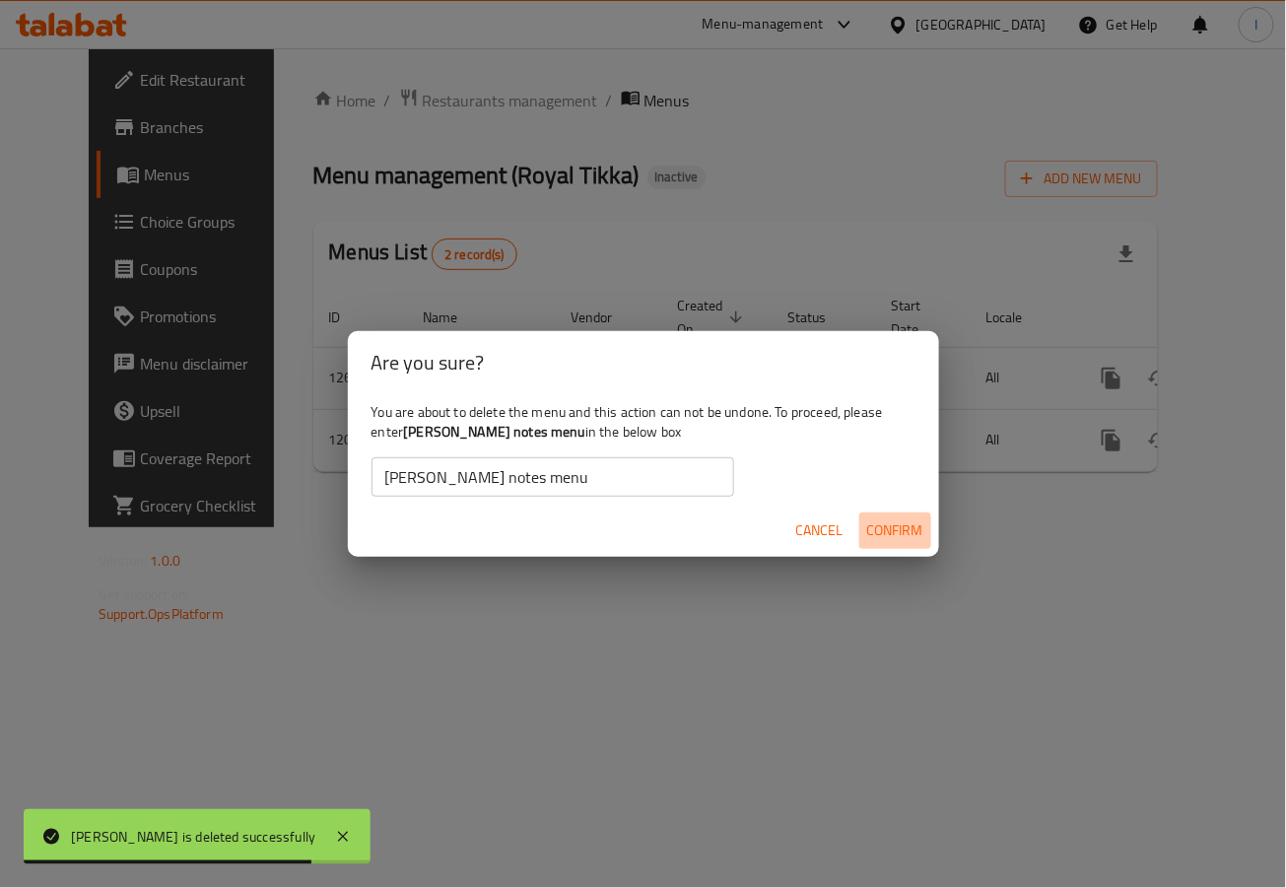
click at [905, 528] on span "Confirm" at bounding box center [895, 531] width 56 height 25
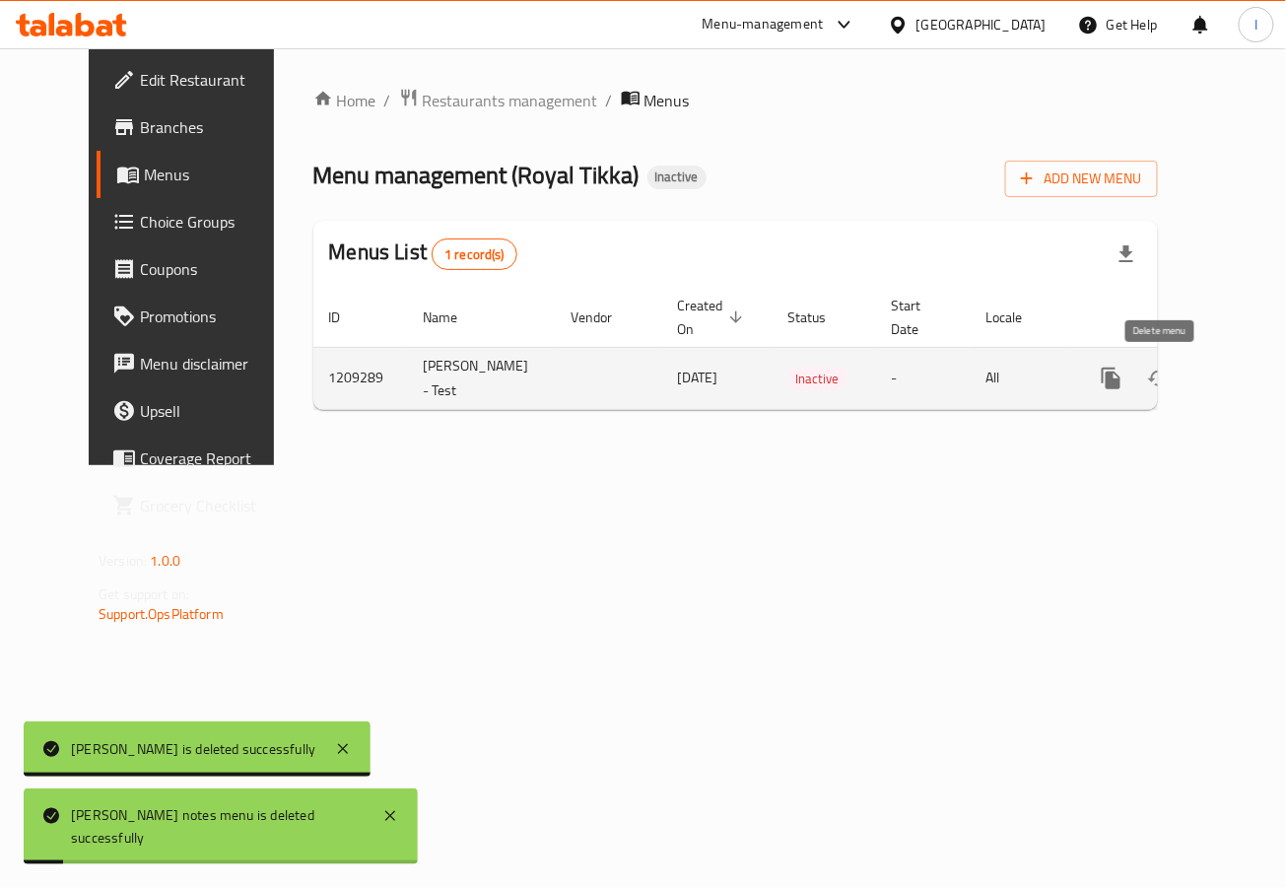
click at [1195, 389] on icon "enhanced table" at bounding box center [1207, 379] width 24 height 24
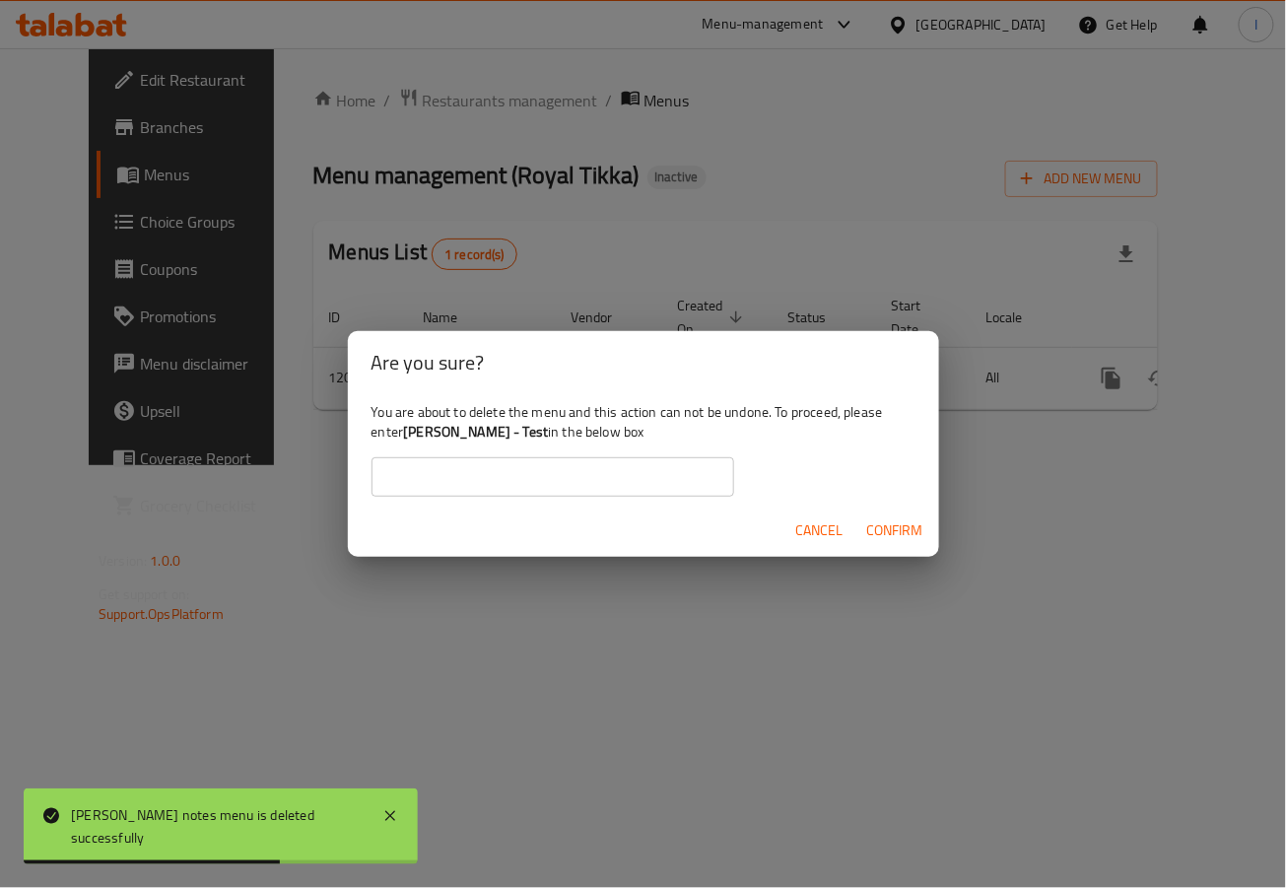
drag, startPoint x: 405, startPoint y: 432, endPoint x: 592, endPoint y: 435, distance: 187.3
click at [592, 435] on div "You are about to delete the menu and this action can not be undone. To proceed,…" at bounding box center [643, 449] width 591 height 110
copy b "Hossam Abdallah Hossny - Test"
click at [590, 466] on input "text" at bounding box center [553, 476] width 363 height 39
paste input "Hossam Abdallah Hossny - Test"
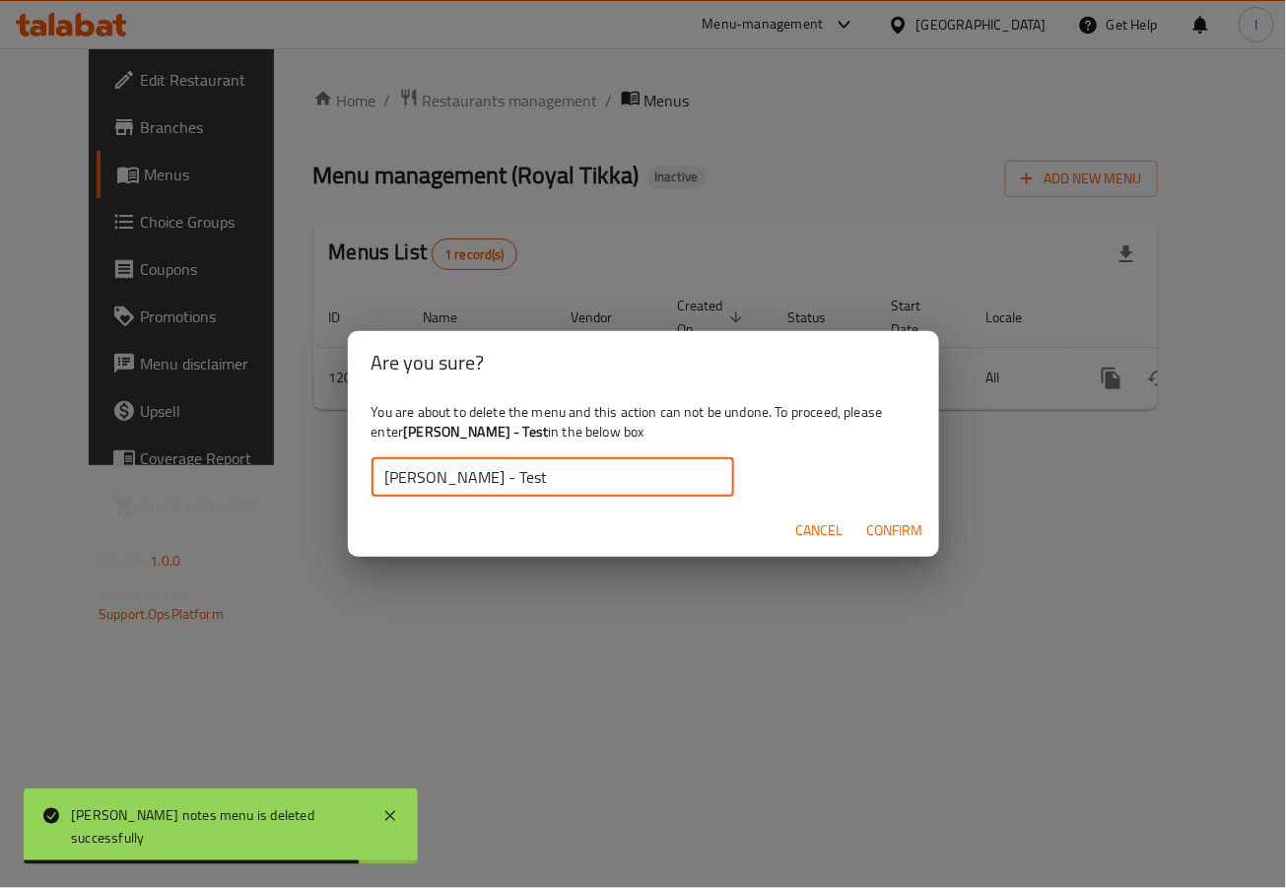
type input "Hossam Abdallah Hossny - Test"
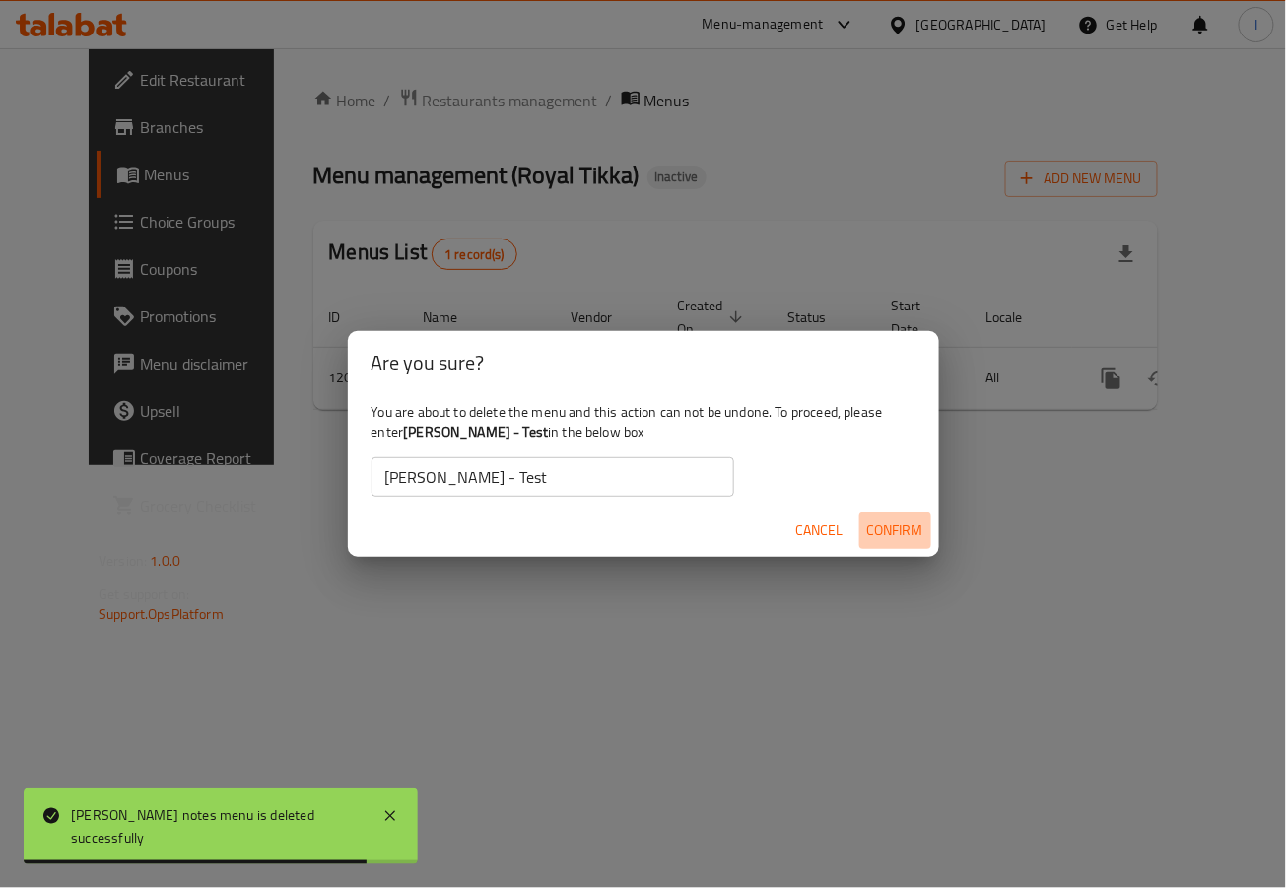
click at [902, 529] on span "Confirm" at bounding box center [895, 531] width 56 height 25
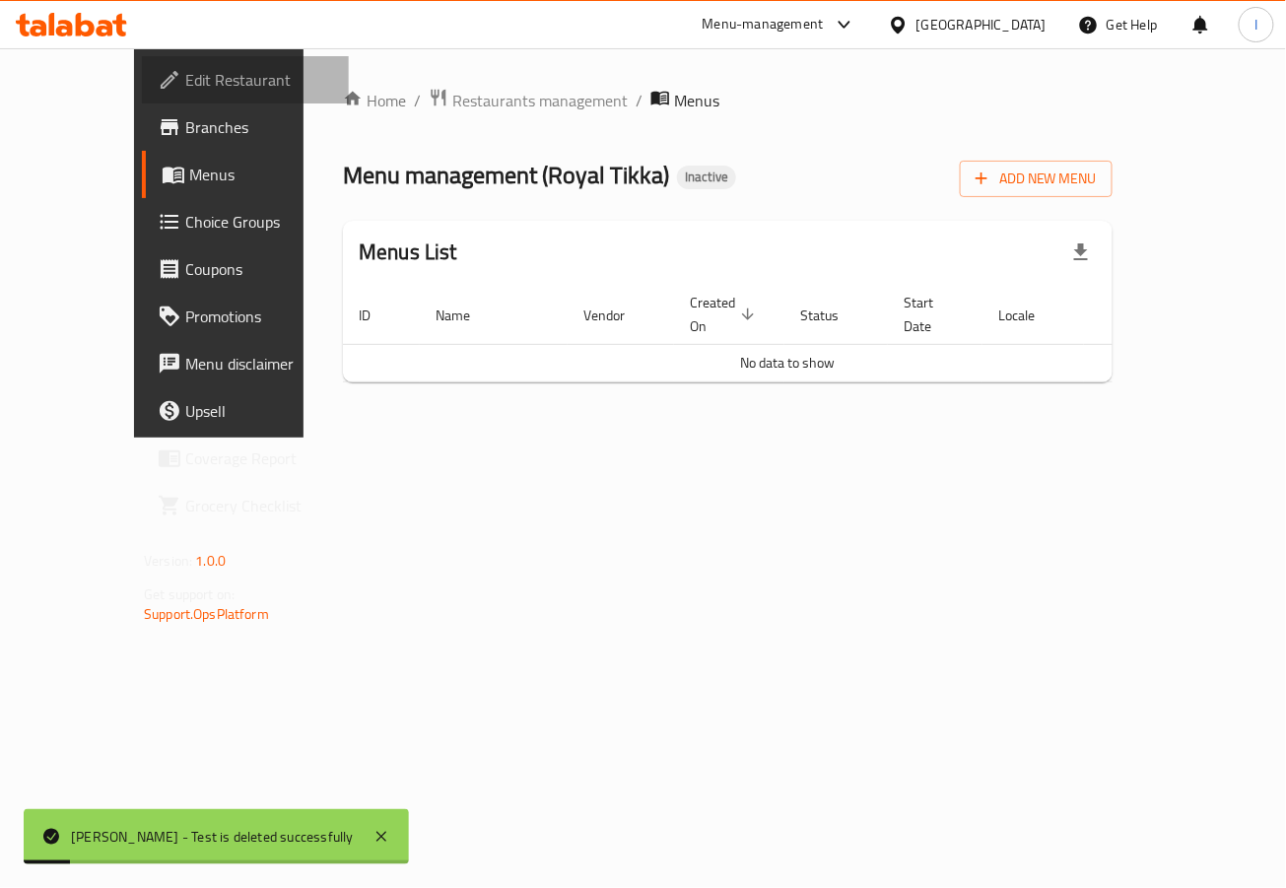
click at [185, 73] on span "Edit Restaurant" at bounding box center [259, 80] width 148 height 24
